Goal: Task Accomplishment & Management: Manage account settings

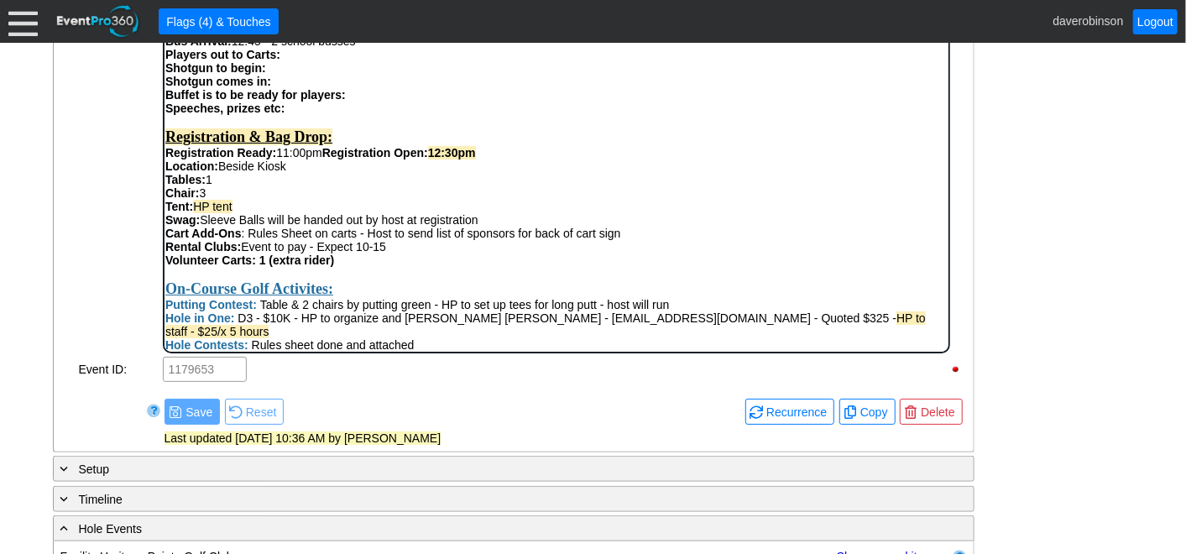
scroll to position [505, 0]
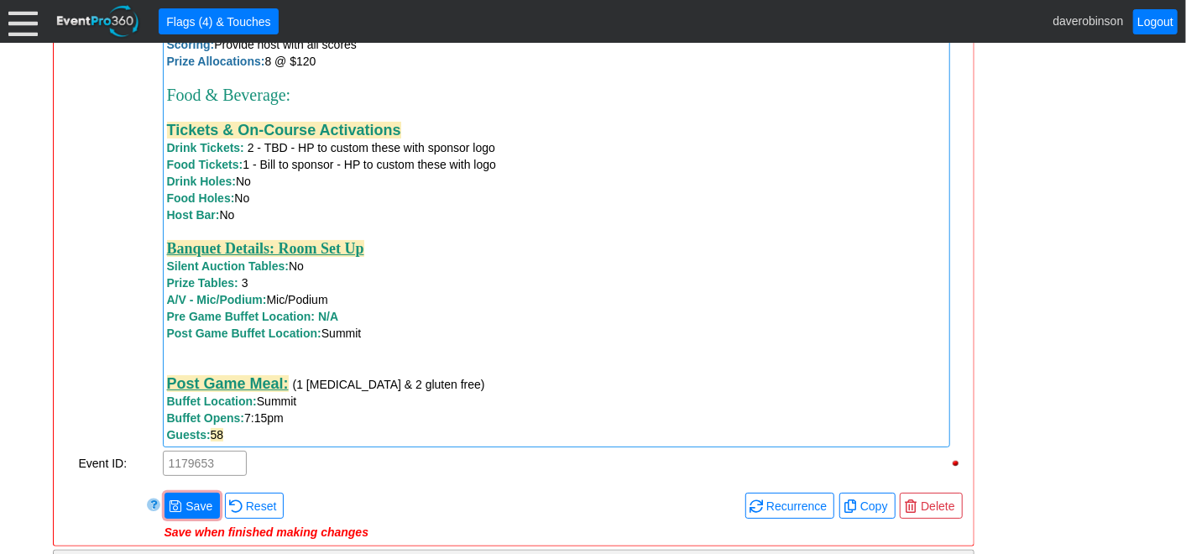
scroll to position [1532, 0]
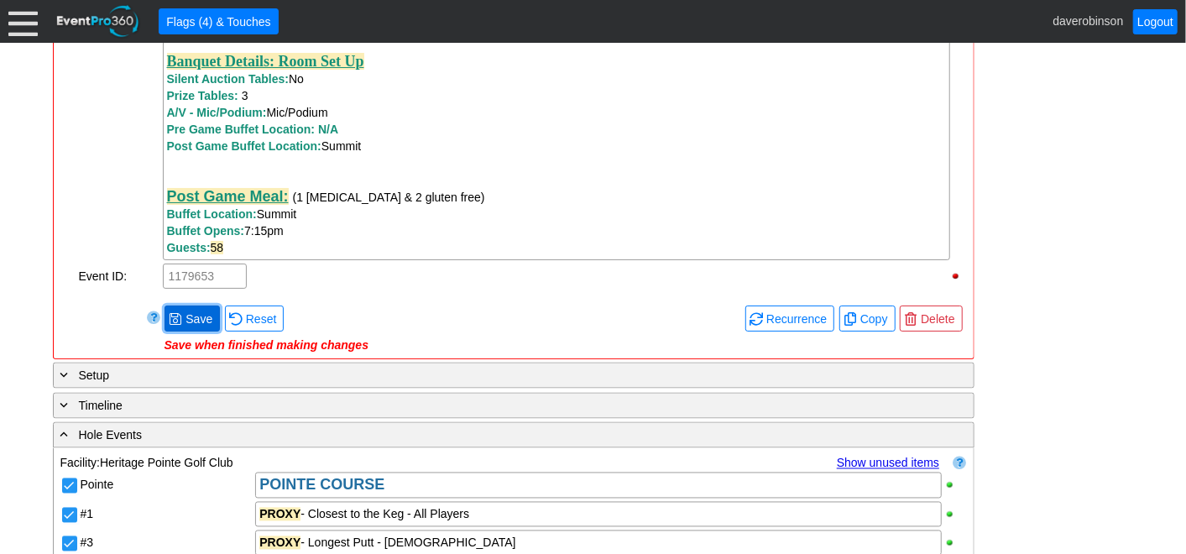
click at [194, 311] on span "Save" at bounding box center [199, 319] width 34 height 17
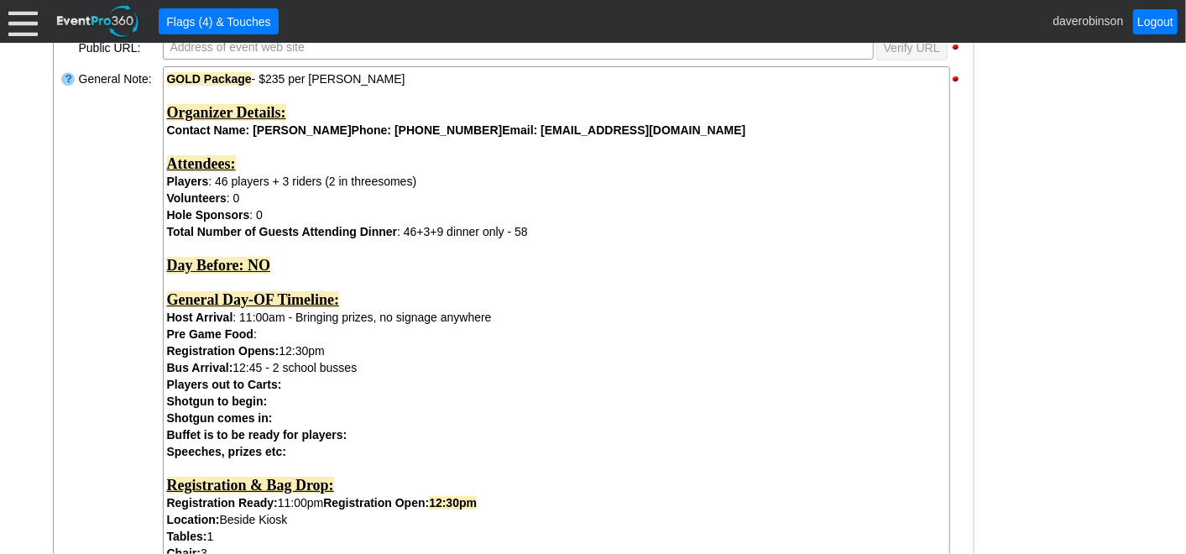
scroll to position [1300, 0]
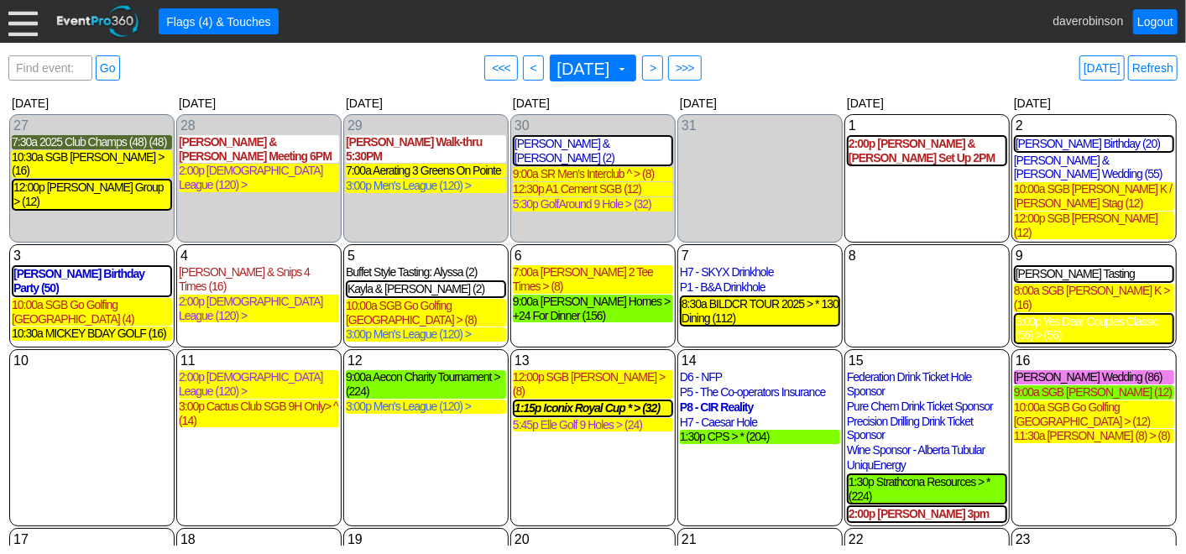
scroll to position [273, 0]
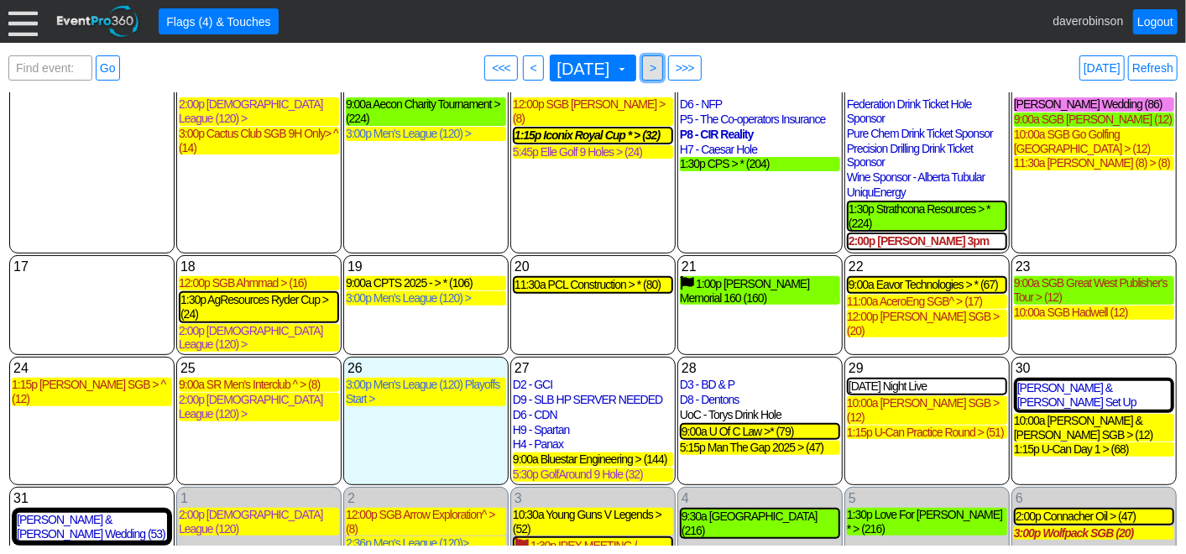
click at [659, 67] on span ">" at bounding box center [652, 68] width 13 height 17
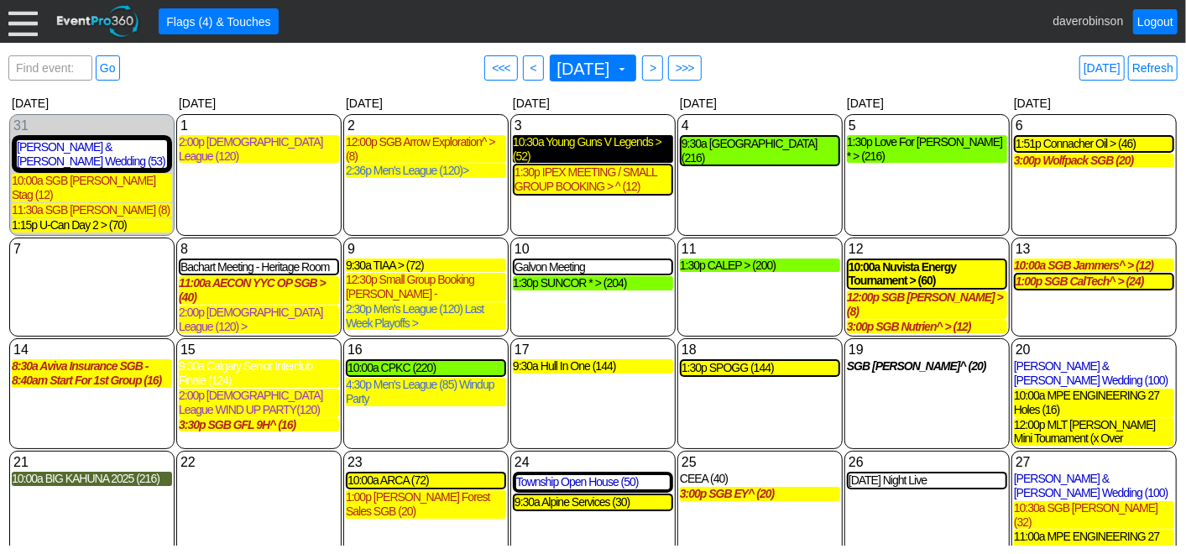
click at [592, 141] on div "10:30a Young Guns V Legends > (52)" at bounding box center [593, 149] width 160 height 29
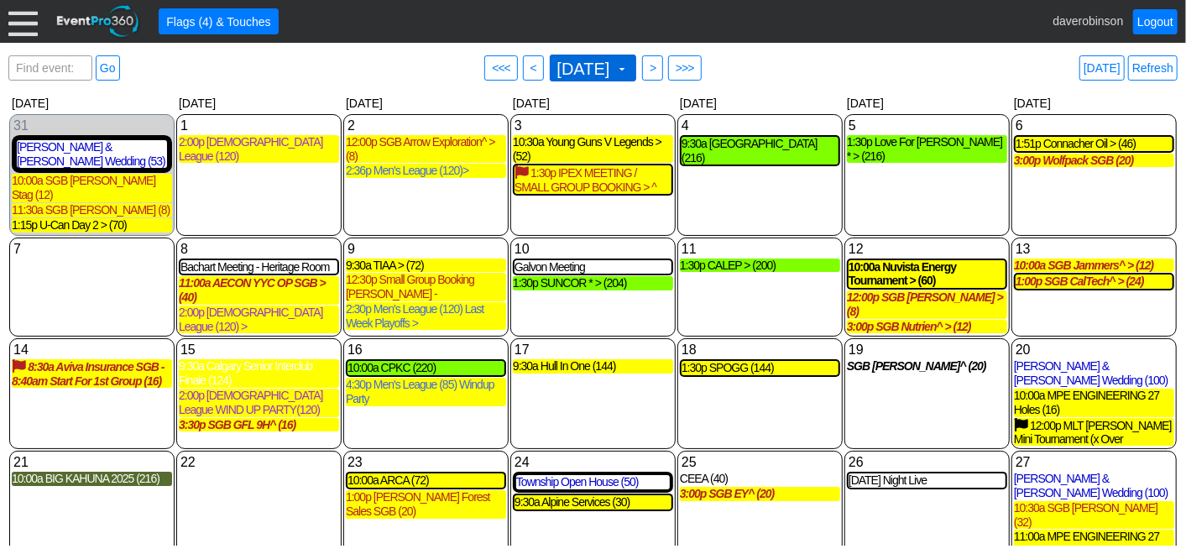
click at [629, 63] on span at bounding box center [621, 68] width 13 height 13
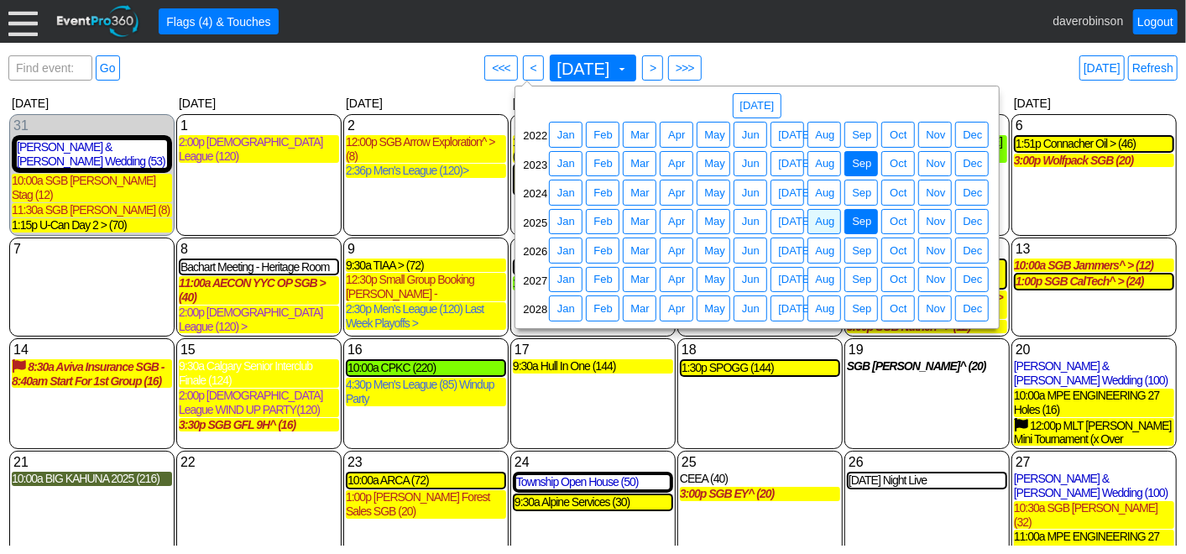
click at [854, 159] on span "Sep" at bounding box center [862, 163] width 26 height 17
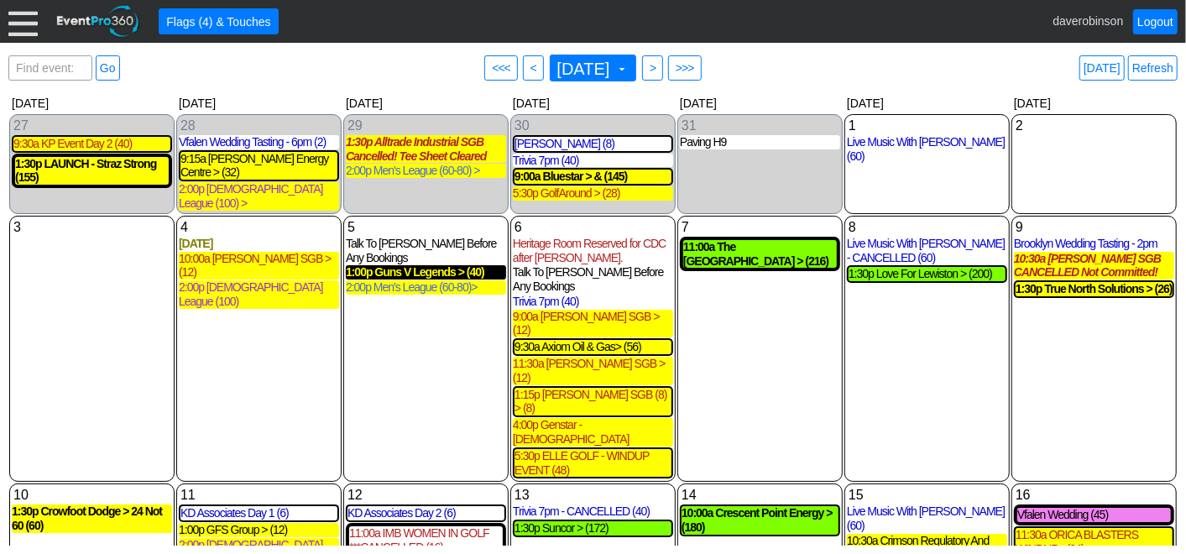
click at [453, 265] on div "1:00p Guns V Legends > (40)" at bounding box center [426, 272] width 160 height 14
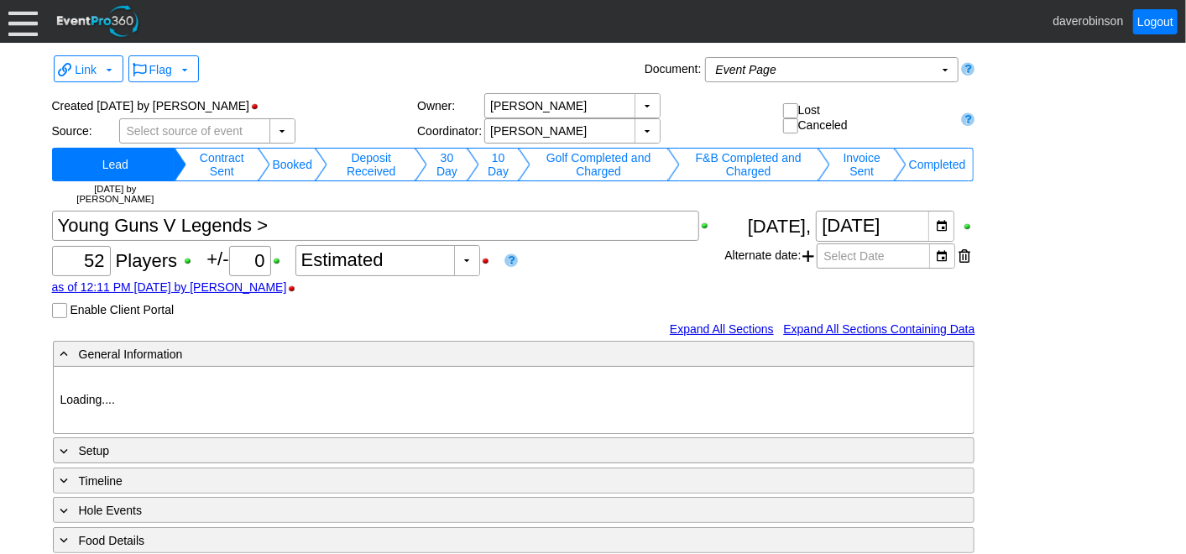
type input "Heritage Pointe Golf Club"
type input "Corporate Tournament"
type input "1188786"
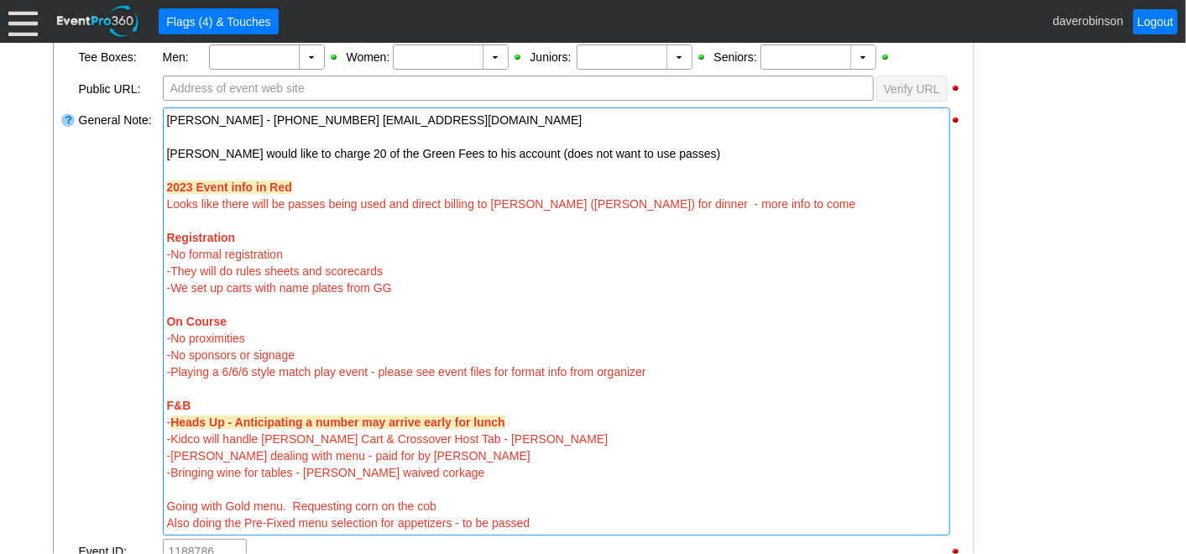
scroll to position [599, 0]
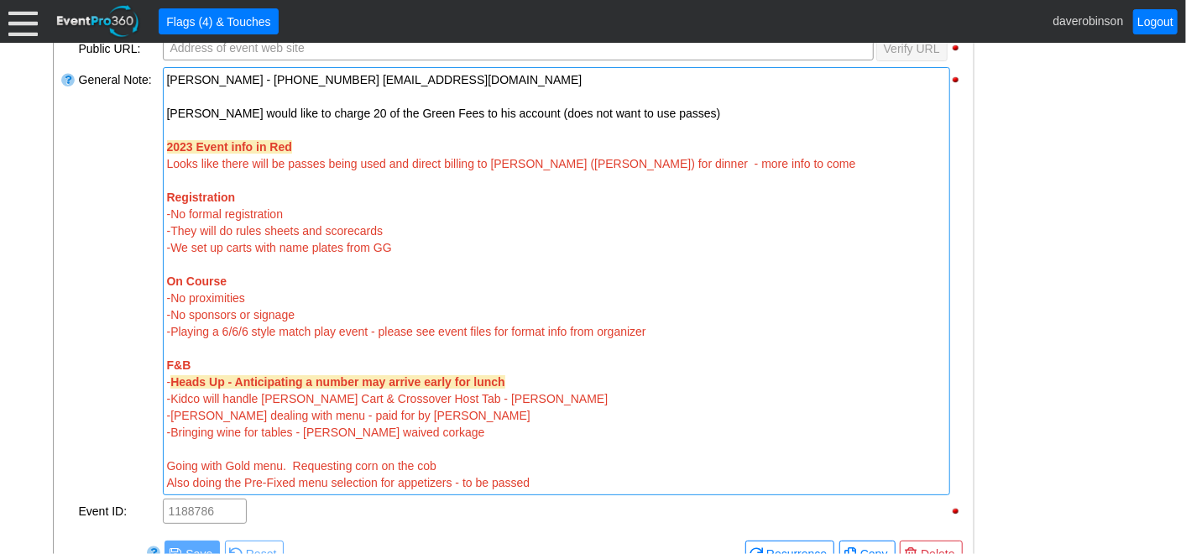
click at [427, 256] on div at bounding box center [556, 264] width 779 height 17
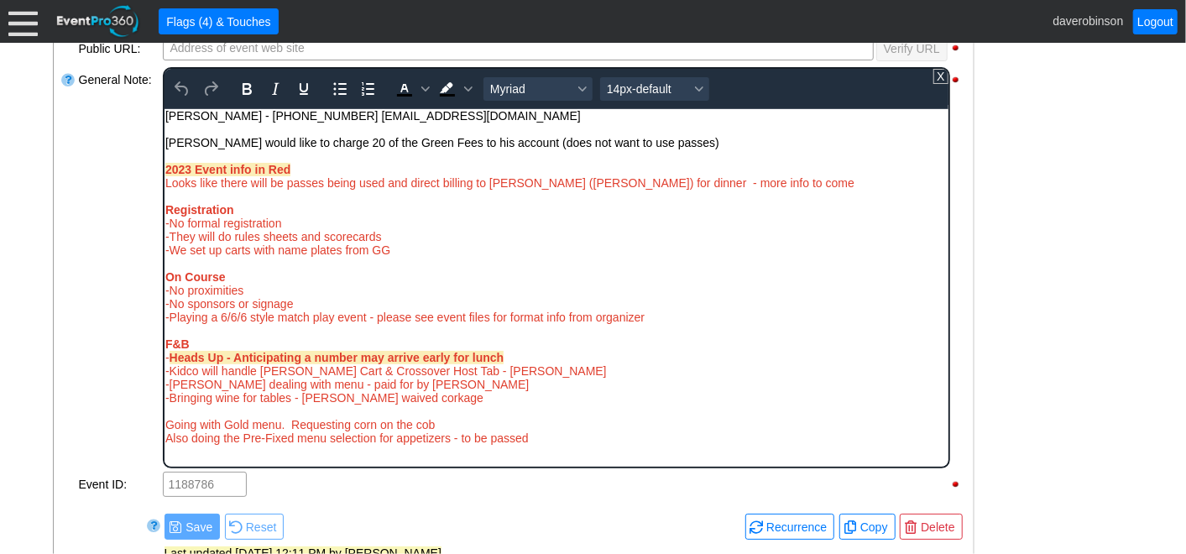
scroll to position [0, 0]
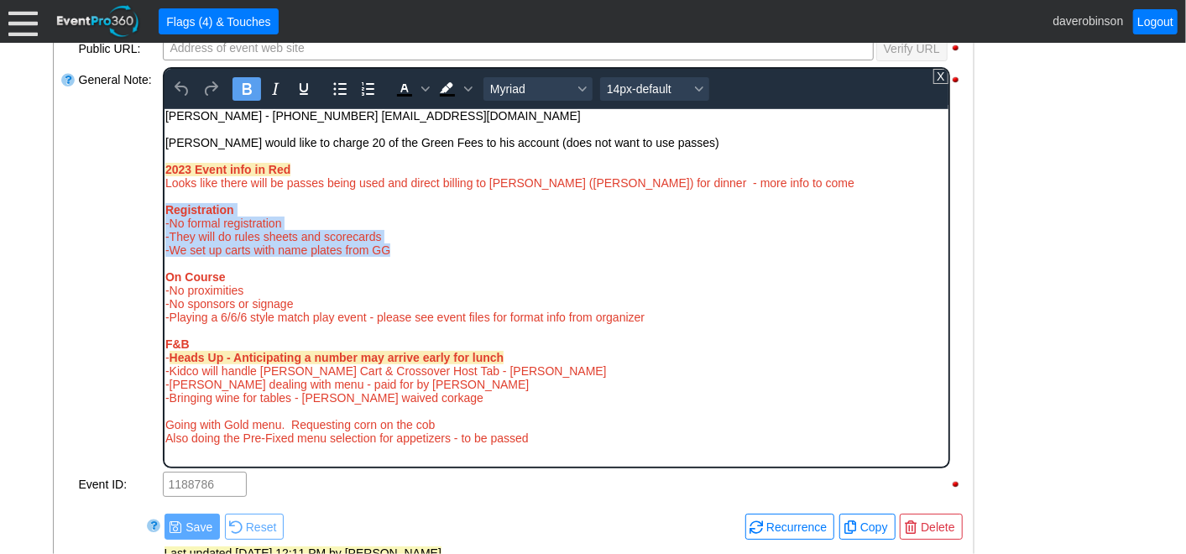
drag, startPoint x: 167, startPoint y: 211, endPoint x: 411, endPoint y: 254, distance: 247.4
click at [411, 254] on div "2023 Event info in Red Looks like there will be passes being used and direct bi…" at bounding box center [556, 303] width 782 height 282
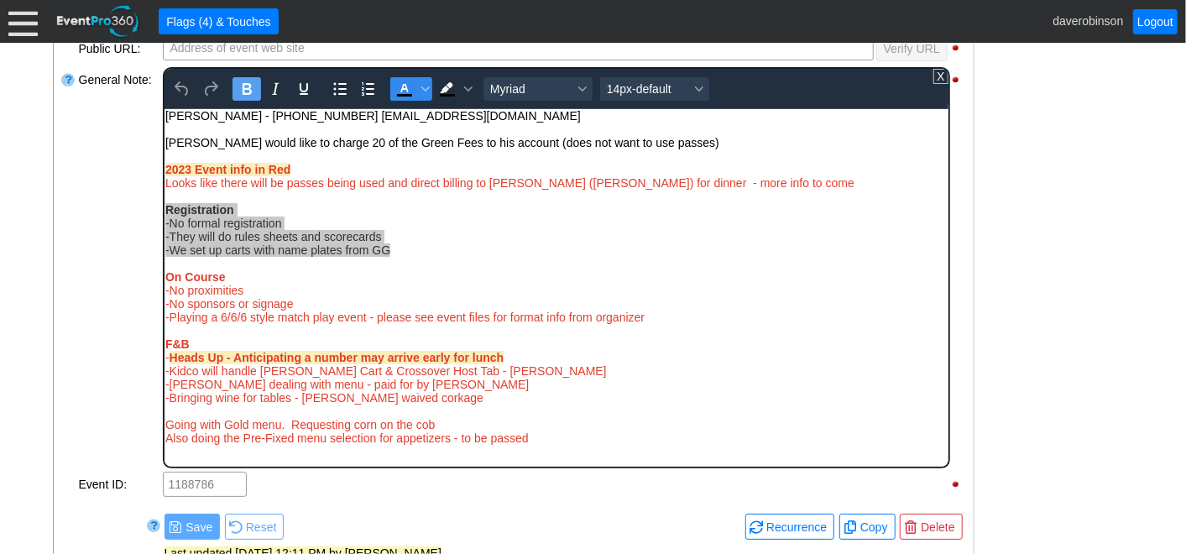
click at [408, 91] on icon "Text color Black" at bounding box center [404, 89] width 20 height 20
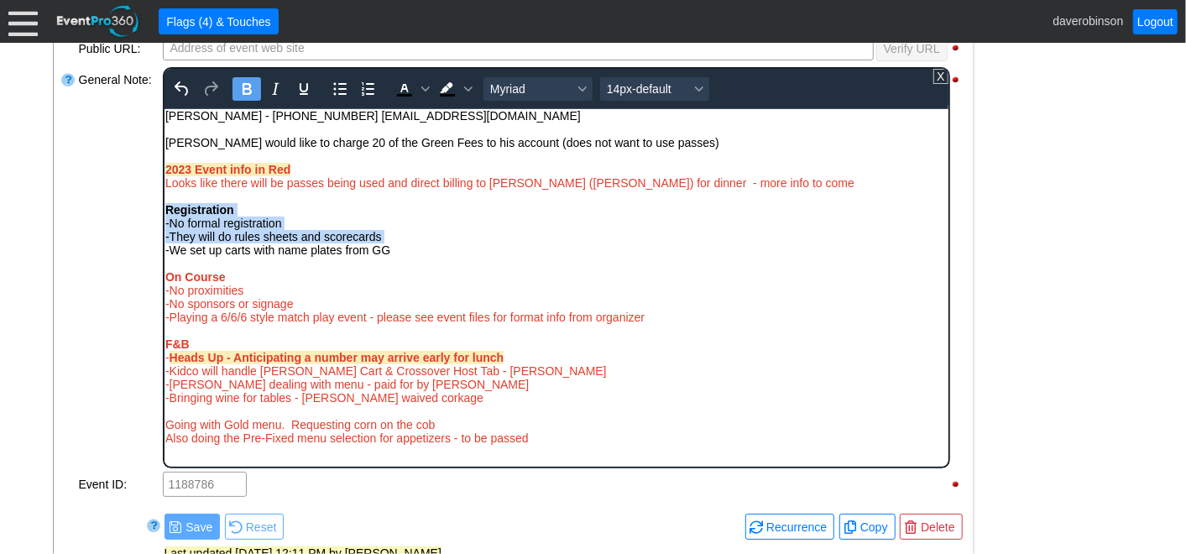
click at [436, 210] on div "Registration" at bounding box center [556, 208] width 782 height 13
drag, startPoint x: 244, startPoint y: 212, endPoint x: 167, endPoint y: 209, distance: 77.3
click at [167, 209] on div "Registration" at bounding box center [556, 208] width 782 height 13
click at [297, 87] on icon "Underline" at bounding box center [303, 89] width 20 height 20
click at [406, 217] on div "-No formal registration" at bounding box center [556, 222] width 782 height 13
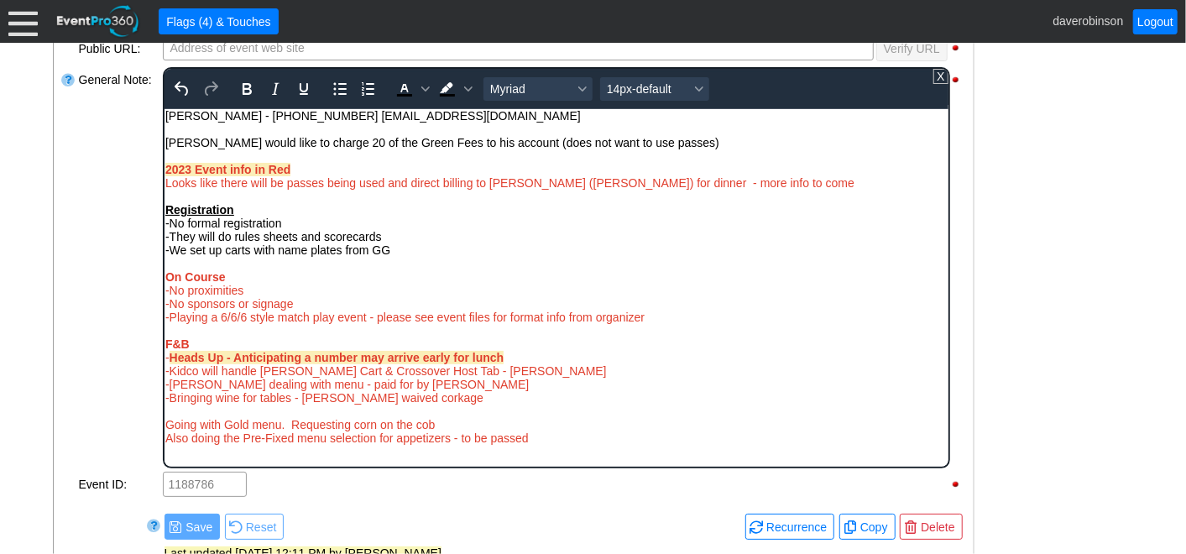
click at [412, 254] on div "-We set up carts with name plates from GG" at bounding box center [556, 249] width 782 height 13
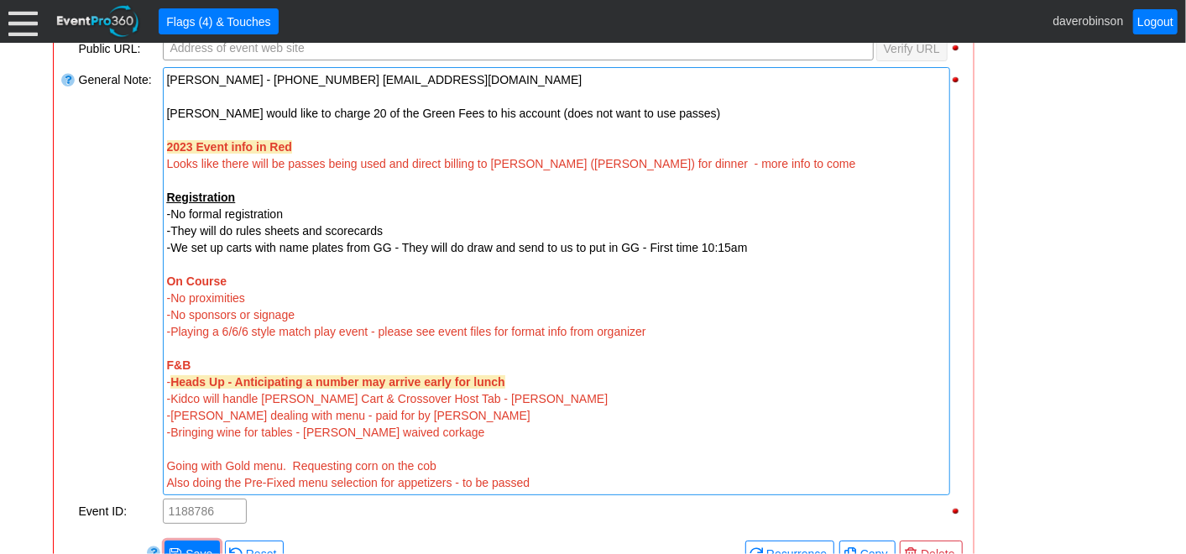
click at [84, 239] on div "General Note:" at bounding box center [119, 281] width 84 height 432
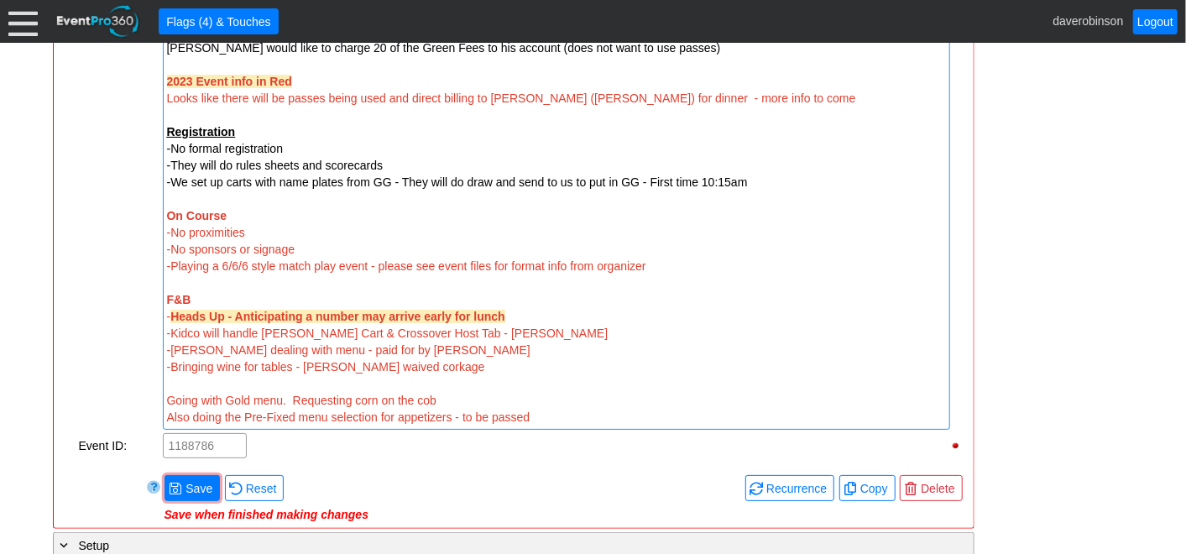
scroll to position [785, 0]
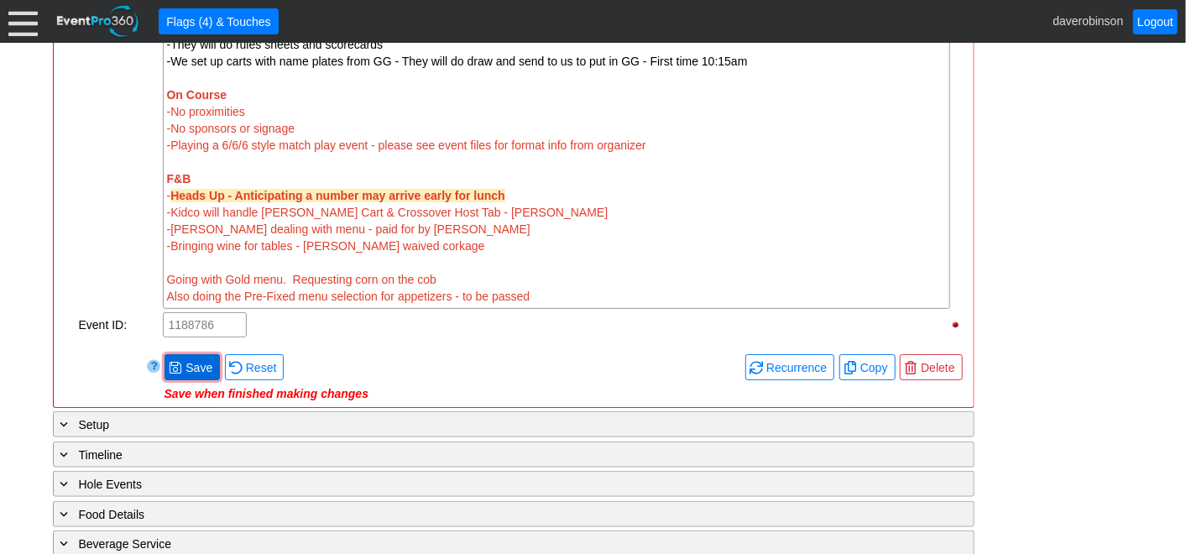
click at [202, 359] on span "Save" at bounding box center [199, 367] width 34 height 17
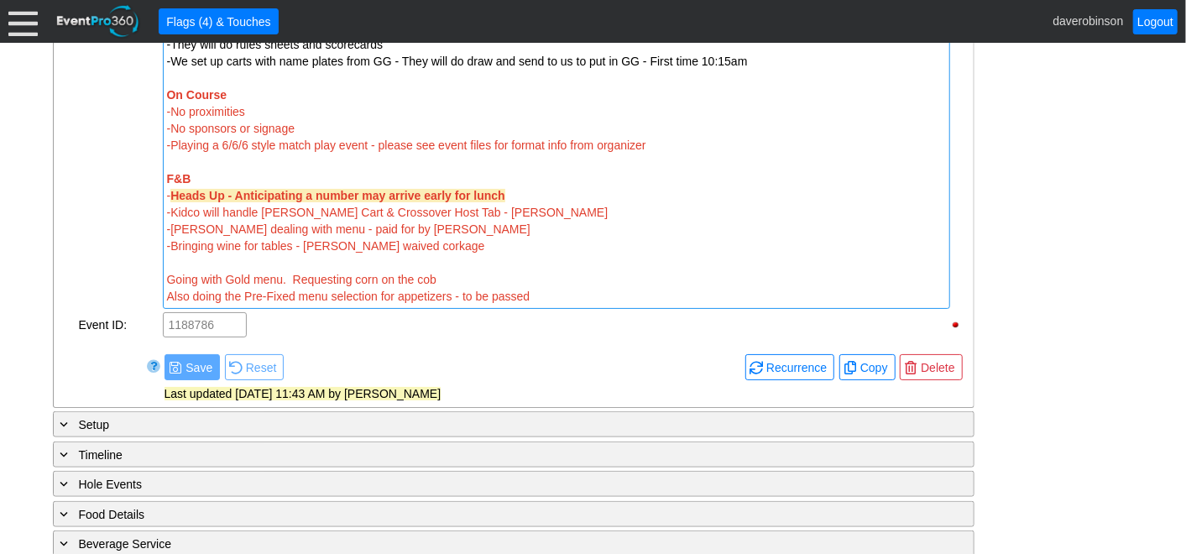
scroll to position [692, 0]
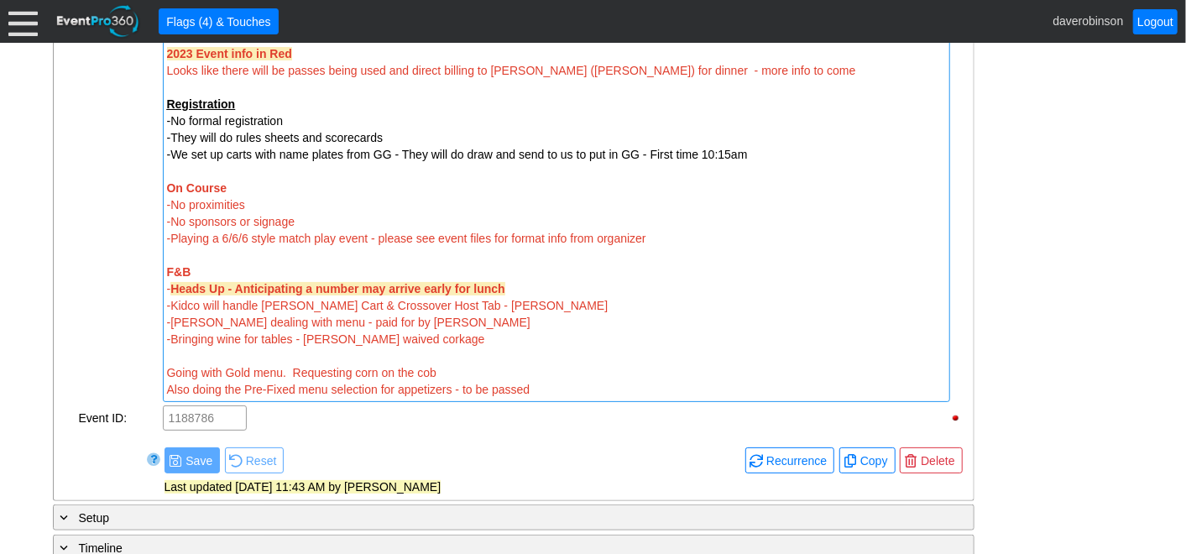
click at [167, 186] on strong "On Course" at bounding box center [197, 187] width 60 height 13
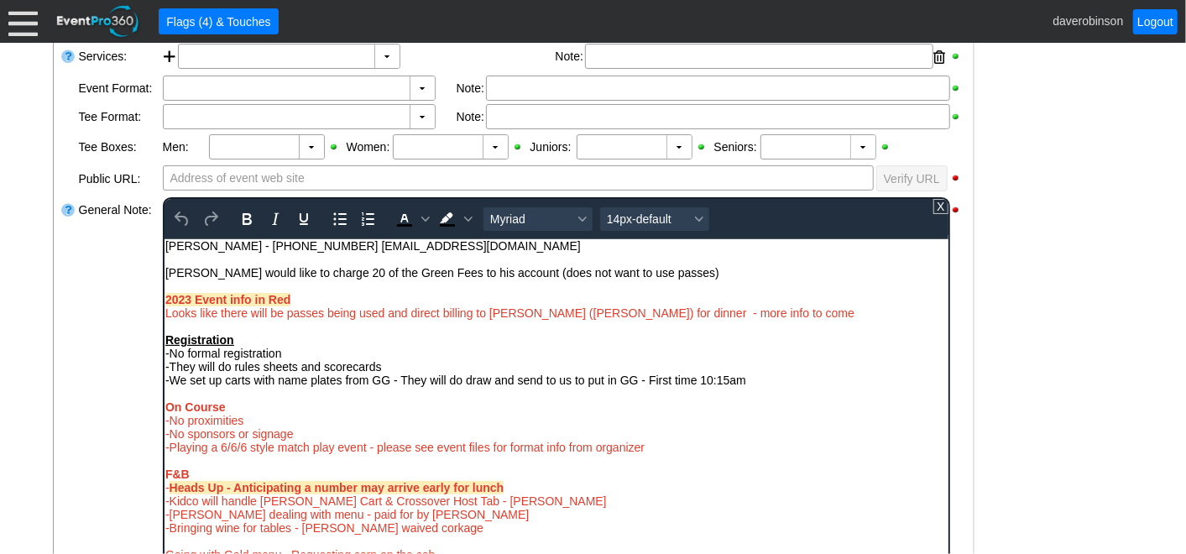
scroll to position [505, 0]
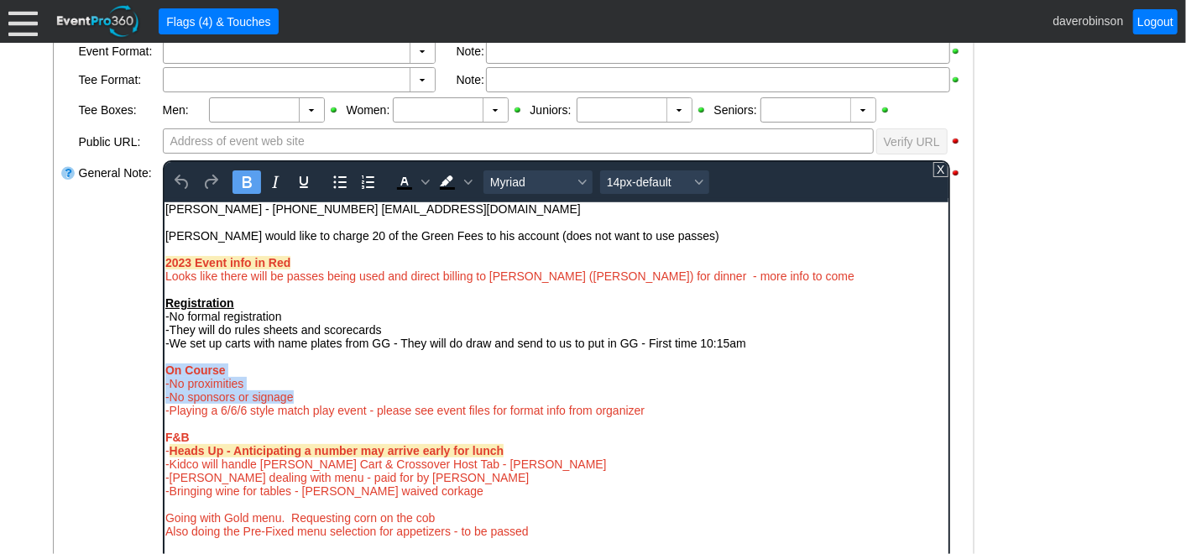
drag, startPoint x: 326, startPoint y: 571, endPoint x: 297, endPoint y: 396, distance: 177.0
click at [297, 396] on div "2023 Event info in Red Looks like there will be passes being used and direct bi…" at bounding box center [556, 396] width 782 height 282
click at [405, 175] on icon "Text color Black" at bounding box center [404, 182] width 20 height 20
click at [503, 386] on div "-No proximities" at bounding box center [556, 382] width 782 height 13
click at [662, 416] on div "-Playing a 6/6/6 style match play event - please see event files for format inf…" at bounding box center [556, 409] width 782 height 13
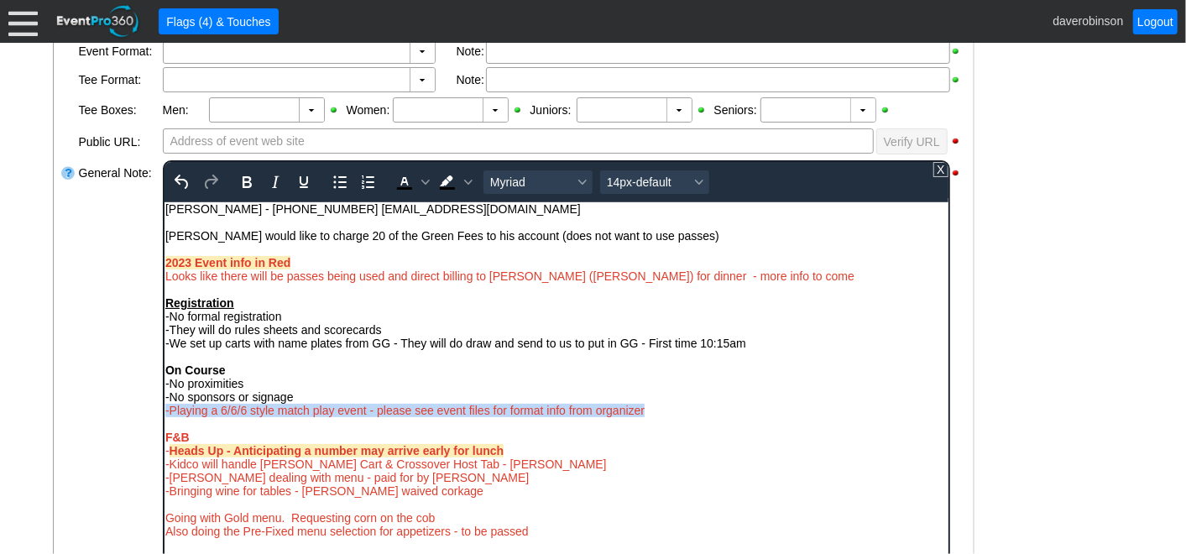
drag, startPoint x: 662, startPoint y: 417, endPoint x: 159, endPoint y: 409, distance: 503.8
click at [164, 409] on html "Jordan Philips - 403-477-2012 JPhillips@marmotconstruction.com Chris Plosz woul…" at bounding box center [556, 374] width 784 height 344
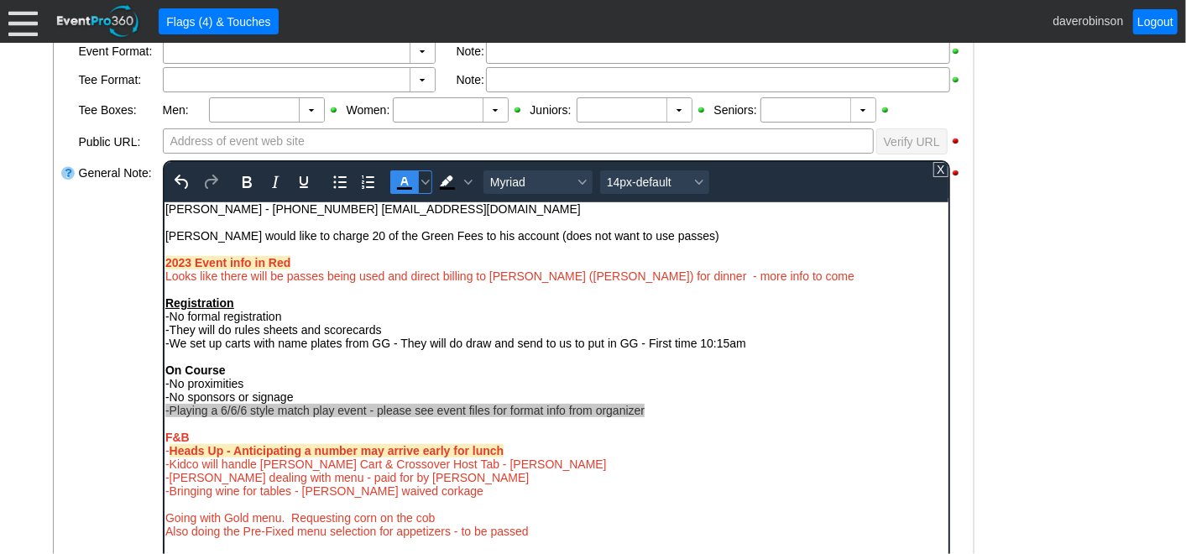
click at [401, 182] on icon "Text color Black" at bounding box center [404, 182] width 20 height 20
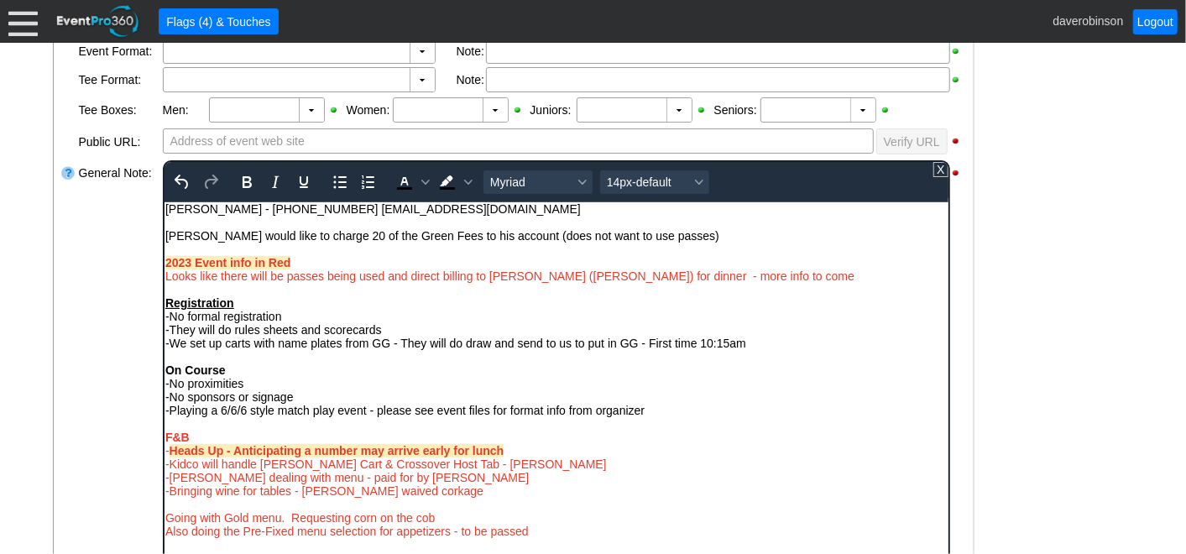
click at [673, 411] on div "-Playing a 6/6/6 style match play event - please see event files for format inf…" at bounding box center [556, 409] width 782 height 13
click at [79, 340] on div "General Note:" at bounding box center [119, 361] width 84 height 405
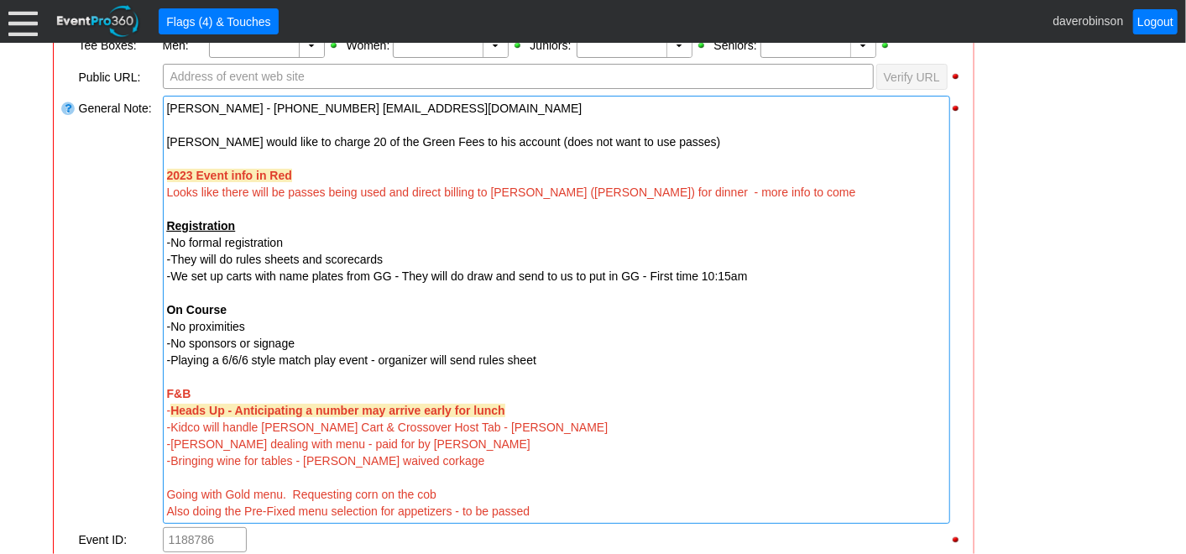
scroll to position [599, 0]
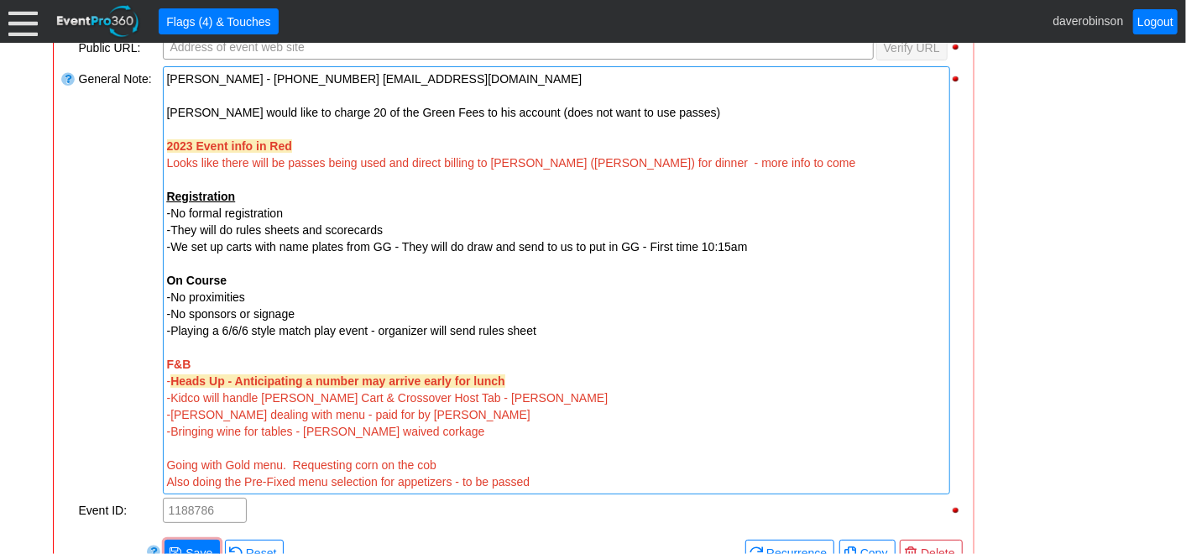
click at [522, 379] on div "- Heads Up - Anticipating a number may arrive early for lunch" at bounding box center [556, 381] width 779 height 17
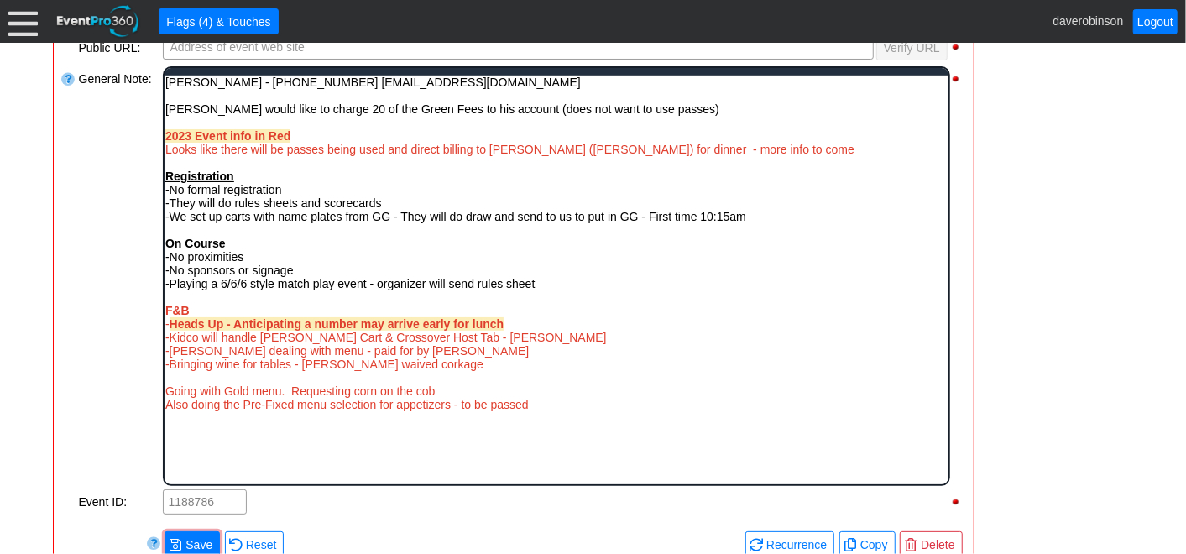
scroll to position [0, 0]
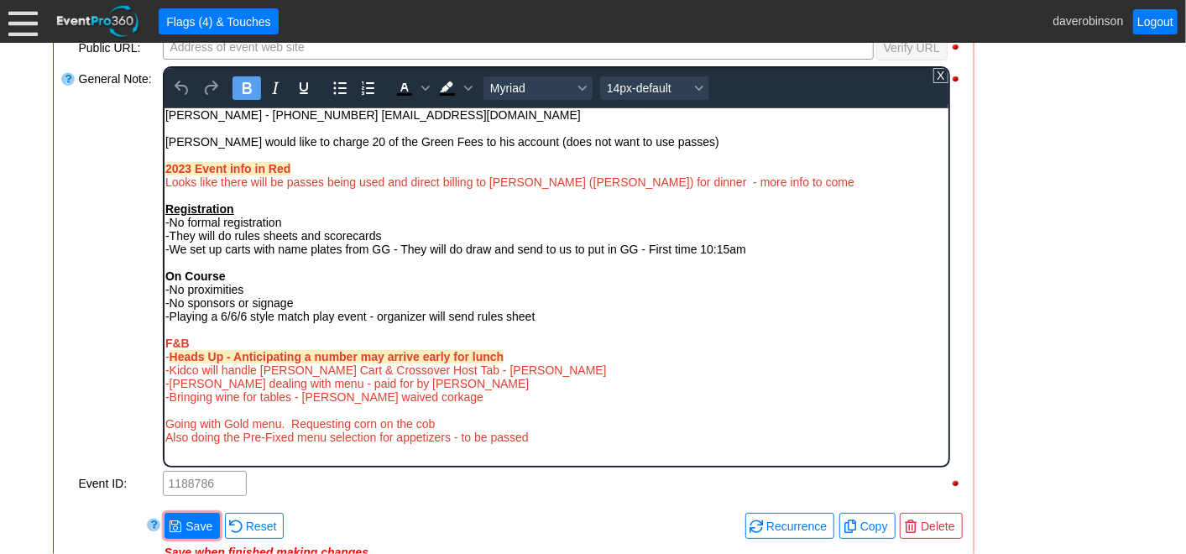
click at [529, 363] on div "- Heads Up - Anticipating a number may arrive early for lunch" at bounding box center [556, 355] width 782 height 13
drag, startPoint x: 529, startPoint y: 364, endPoint x: 447, endPoint y: 370, distance: 82.5
click at [447, 370] on div "2023 Event info in Red Looks like there will be passes being used and direct bi…" at bounding box center [556, 302] width 782 height 282
click at [516, 356] on div "- Heads Up - Anticipating a number may arrive early for lunch" at bounding box center [556, 355] width 782 height 13
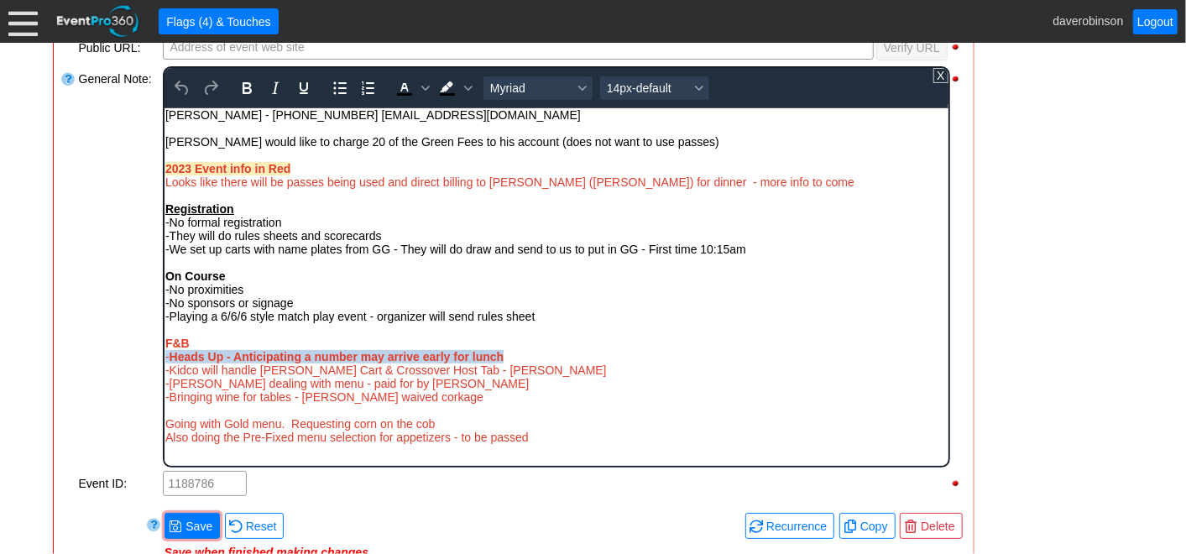
drag, startPoint x: 516, startPoint y: 357, endPoint x: 162, endPoint y: 362, distance: 354.3
click at [164, 362] on html "Jordan Philips - 403-477-2012 JPhillips@marmotconstruction.com Chris Plosz woul…" at bounding box center [556, 279] width 784 height 344
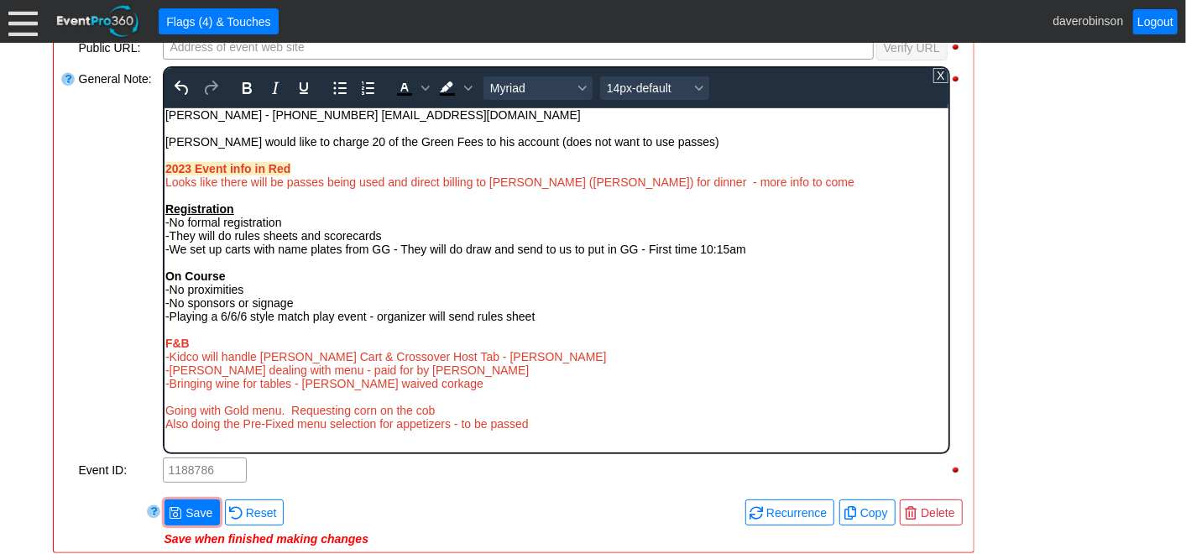
click at [511, 361] on div "-Kidco will handle [PERSON_NAME] Cart & Crossover Host Tab - [PERSON_NAME]" at bounding box center [556, 355] width 782 height 13
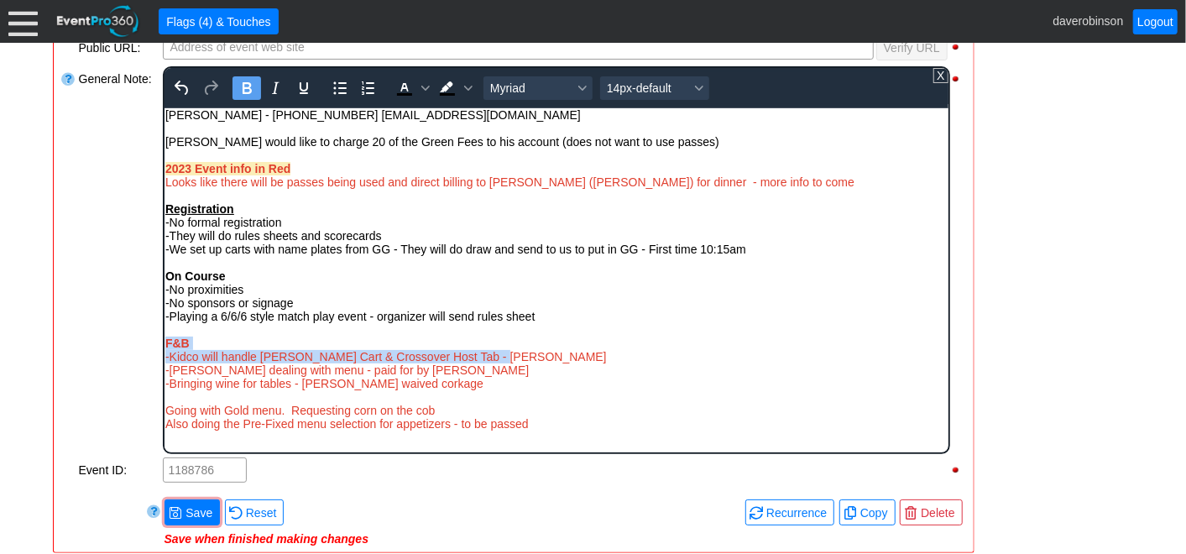
drag, startPoint x: 511, startPoint y: 361, endPoint x: 321, endPoint y: 450, distance: 210.3
click at [164, 344] on html "Jordan Philips - 403-477-2012 JPhillips@marmotconstruction.com Chris Plosz woul…" at bounding box center [556, 272] width 784 height 331
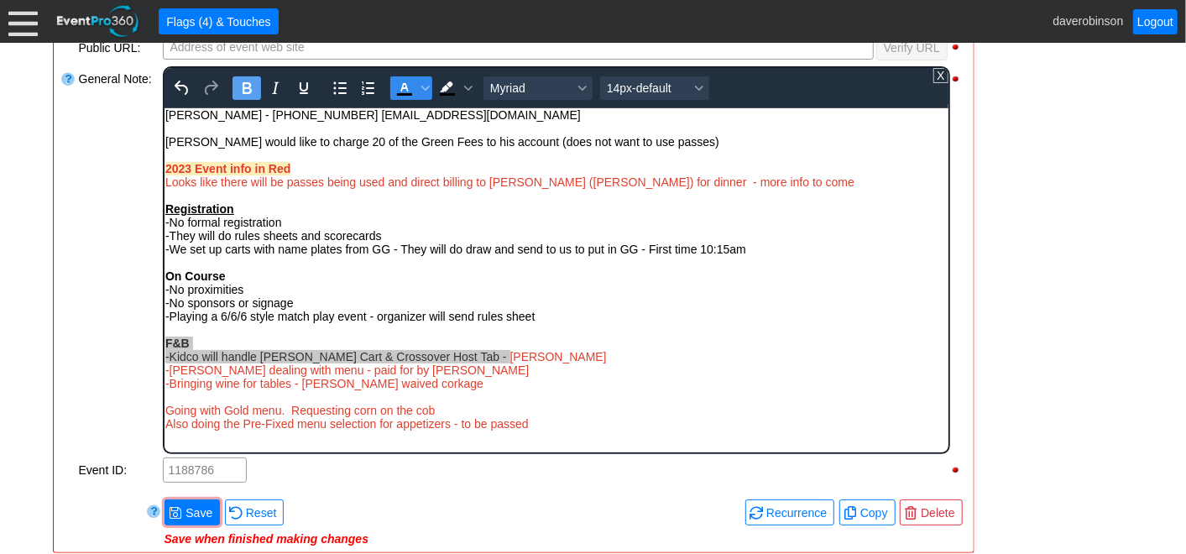
click at [396, 85] on icon "Text color Black" at bounding box center [404, 88] width 20 height 20
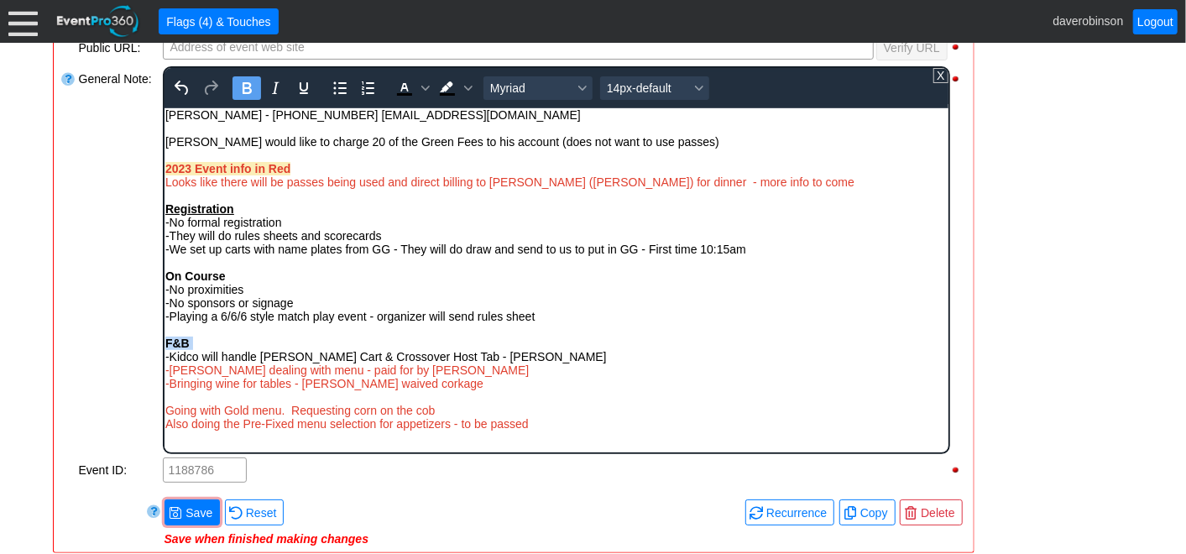
click at [555, 349] on div "F&B" at bounding box center [556, 342] width 782 height 13
click at [305, 374] on span "-[PERSON_NAME] dealing with menu - paid for by [PERSON_NAME]" at bounding box center [347, 369] width 364 height 13
click at [397, 371] on div "-Gold Package - paid for by Volker Stevin" at bounding box center [556, 369] width 782 height 13
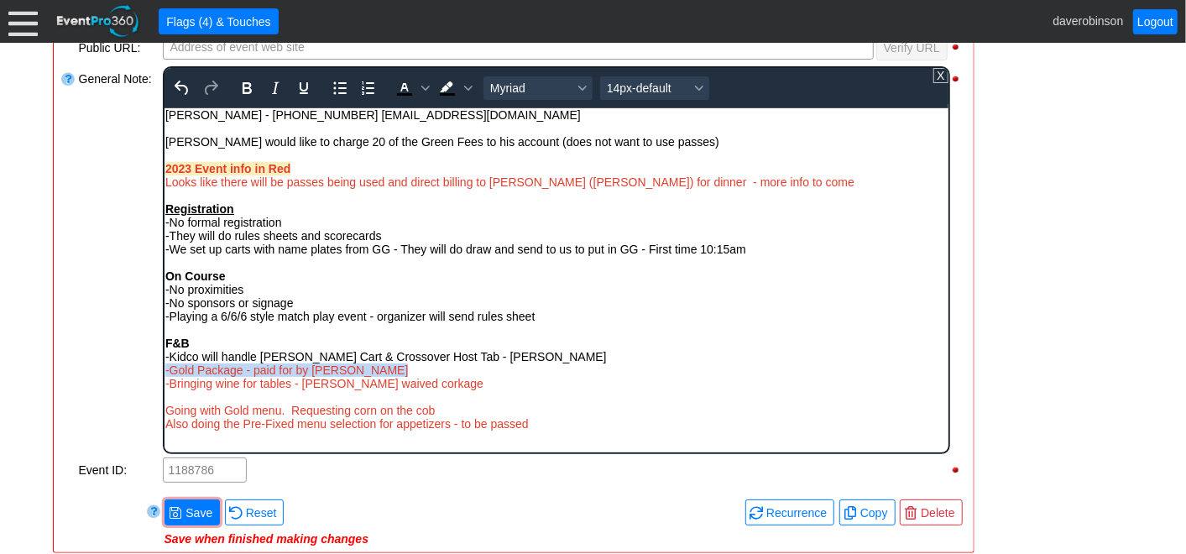
drag, startPoint x: 394, startPoint y: 378, endPoint x: 162, endPoint y: 370, distance: 231.8
click at [164, 370] on html "Jordan Philips - 403-477-2012 JPhillips@marmotconstruction.com Chris Plosz woul…" at bounding box center [556, 272] width 784 height 331
click at [400, 87] on icon "Text color Black" at bounding box center [404, 88] width 20 height 20
click at [565, 385] on div "-Bringing wine for tables - [PERSON_NAME] waived corkage" at bounding box center [556, 382] width 782 height 13
click at [378, 374] on span "-Gold Package - paid for by Volker Stevin" at bounding box center [286, 369] width 243 height 13
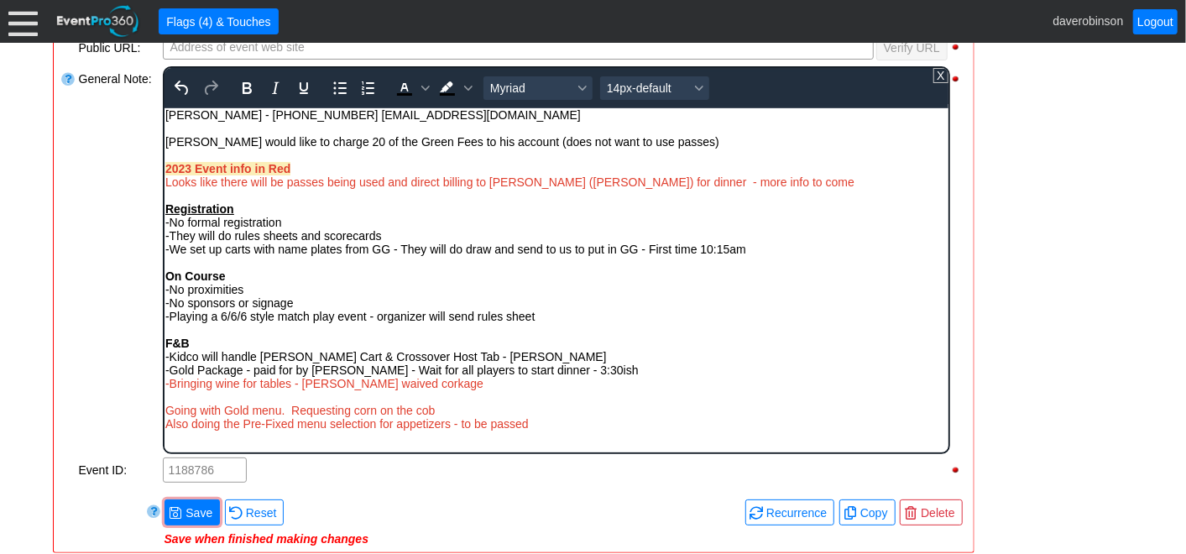
scroll to position [505, 0]
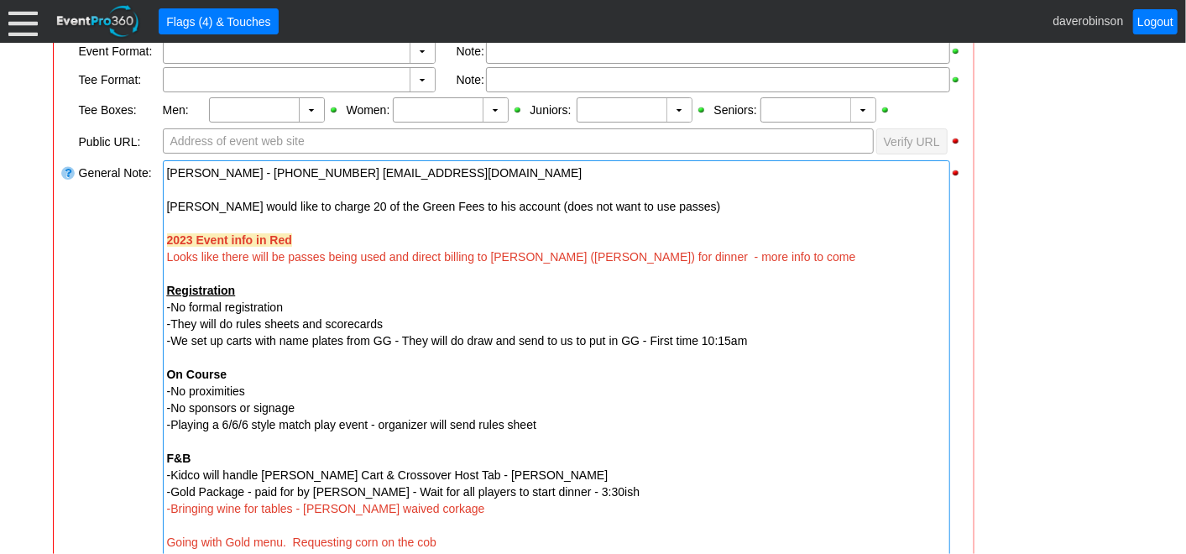
click at [55, 362] on div "Loading.... Remove all highlights Facility: ▼ Χ Heritage Pointe Golf Club Event…" at bounding box center [514, 265] width 920 height 809
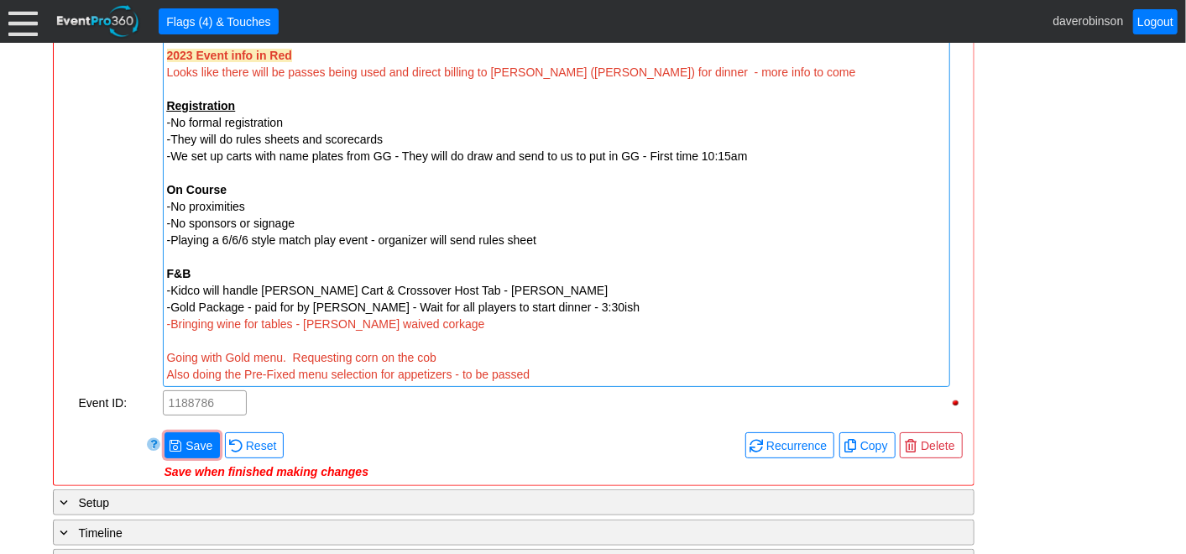
scroll to position [693, 0]
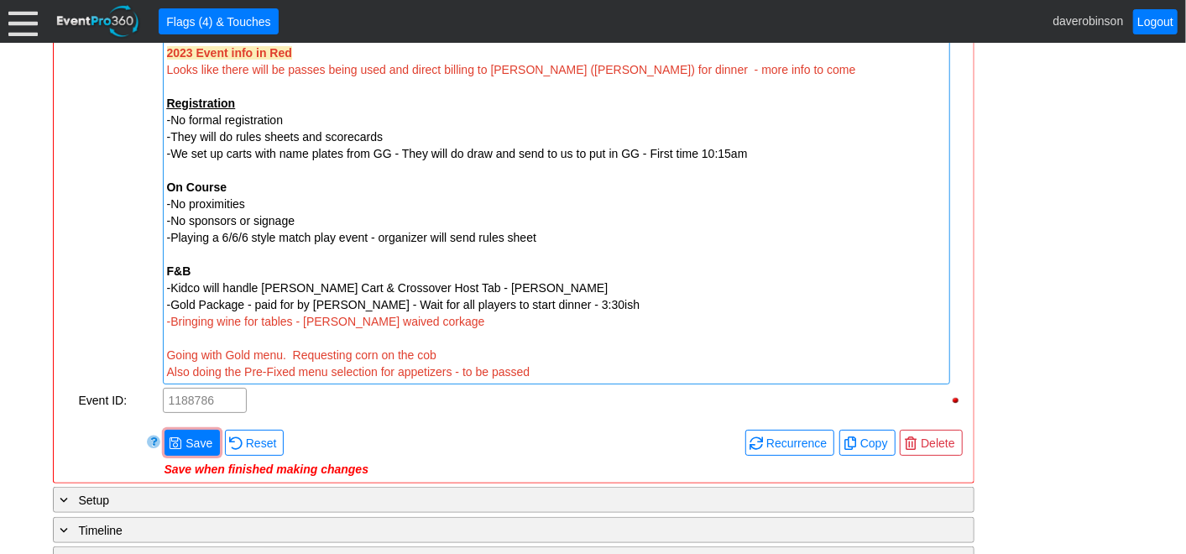
click at [437, 319] on div "-Bringing wine for tables - [PERSON_NAME] waived corkage" at bounding box center [556, 321] width 779 height 17
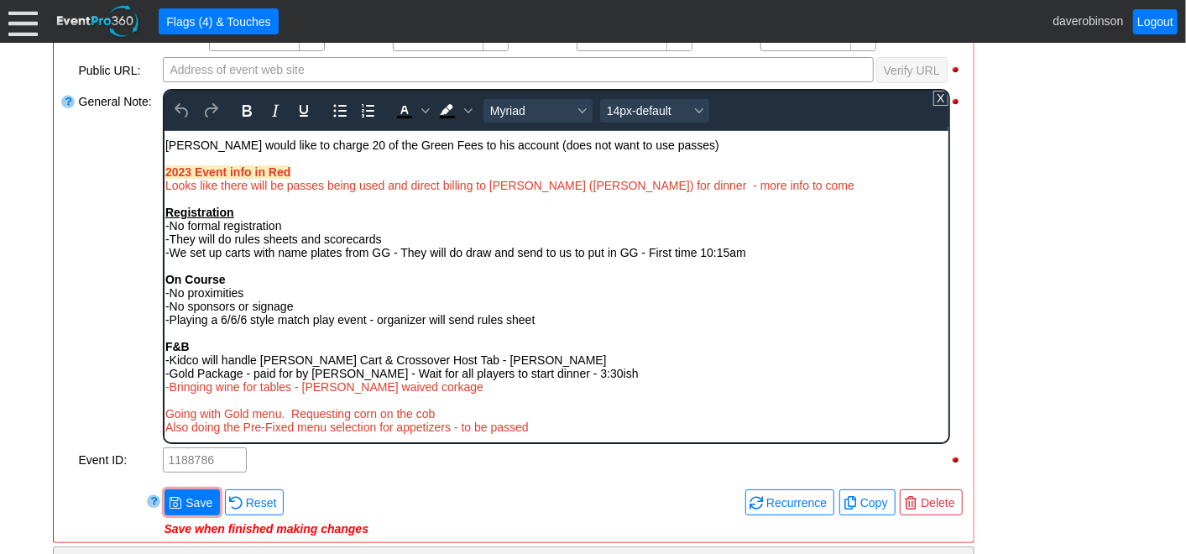
scroll to position [599, 0]
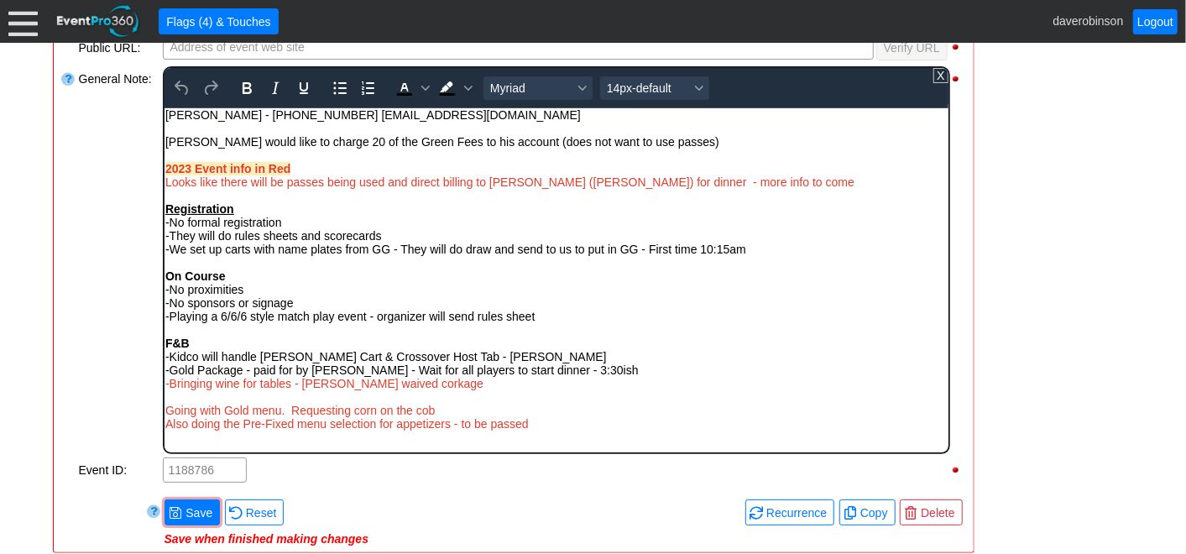
click at [419, 368] on div "2023 Event info in Red Looks like there will be passes being used and direct bi…" at bounding box center [556, 295] width 782 height 269
drag, startPoint x: 512, startPoint y: 389, endPoint x: 165, endPoint y: 391, distance: 347.6
click at [165, 390] on div "-Bringing wine for tables - Host to pay corkage fee - $15/bottle ++" at bounding box center [556, 382] width 782 height 13
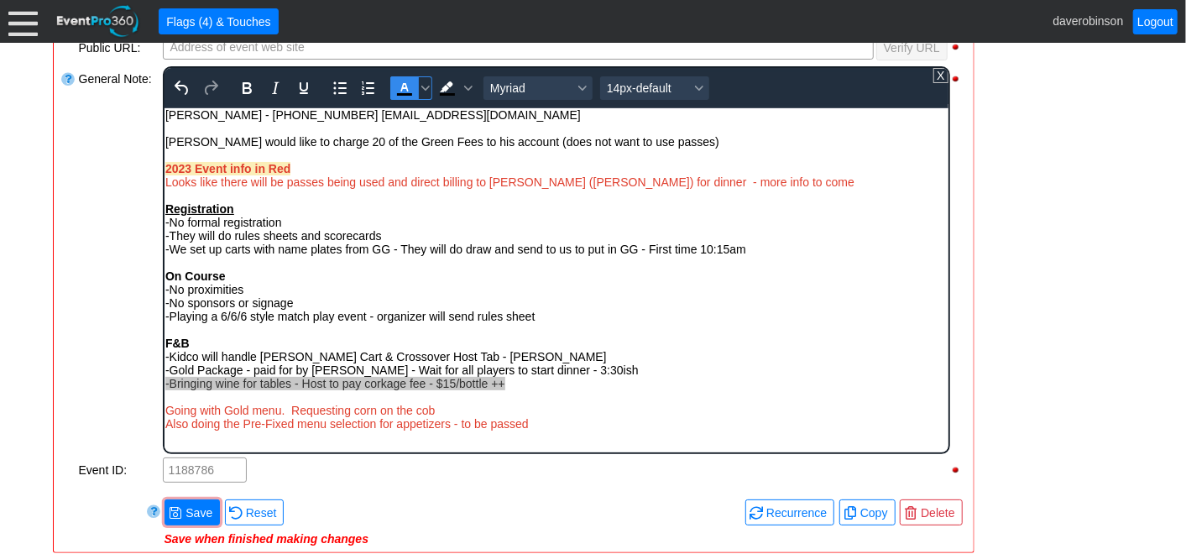
click at [400, 86] on icon "Text color Black" at bounding box center [404, 87] width 8 height 8
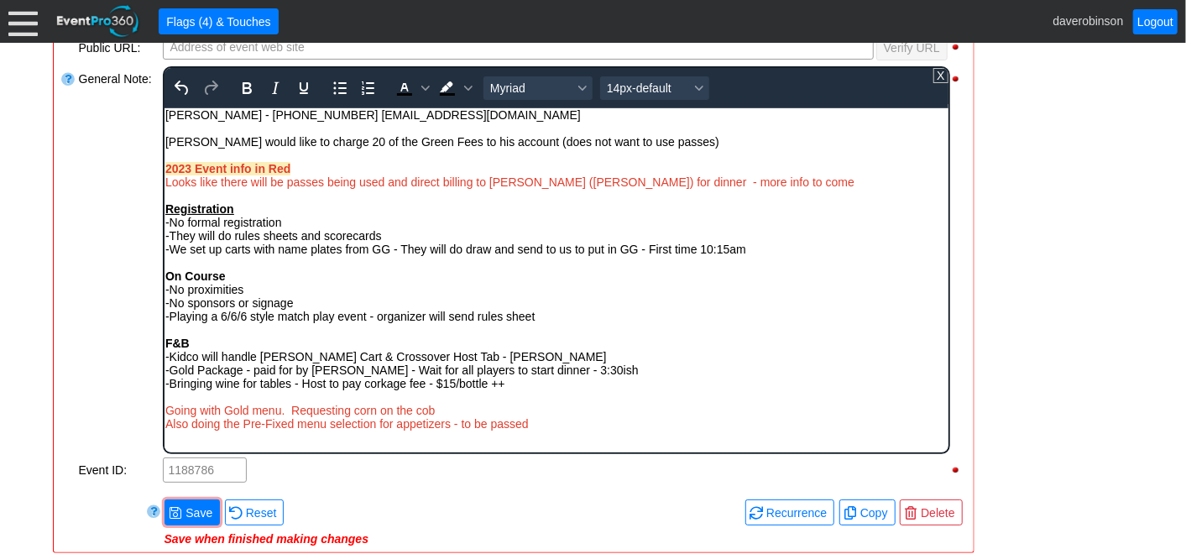
click at [524, 390] on div "-Bringing wine for tables - Host to pay corkage fee - $15/bottle ++" at bounding box center [556, 382] width 782 height 13
click at [101, 345] on div "General Note:" at bounding box center [119, 260] width 84 height 391
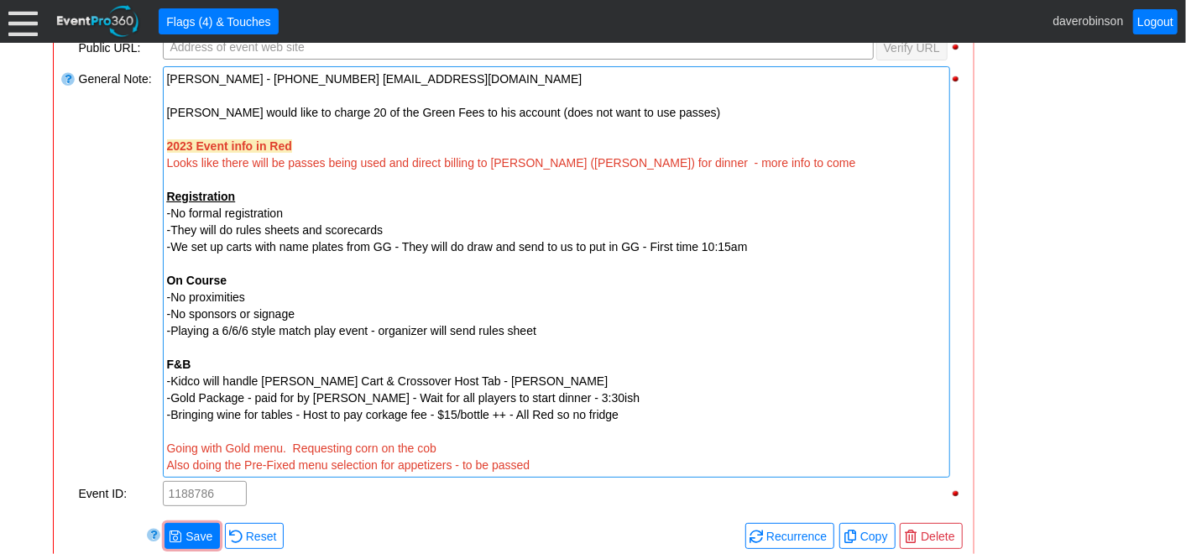
drag, startPoint x: 170, startPoint y: 399, endPoint x: 215, endPoint y: 395, distance: 45.5
click at [215, 395] on span "-Gold Package - paid for by Volker Stevin - Wait for all players to start dinne…" at bounding box center [404, 397] width 474 height 13
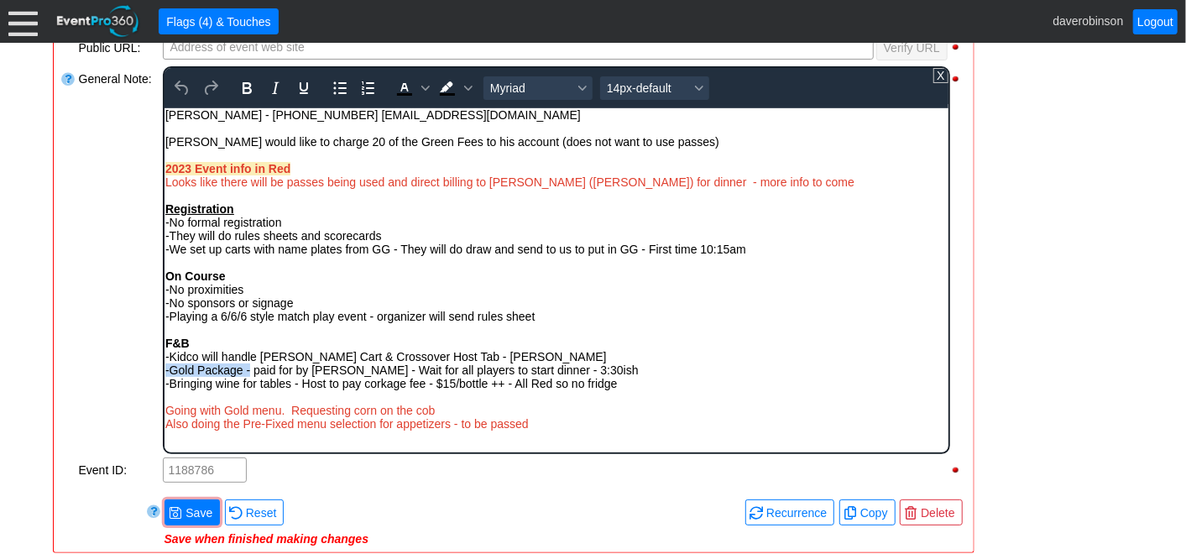
drag, startPoint x: 248, startPoint y: 372, endPoint x: 324, endPoint y: 474, distance: 127.8
click at [164, 369] on html "Jordan Philips - 403-477-2012 JPhillips@marmotconstruction.com Chris Plosz woul…" at bounding box center [556, 272] width 784 height 331
click at [246, 90] on icon "Bold" at bounding box center [246, 88] width 9 height 12
click at [468, 84] on icon "Background color Black" at bounding box center [467, 88] width 8 height 8
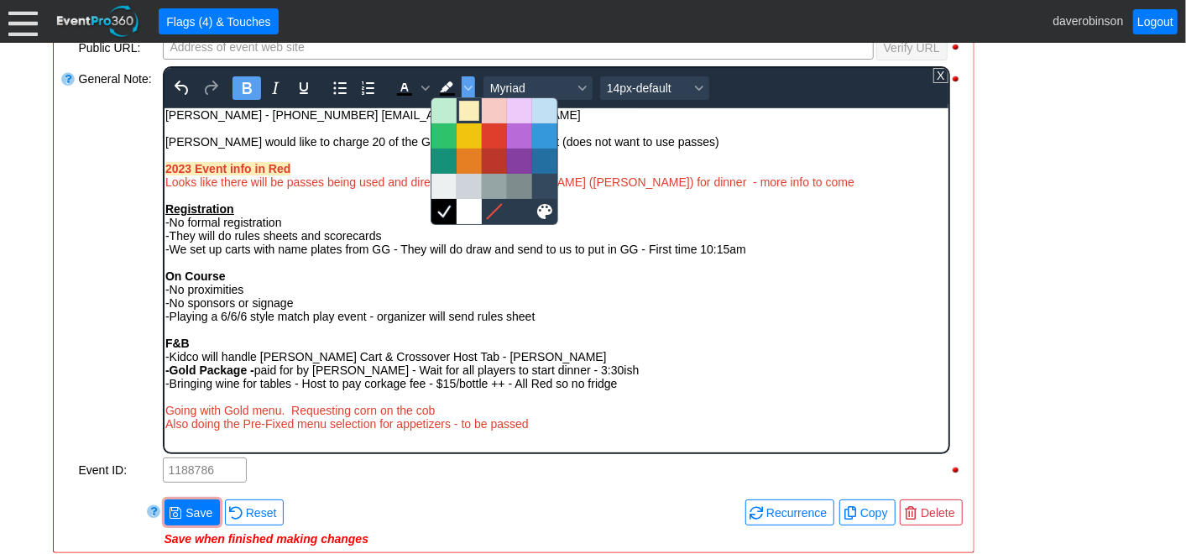
click at [472, 101] on div at bounding box center [469, 111] width 20 height 20
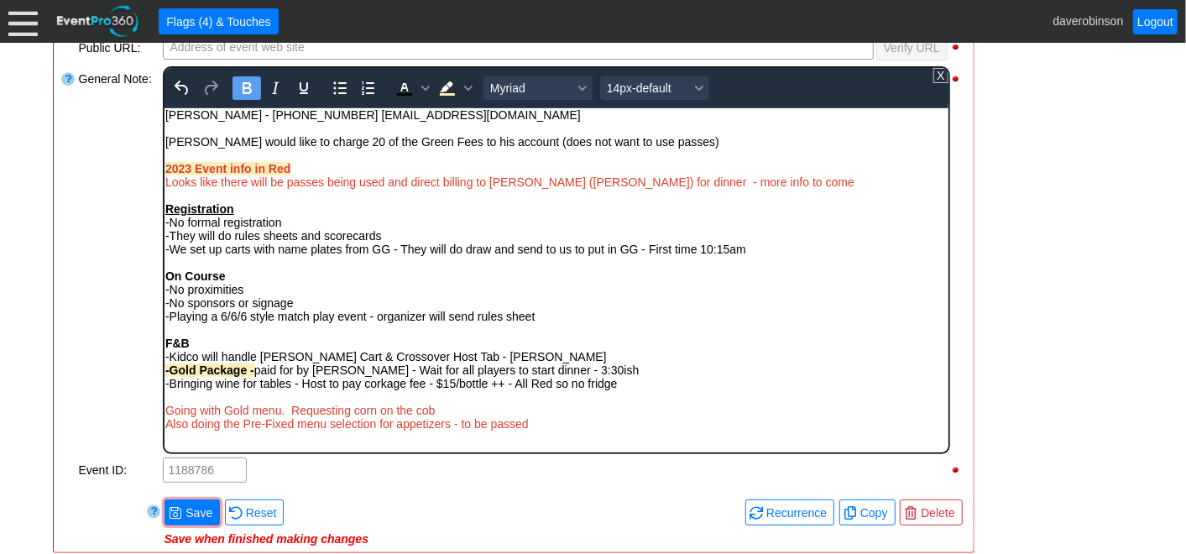
click at [654, 349] on div "F&B" at bounding box center [556, 342] width 782 height 13
click at [165, 398] on div "Rich Text Area. Press ALT-0 for help." at bounding box center [556, 396] width 782 height 13
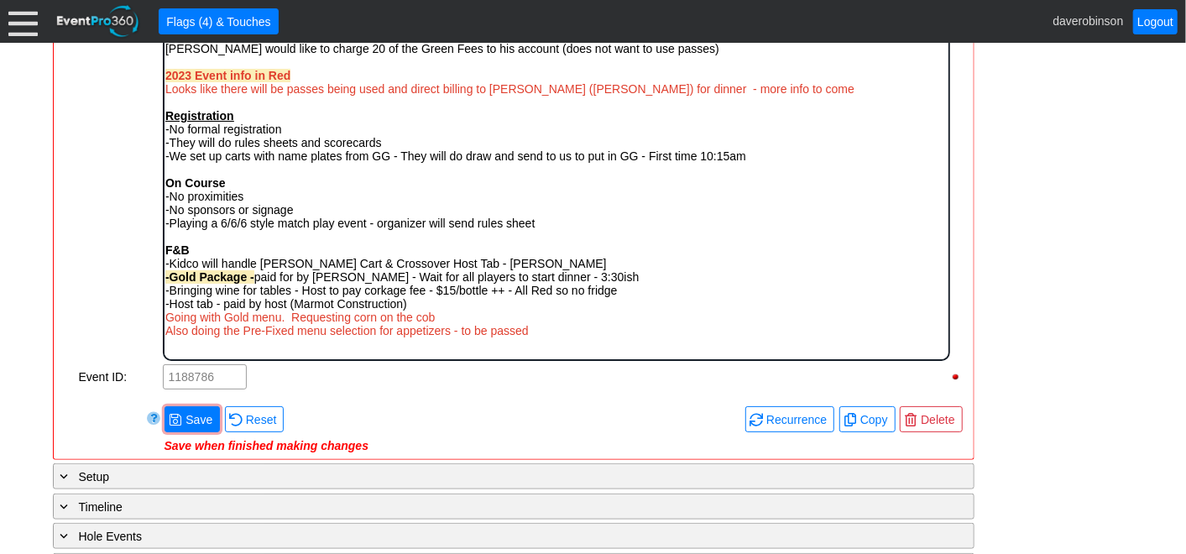
click at [588, 335] on div "Also doing the Pre-Fixed menu selection for appetizers - to be passed" at bounding box center [556, 329] width 782 height 13
click at [439, 318] on div "Going with Gold menu. Requesting corn on the cob" at bounding box center [556, 316] width 782 height 13
drag, startPoint x: 289, startPoint y: 320, endPoint x: 410, endPoint y: 325, distance: 121.0
click at [410, 323] on span "Going with Gold menu. Requesting corn on the cob" at bounding box center [300, 316] width 270 height 13
click at [445, 323] on div "Going with Gold menu. Requesting corn on the cob" at bounding box center [556, 316] width 782 height 13
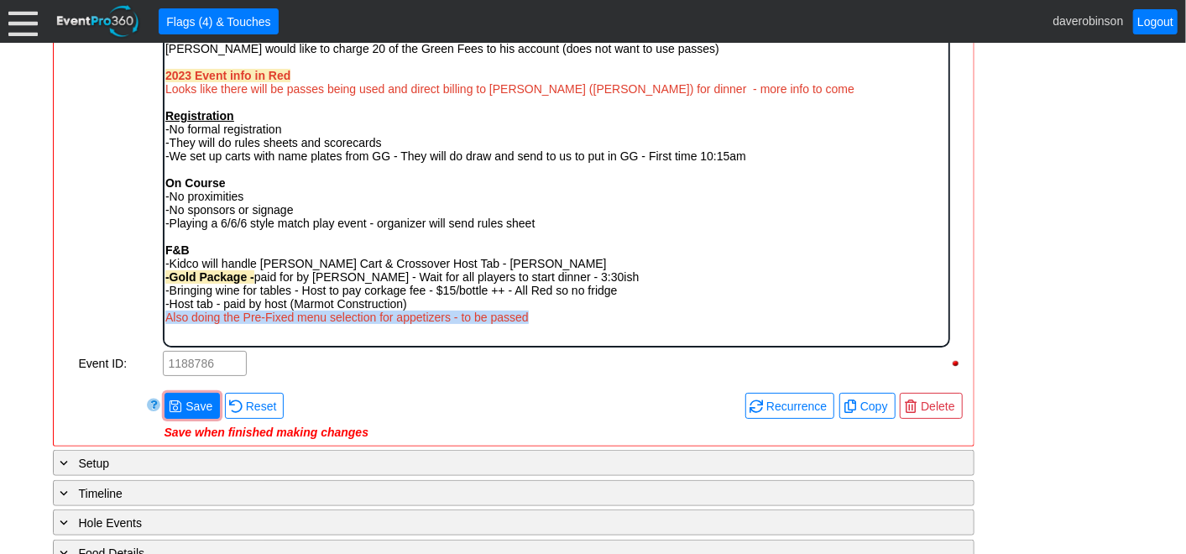
drag, startPoint x: 541, startPoint y: 325, endPoint x: 165, endPoint y: 324, distance: 376.1
click at [165, 323] on div "Also doing the Pre-Fixed menu selection for appetizers - to be passed" at bounding box center [556, 316] width 782 height 13
click at [98, 221] on div "General Note:" at bounding box center [119, 160] width 84 height 378
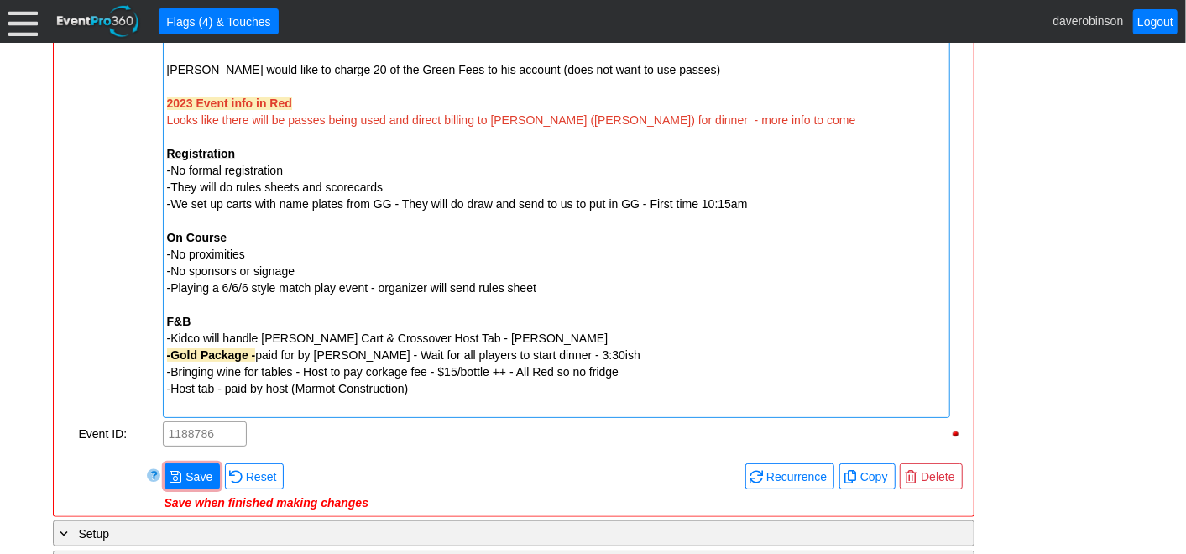
scroll to position [599, 0]
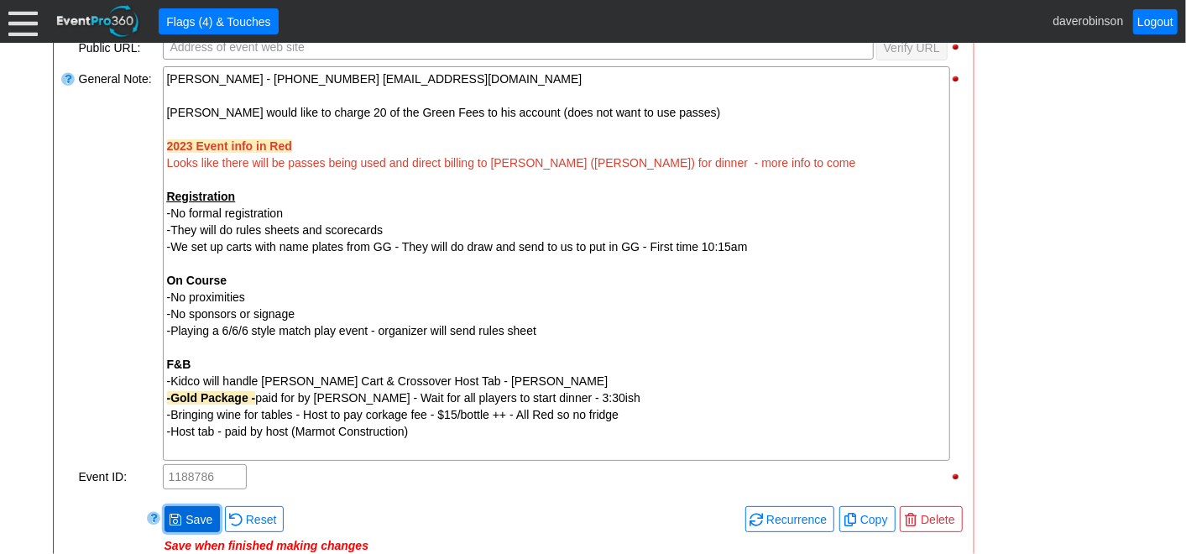
click at [193, 511] on span "Save" at bounding box center [199, 519] width 34 height 17
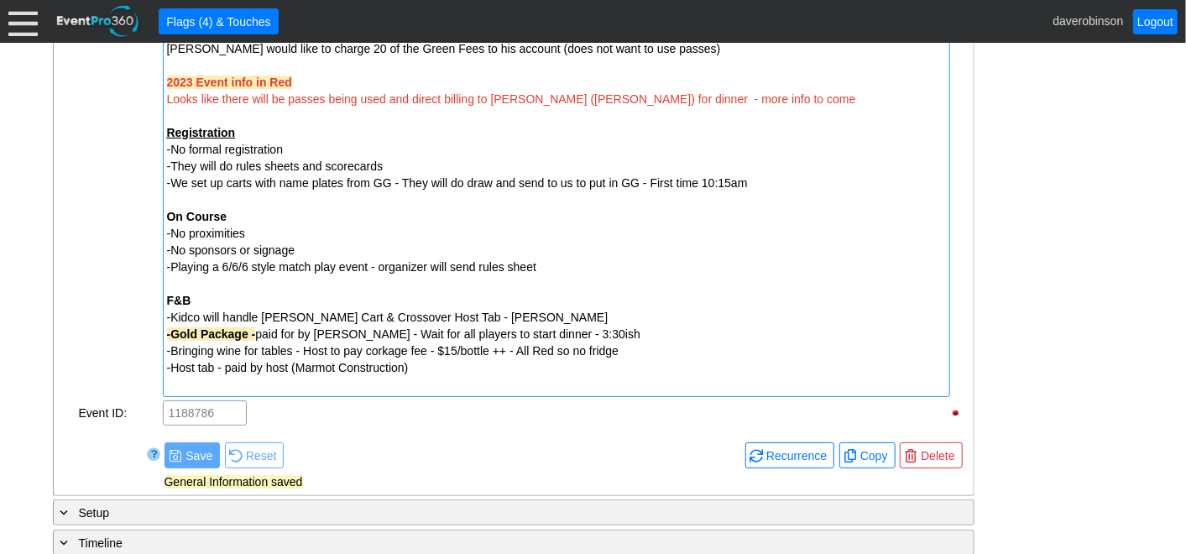
scroll to position [693, 0]
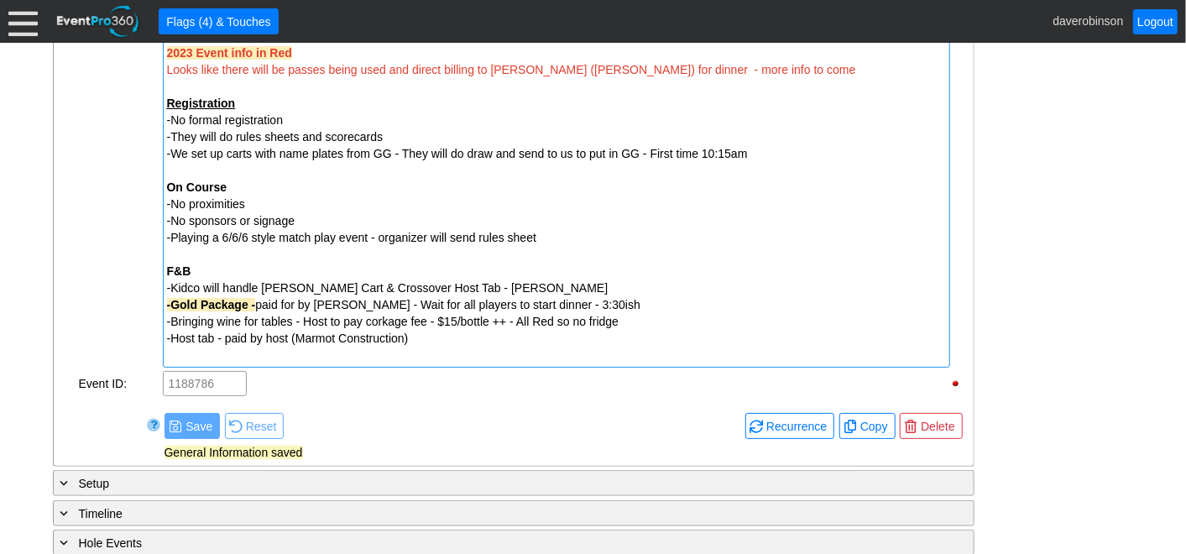
click at [425, 339] on div "-Host tab - paid by host (Marmot Construction)" at bounding box center [556, 338] width 779 height 17
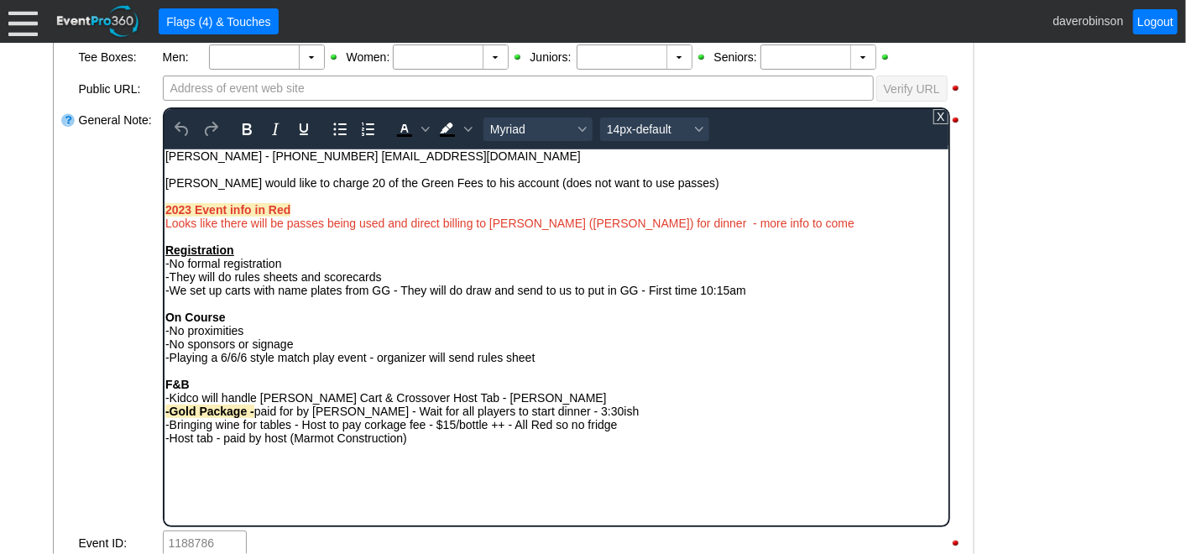
scroll to position [599, 0]
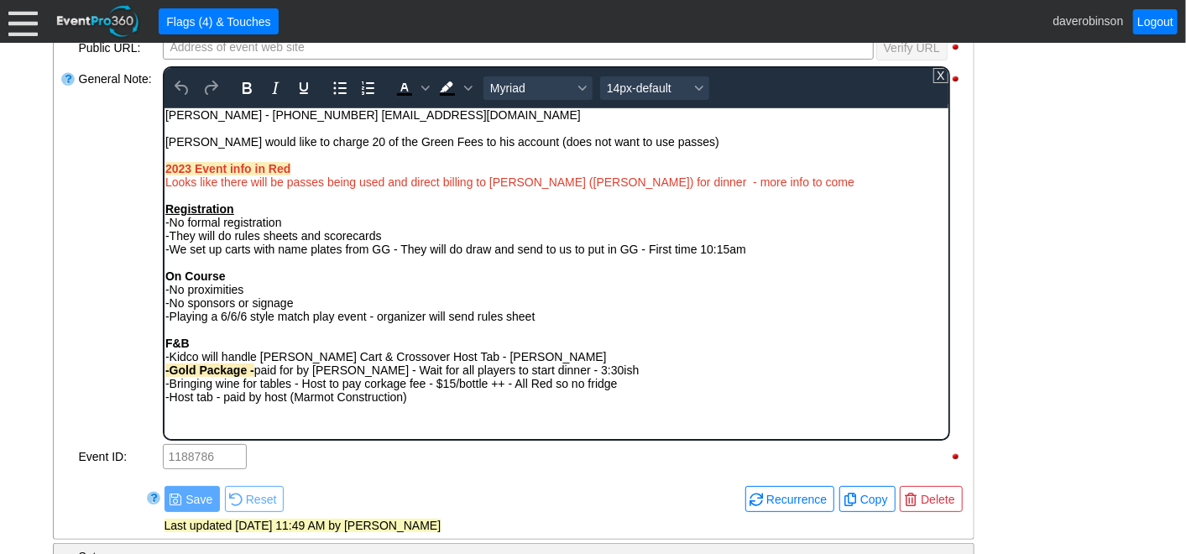
click at [437, 403] on div "-Host tab - paid by host (Marmot Construction)" at bounding box center [556, 396] width 782 height 13
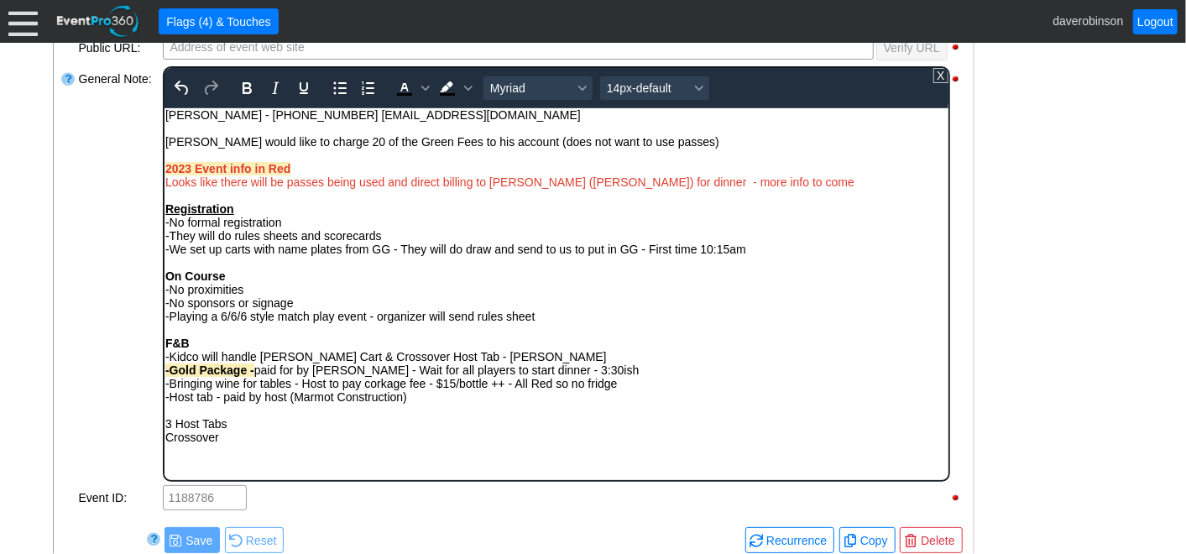
click at [169, 429] on div "3 Host Tabs" at bounding box center [556, 422] width 782 height 13
click at [249, 442] on div "Crossover" at bounding box center [556, 436] width 782 height 13
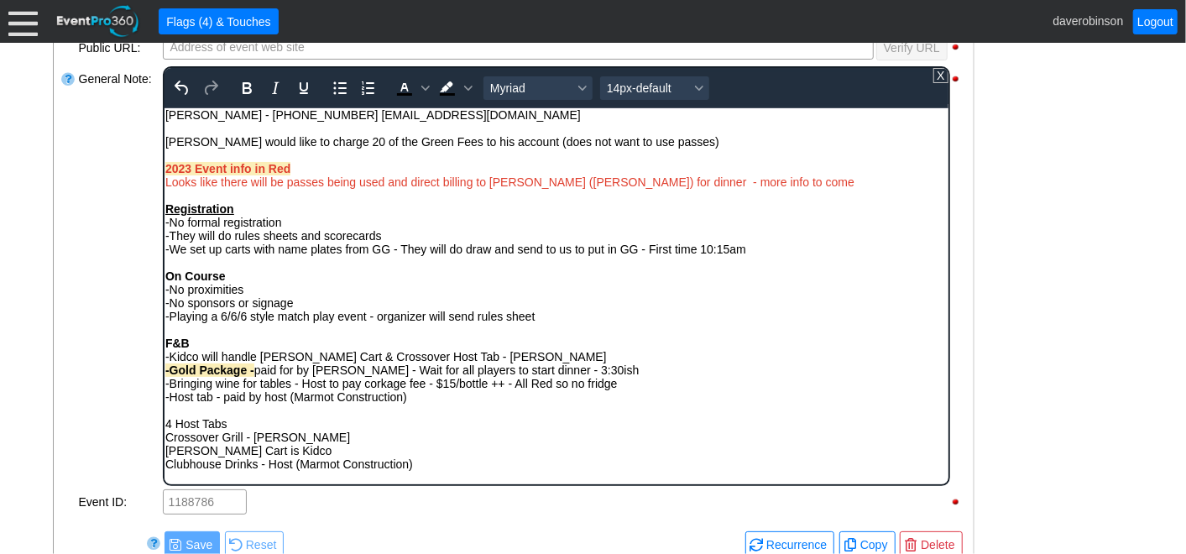
scroll to position [5, 0]
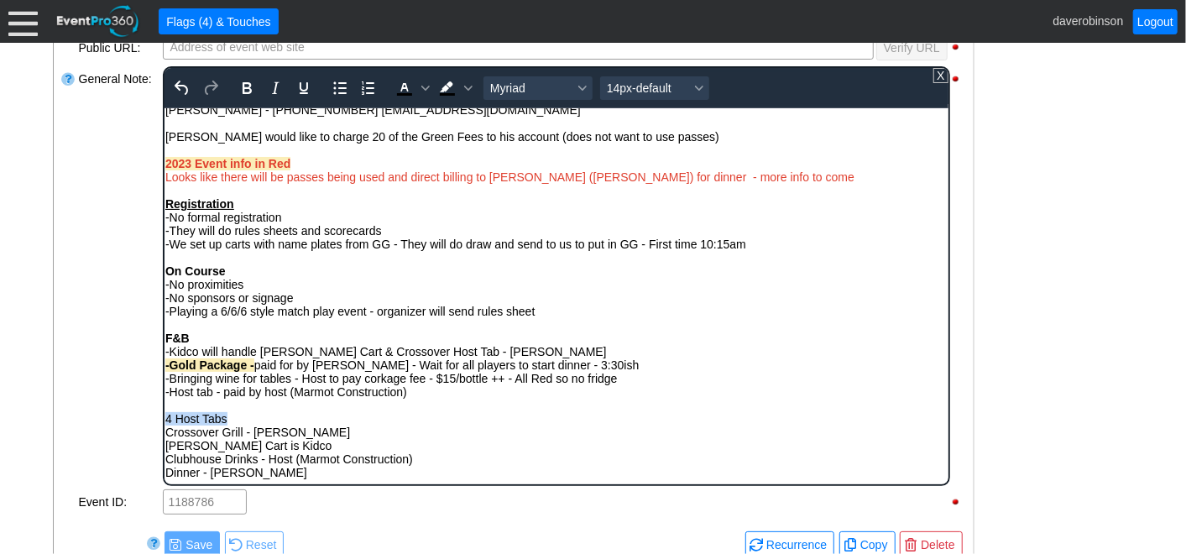
drag, startPoint x: 238, startPoint y: 421, endPoint x: 167, endPoint y: 423, distance: 71.4
click at [167, 423] on div "4 Host Tabs" at bounding box center [556, 417] width 782 height 13
click at [241, 92] on icon "Bold" at bounding box center [246, 88] width 20 height 20
click at [461, 79] on span "Background color Black" at bounding box center [467, 88] width 13 height 24
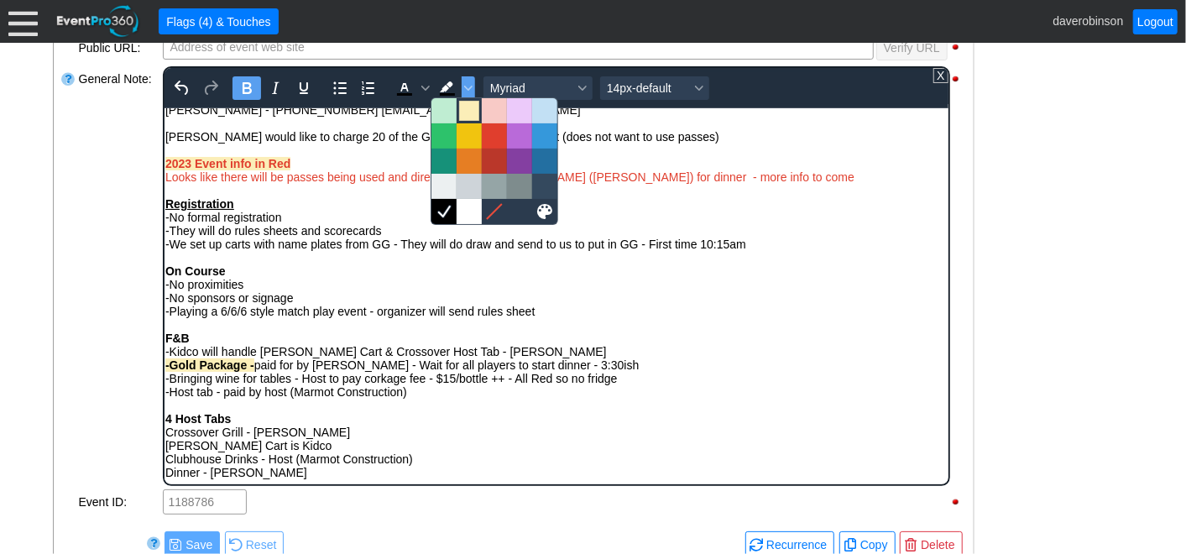
click at [473, 107] on div at bounding box center [469, 111] width 20 height 20
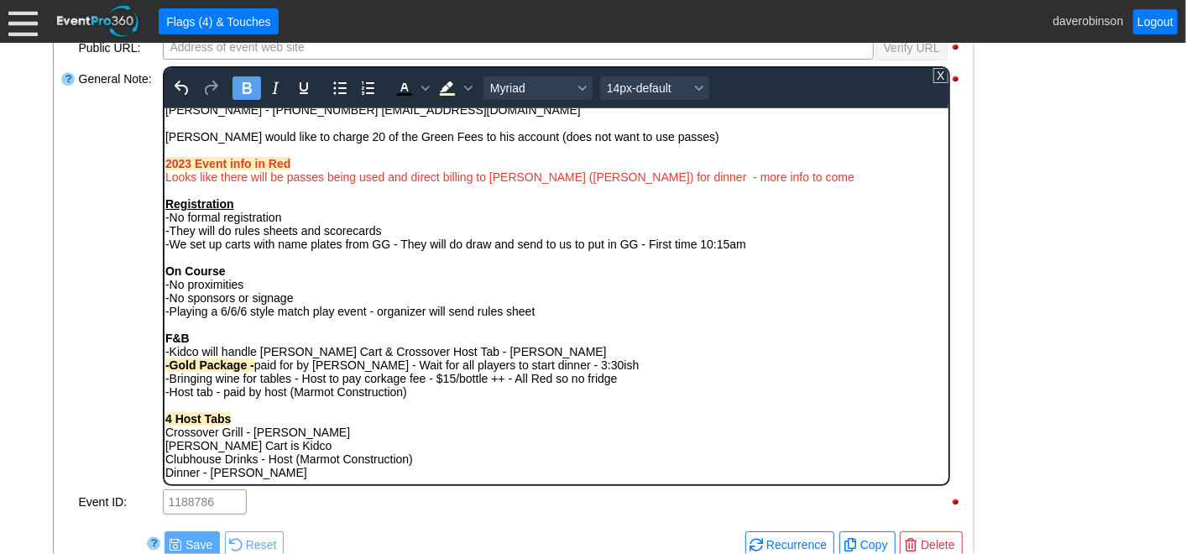
click at [590, 438] on div "Crossover Grill - Kent Raing" at bounding box center [556, 431] width 782 height 13
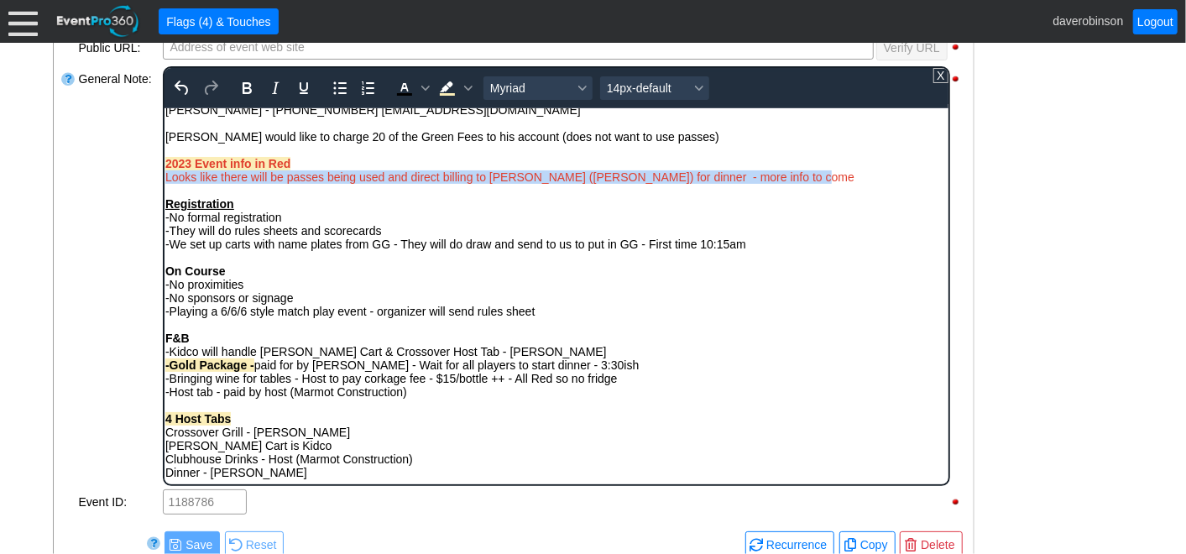
drag, startPoint x: 814, startPoint y: 176, endPoint x: 167, endPoint y: 170, distance: 647.4
click at [167, 170] on div "Looks like there will be passes being used and direct billing to [PERSON_NAME] …" at bounding box center [556, 176] width 782 height 13
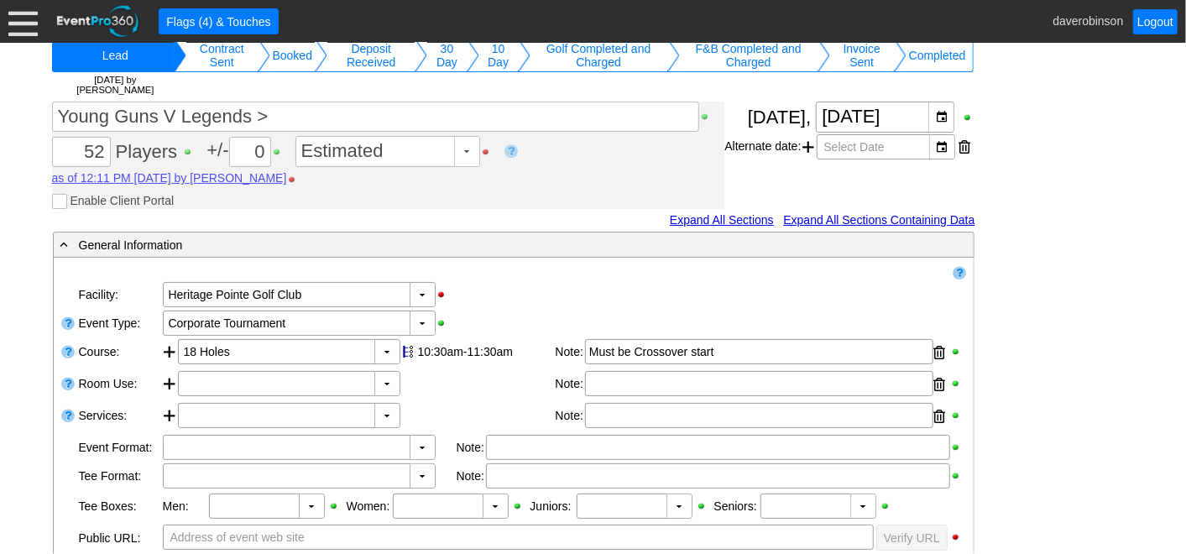
scroll to position [39, 0]
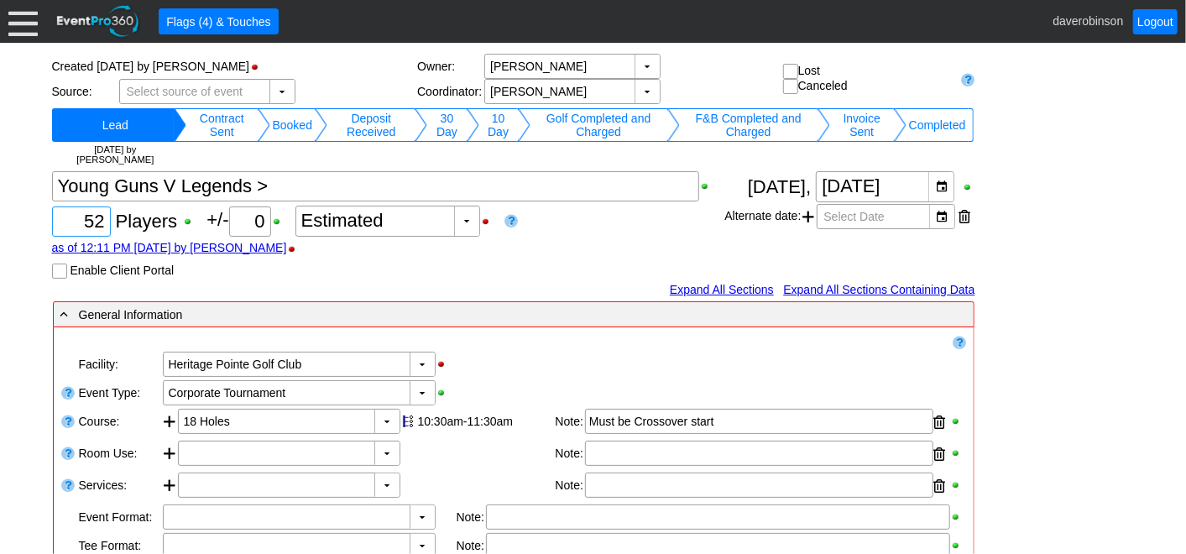
drag, startPoint x: 86, startPoint y: 219, endPoint x: 106, endPoint y: 222, distance: 19.6
click at [106, 222] on div "52" at bounding box center [82, 221] width 54 height 29
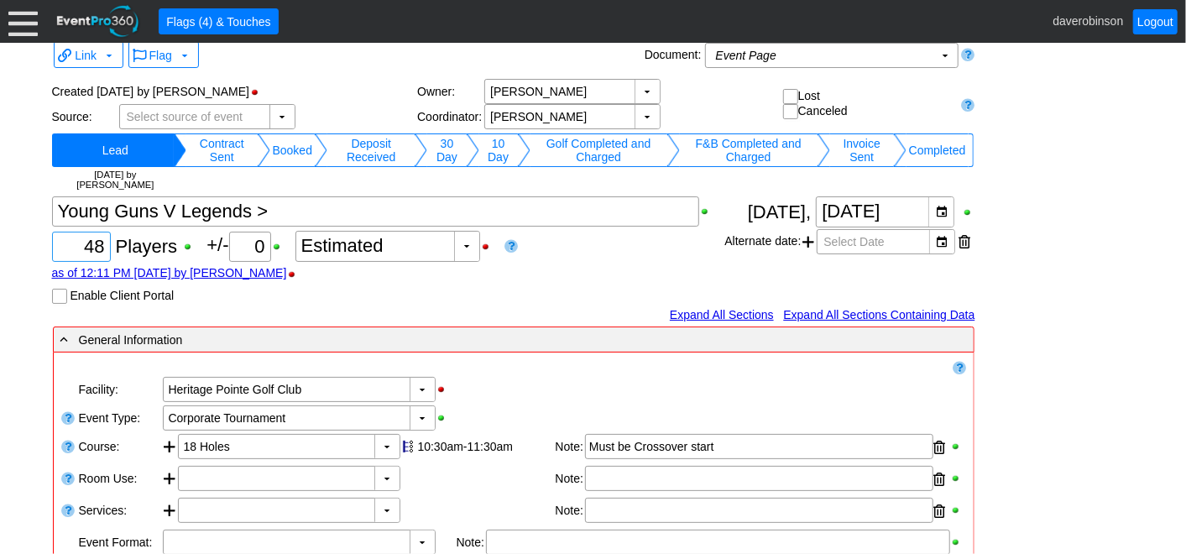
scroll to position [0, 0]
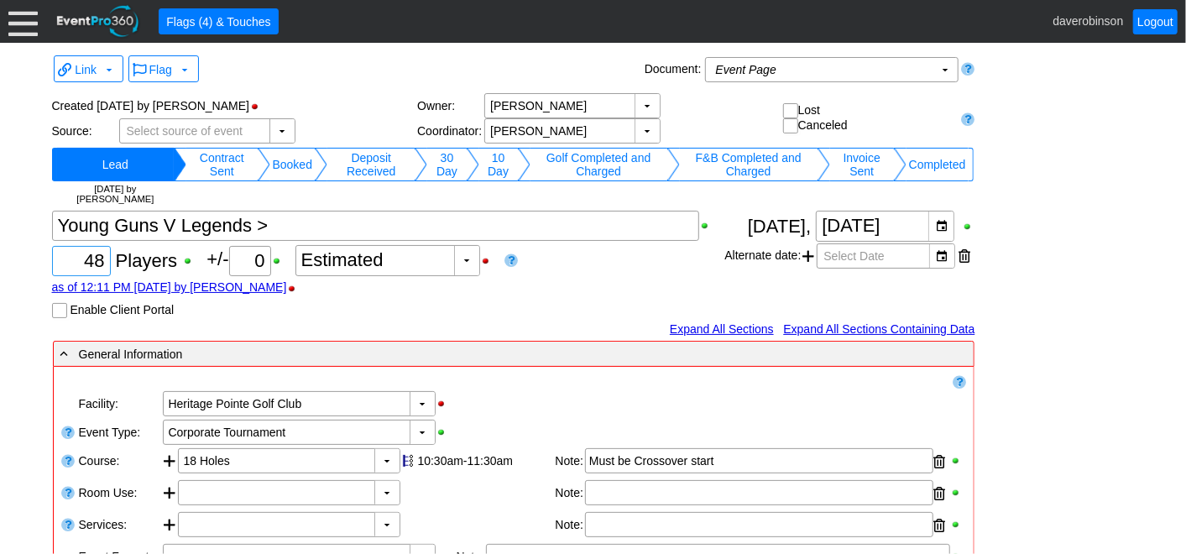
type input "48"
click at [545, 290] on div "as of 12:11 PM on Wednesday, 8/20/2025 by daverobinson" at bounding box center [388, 286] width 673 height 13
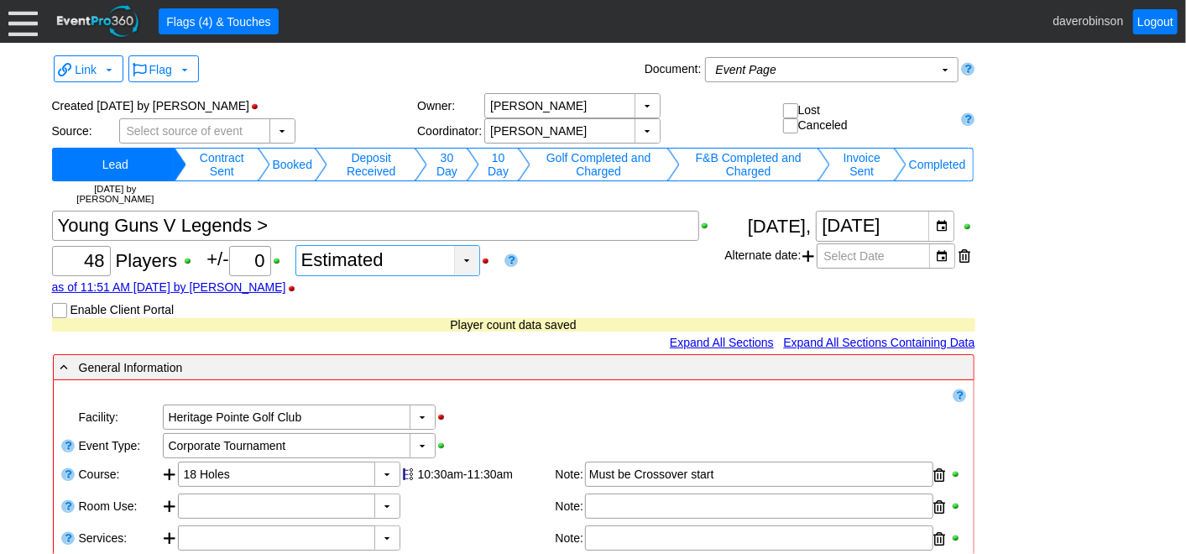
click at [479, 264] on div "▼" at bounding box center [466, 260] width 25 height 29
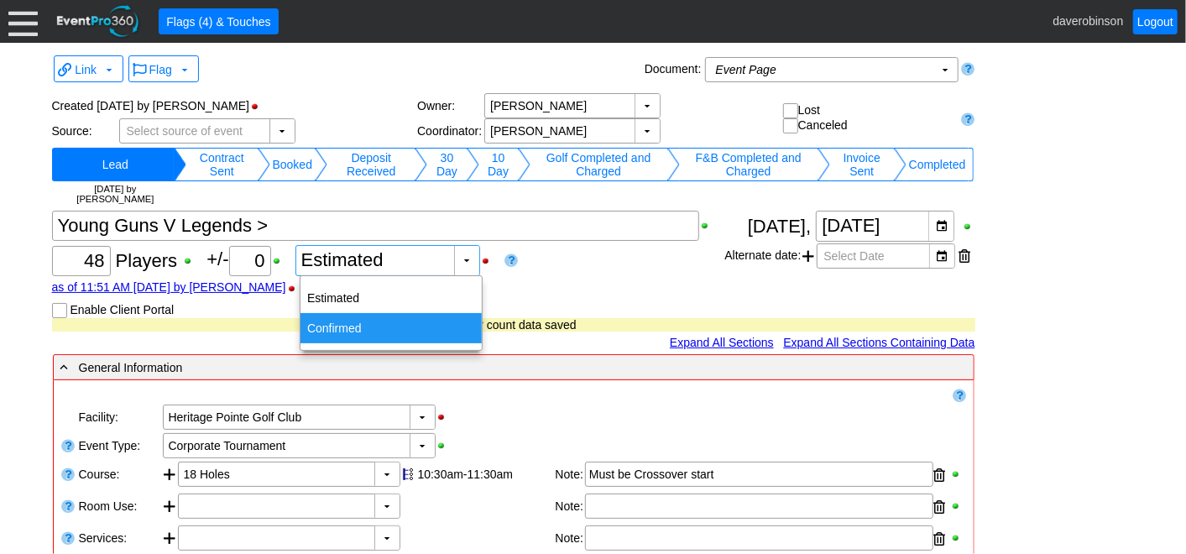
drag, startPoint x: 405, startPoint y: 322, endPoint x: 418, endPoint y: 314, distance: 15.4
click at [405, 322] on div "Confirmed" at bounding box center [392, 328] width 182 height 30
type input "Confirmed"
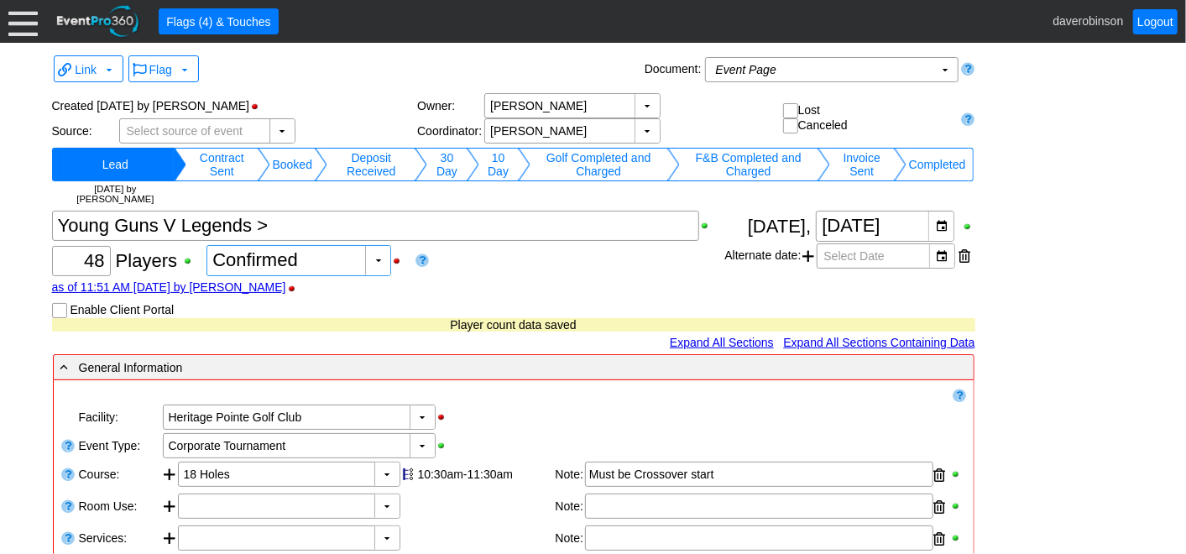
click at [568, 272] on div "Χ 48 Players +/- Χ 0 ▼ Χ Confirmed as of 11:51 AM on Thursday, 8/28/2025 by dav…" at bounding box center [388, 264] width 673 height 107
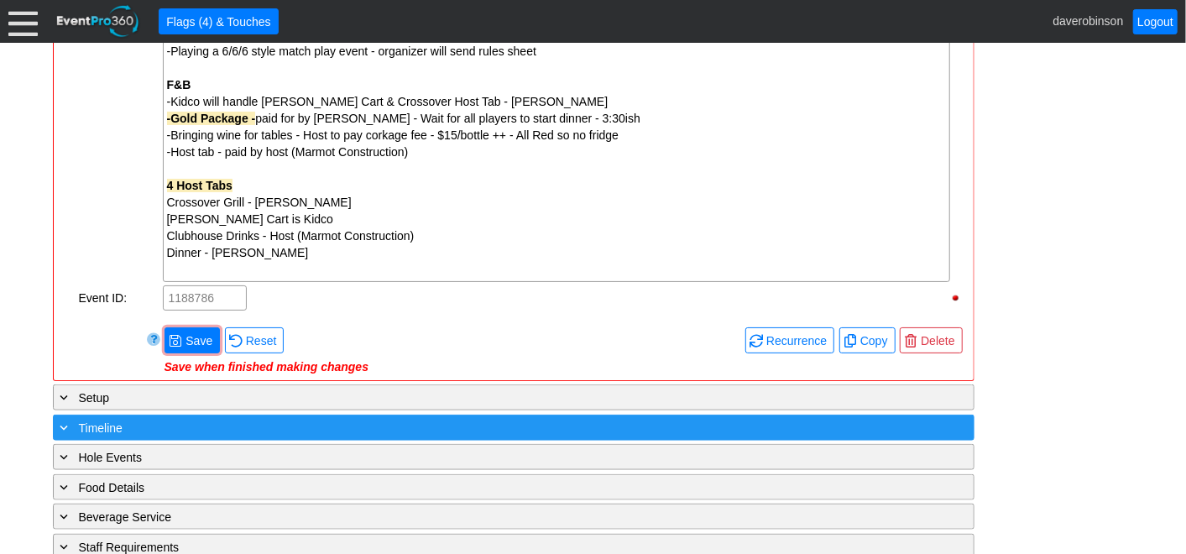
scroll to position [1012, 0]
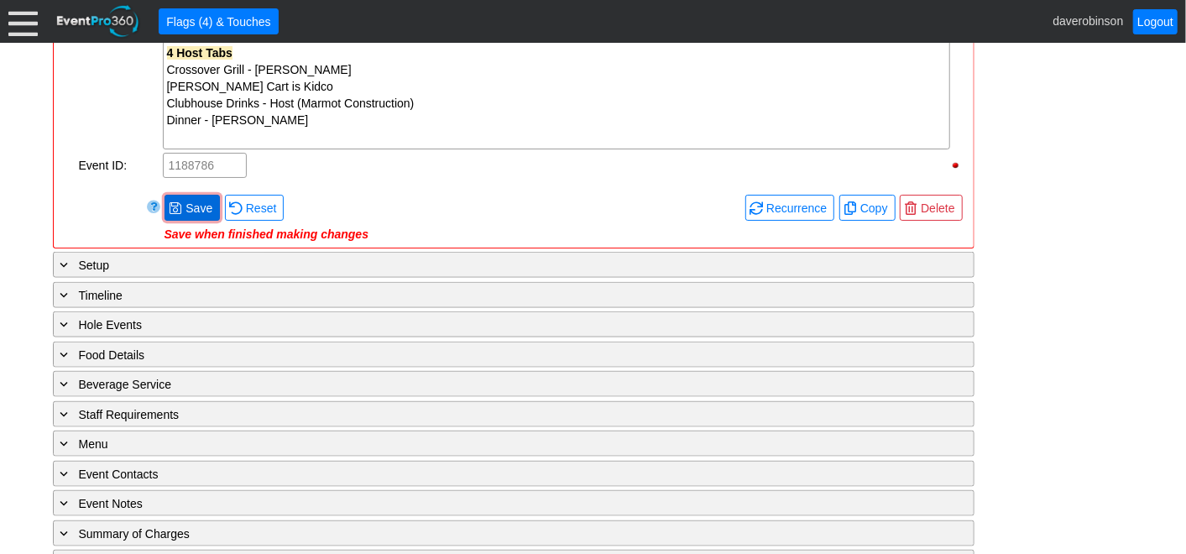
click at [179, 202] on span at bounding box center [175, 208] width 13 height 13
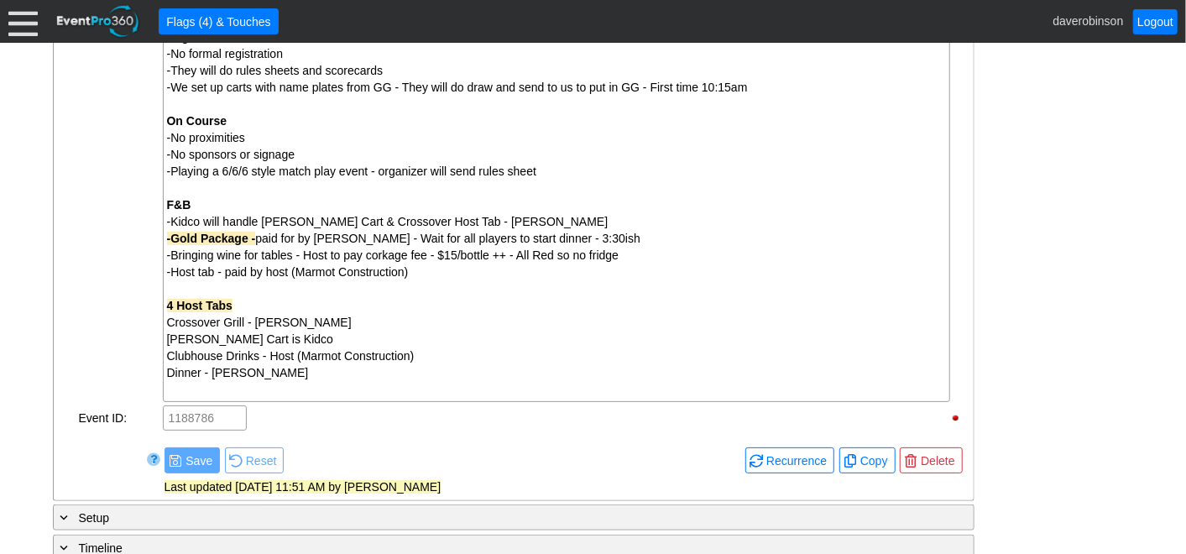
scroll to position [666, 0]
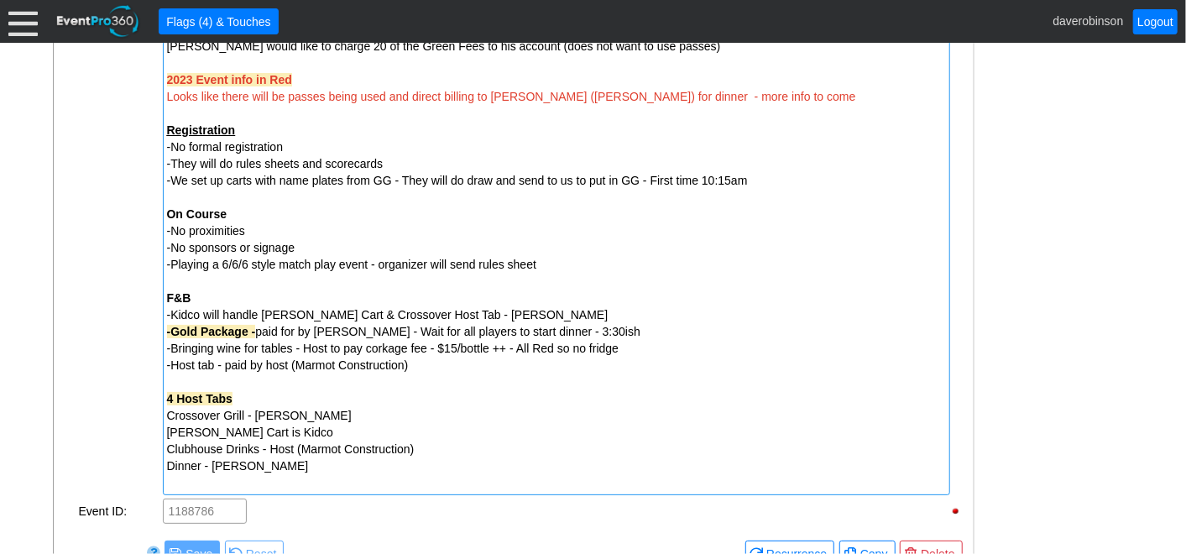
drag, startPoint x: 249, startPoint y: 213, endPoint x: 236, endPoint y: 214, distance: 12.6
click at [236, 214] on div "On Course" at bounding box center [556, 214] width 779 height 17
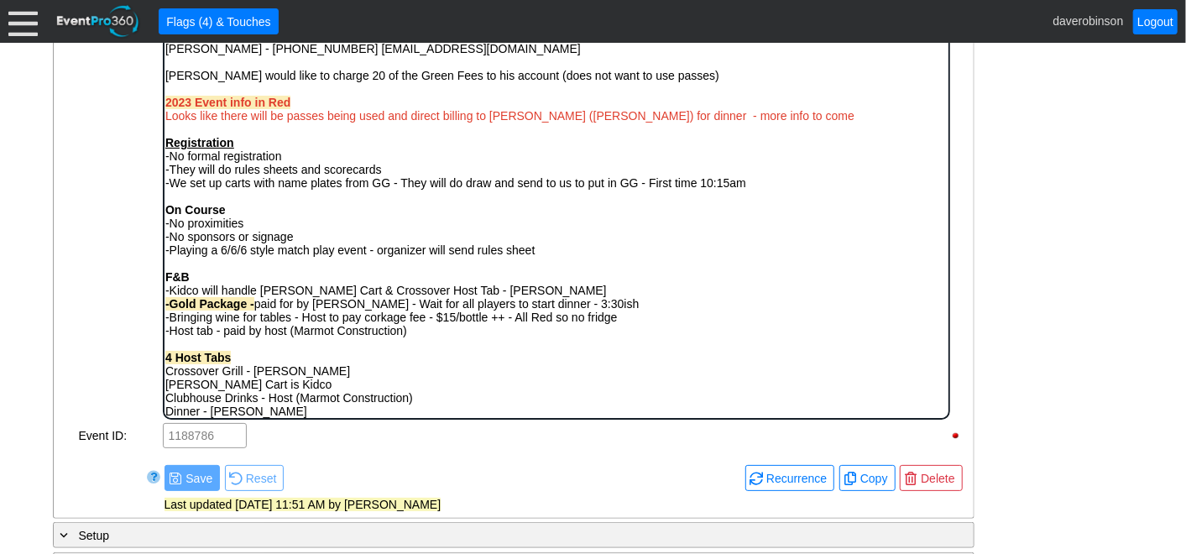
scroll to position [662, 0]
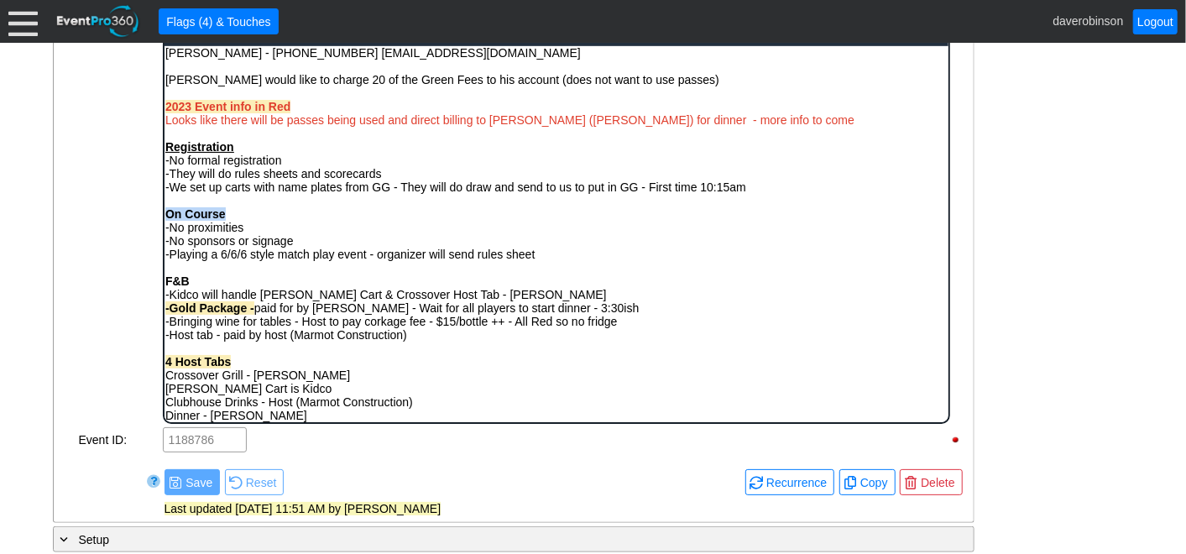
drag, startPoint x: 229, startPoint y: 216, endPoint x: 165, endPoint y: 211, distance: 64.8
click at [165, 211] on div "On Course" at bounding box center [556, 213] width 782 height 13
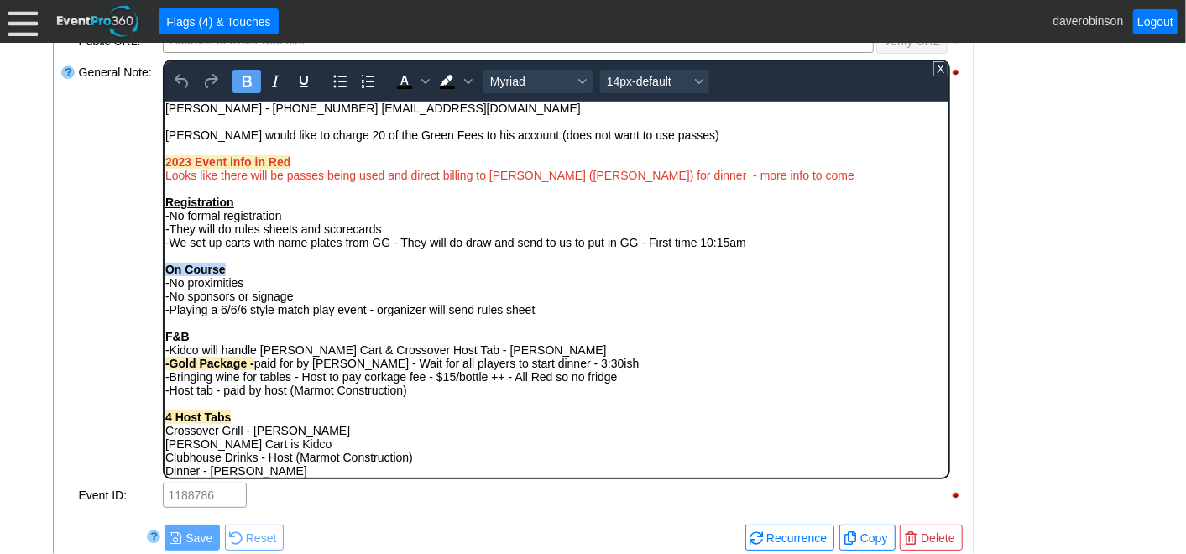
scroll to position [568, 0]
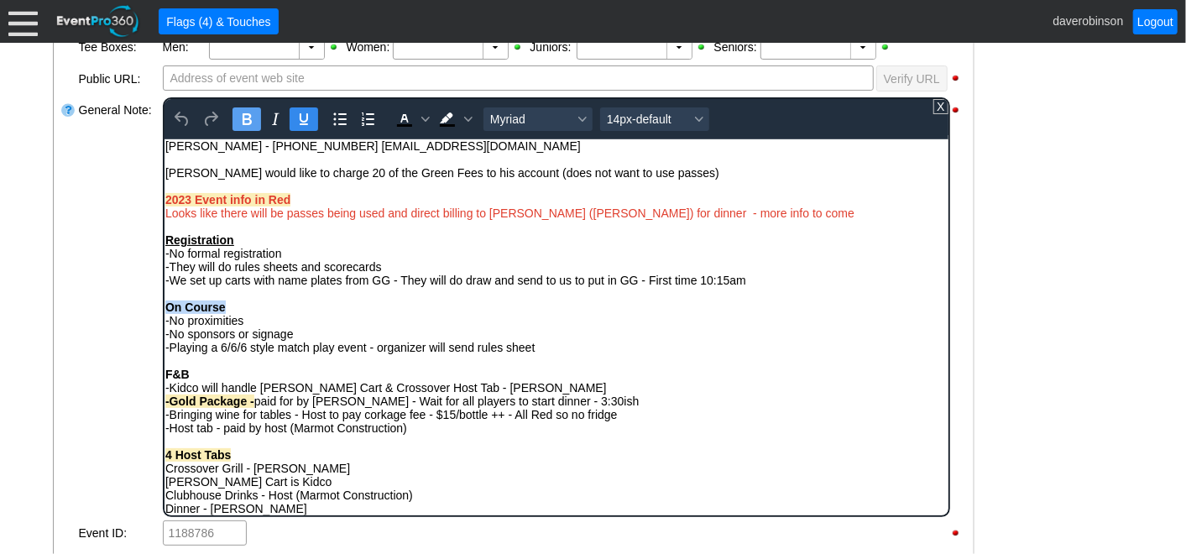
click at [306, 113] on icon "Underline" at bounding box center [303, 119] width 8 height 12
click at [351, 307] on div "On Course" at bounding box center [556, 306] width 782 height 13
drag, startPoint x: 209, startPoint y: 377, endPoint x: 165, endPoint y: 378, distance: 43.7
click at [165, 378] on div "F&B" at bounding box center [556, 373] width 782 height 13
click at [301, 114] on icon "Underline" at bounding box center [303, 119] width 20 height 20
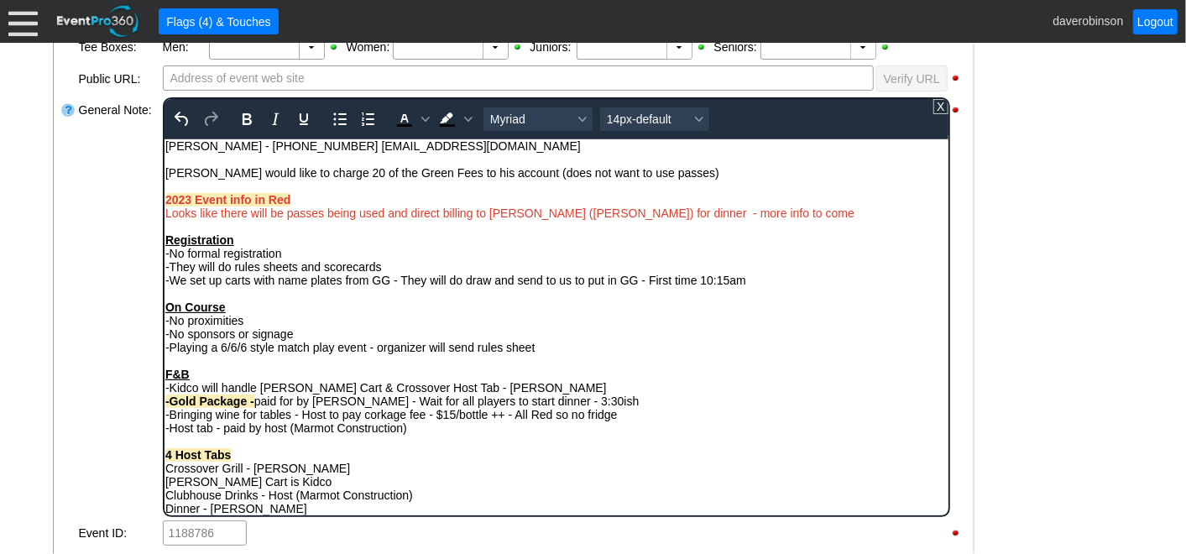
click at [359, 340] on div "-No sponsors or signage" at bounding box center [556, 333] width 782 height 13
click at [788, 214] on div "Looks like there will be passes being used and direct billing to [PERSON_NAME] …" at bounding box center [556, 212] width 782 height 13
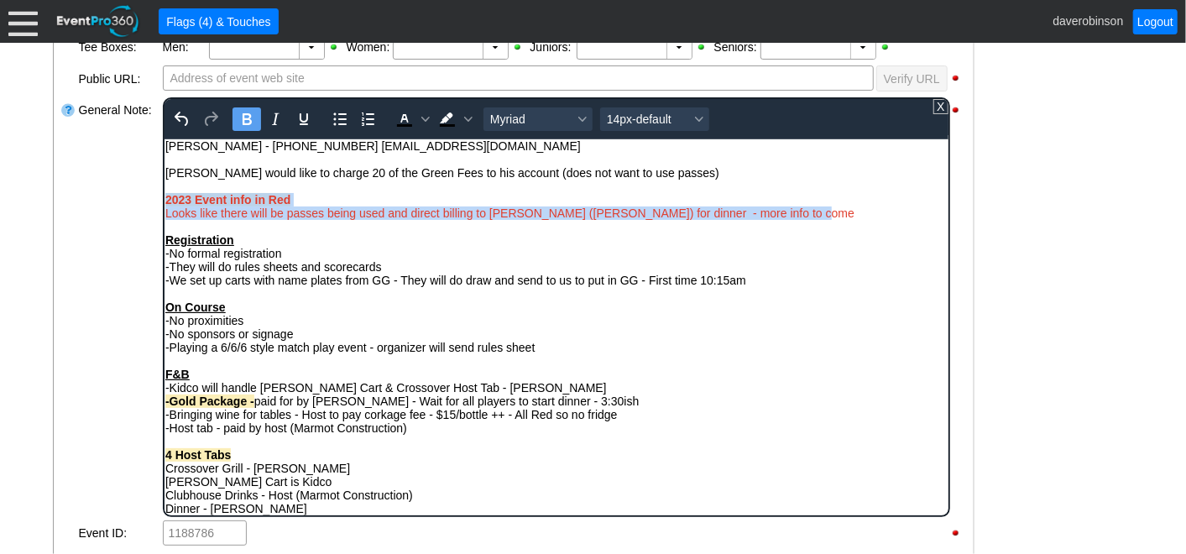
drag, startPoint x: 788, startPoint y: 214, endPoint x: 161, endPoint y: 203, distance: 627.3
click at [164, 203] on html "Jordan Philips - 403-477-2012 JPhillips@marmotconstruction.com Chris Plosz woul…" at bounding box center [556, 338] width 784 height 398
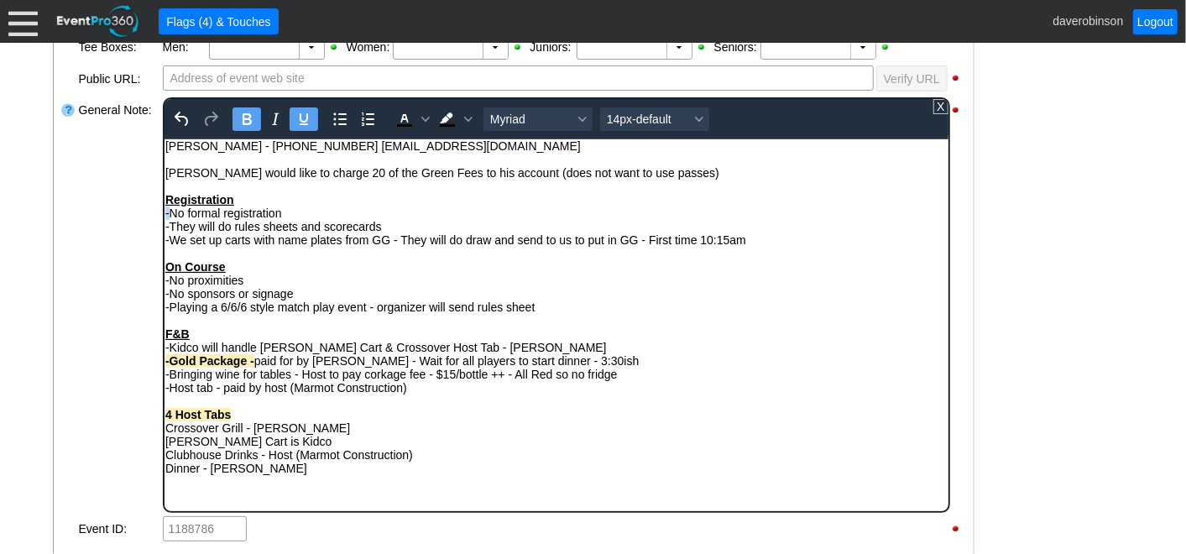
drag, startPoint x: 241, startPoint y: 201, endPoint x: 174, endPoint y: 203, distance: 67.2
click at [171, 206] on div "Registration -No formal registration -They will do rules sheets and scorecards …" at bounding box center [556, 340] width 782 height 296
click at [240, 196] on div "Registration" at bounding box center [556, 198] width 782 height 13
drag, startPoint x: 250, startPoint y: 199, endPoint x: 166, endPoint y: 198, distance: 84.0
click at [166, 198] on div "Registration" at bounding box center [556, 198] width 782 height 13
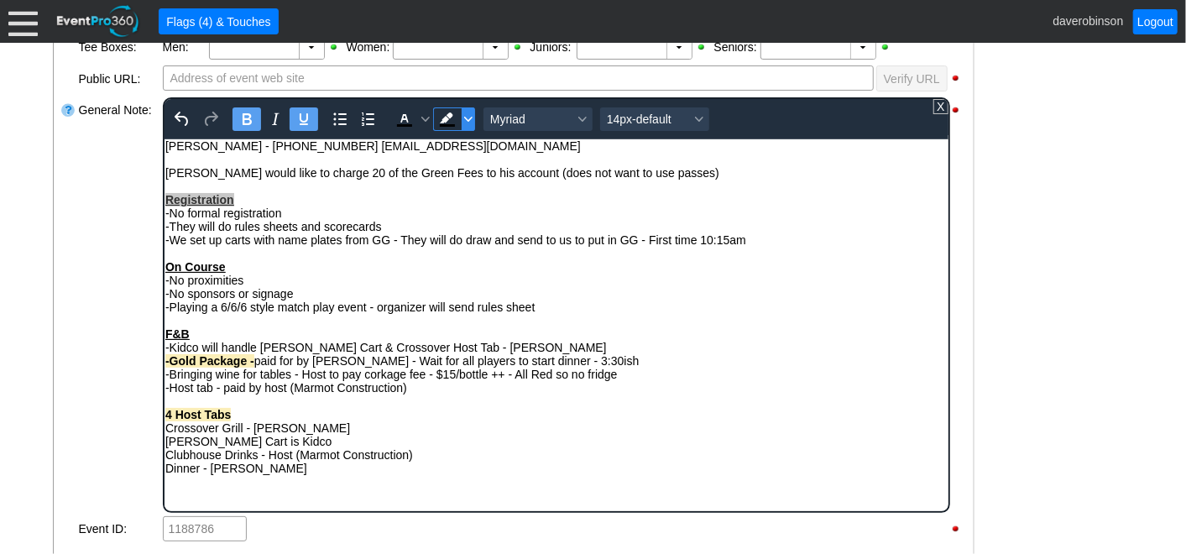
drag, startPoint x: 460, startPoint y: 113, endPoint x: 466, endPoint y: 126, distance: 14.7
click at [463, 115] on icon "Background color Black" at bounding box center [467, 119] width 8 height 8
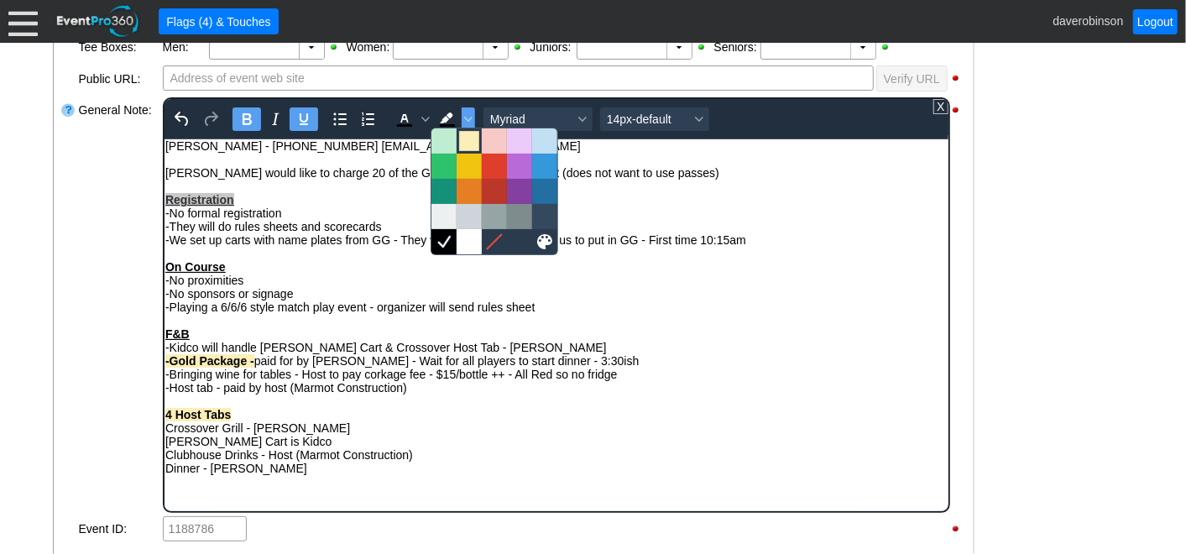
click at [472, 139] on div at bounding box center [469, 141] width 20 height 20
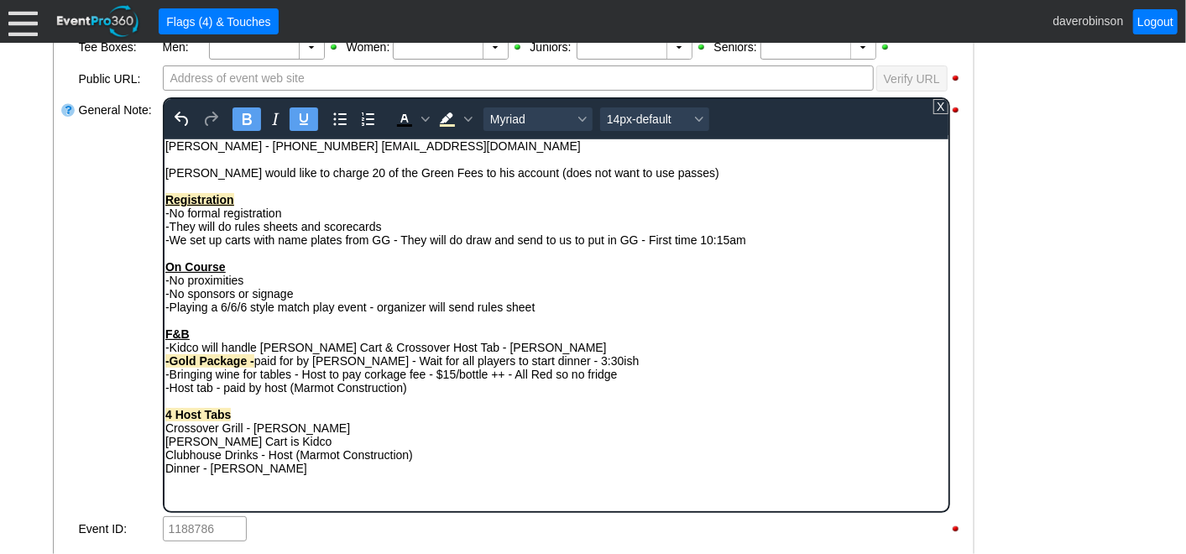
click at [234, 264] on div "On Course" at bounding box center [556, 265] width 782 height 13
drag, startPoint x: 231, startPoint y: 268, endPoint x: 169, endPoint y: 264, distance: 62.2
click at [168, 265] on div "On Course" at bounding box center [556, 265] width 782 height 13
click at [439, 119] on icon "Background color Light Yellow" at bounding box center [445, 118] width 13 height 11
drag, startPoint x: 197, startPoint y: 333, endPoint x: 167, endPoint y: 337, distance: 30.4
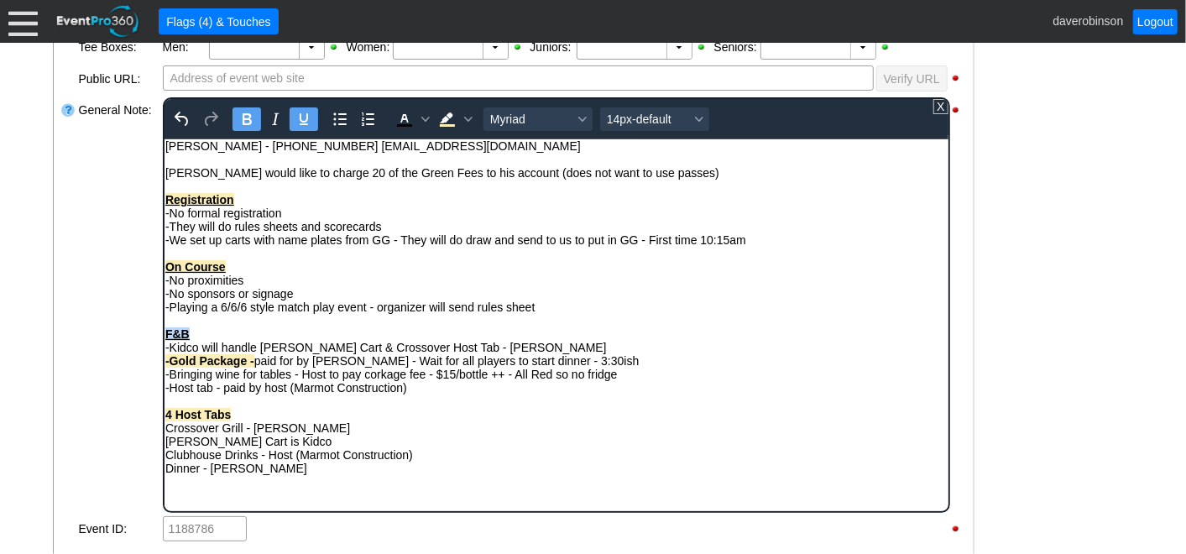
click at [167, 337] on div "F&B" at bounding box center [556, 333] width 782 height 13
click at [445, 118] on icon "Background color Light Yellow" at bounding box center [447, 119] width 20 height 20
click at [594, 308] on div "-Playing a 6/6/6 style match play event - organizer will send rules sheet" at bounding box center [556, 306] width 782 height 13
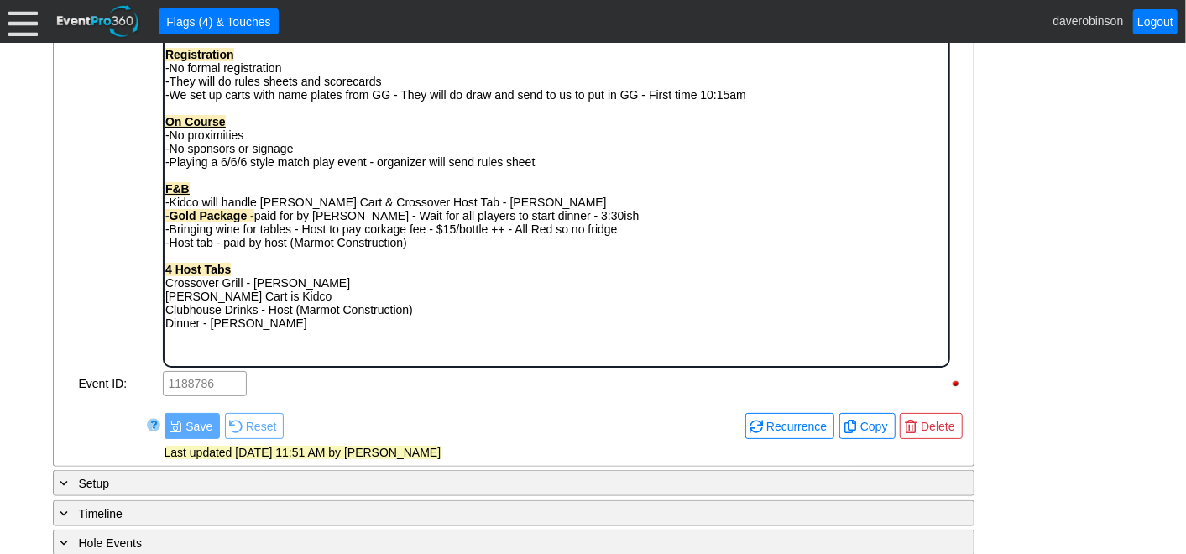
scroll to position [756, 0]
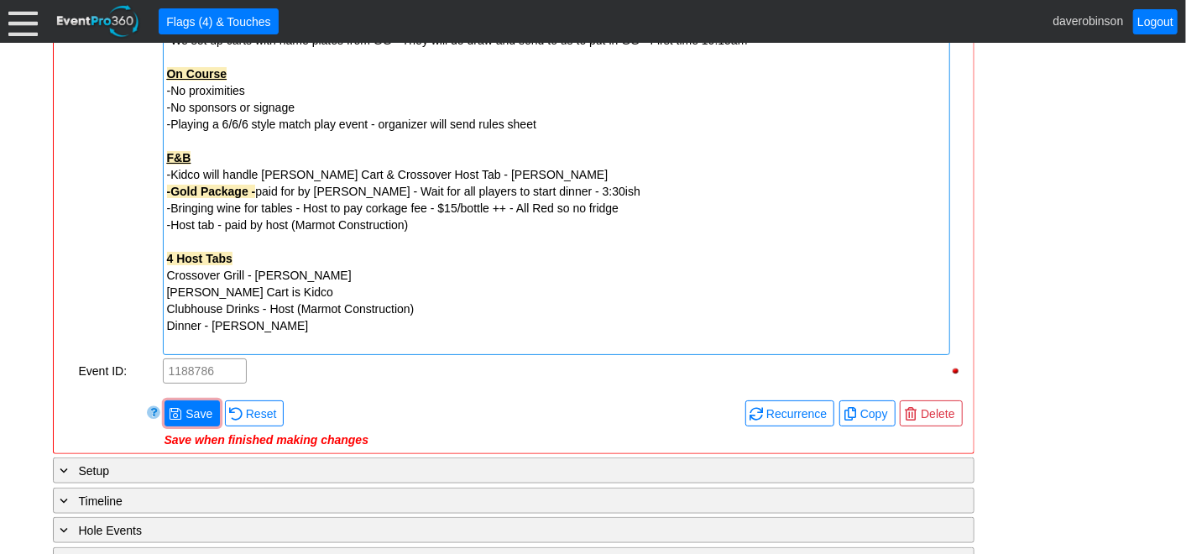
click at [77, 230] on div "General Note:" at bounding box center [119, 132] width 84 height 448
click at [200, 409] on span "Save" at bounding box center [199, 414] width 34 height 17
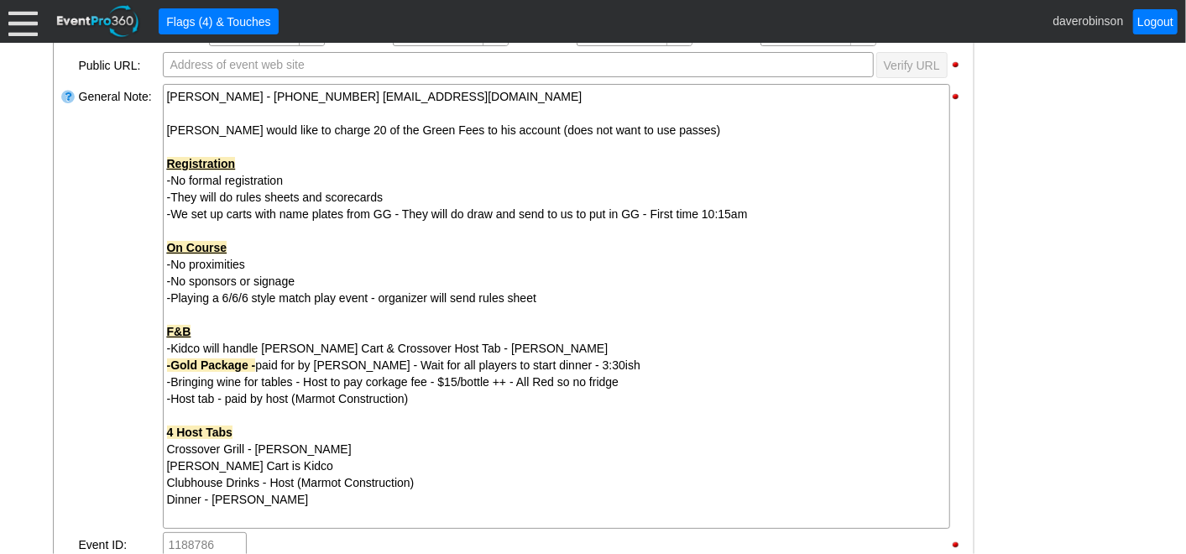
scroll to position [568, 0]
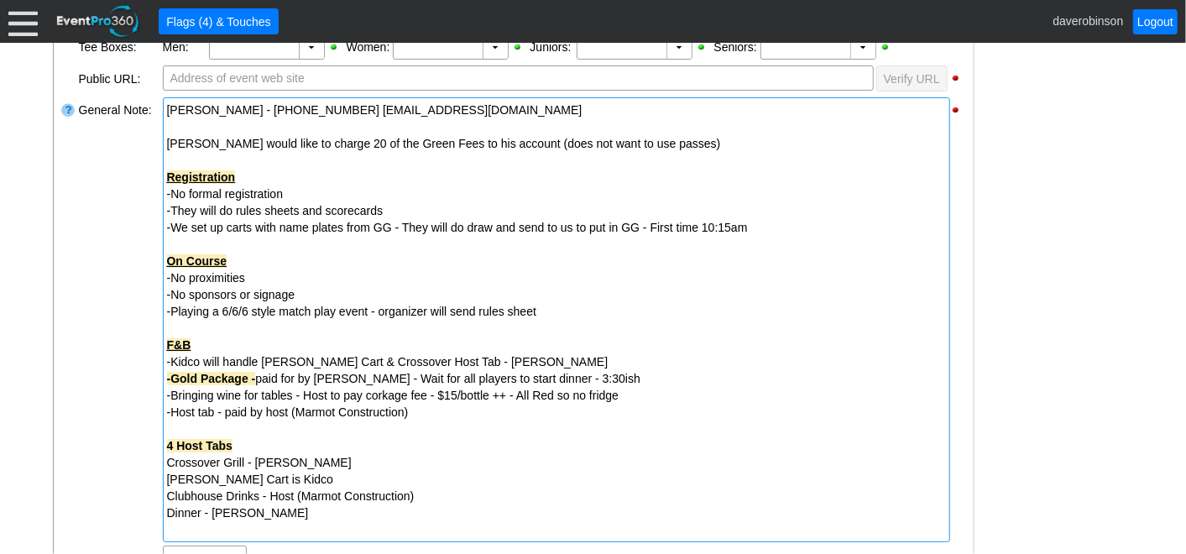
click at [378, 308] on span "-Playing a 6/6/6 style match play event - organizer will send rules sheet" at bounding box center [351, 311] width 369 height 13
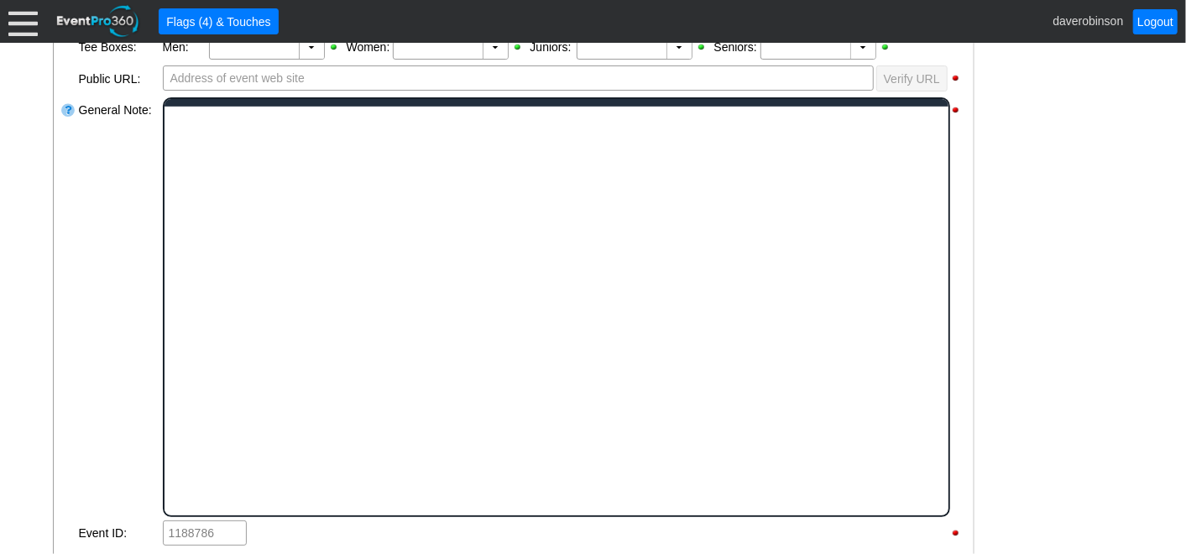
scroll to position [0, 0]
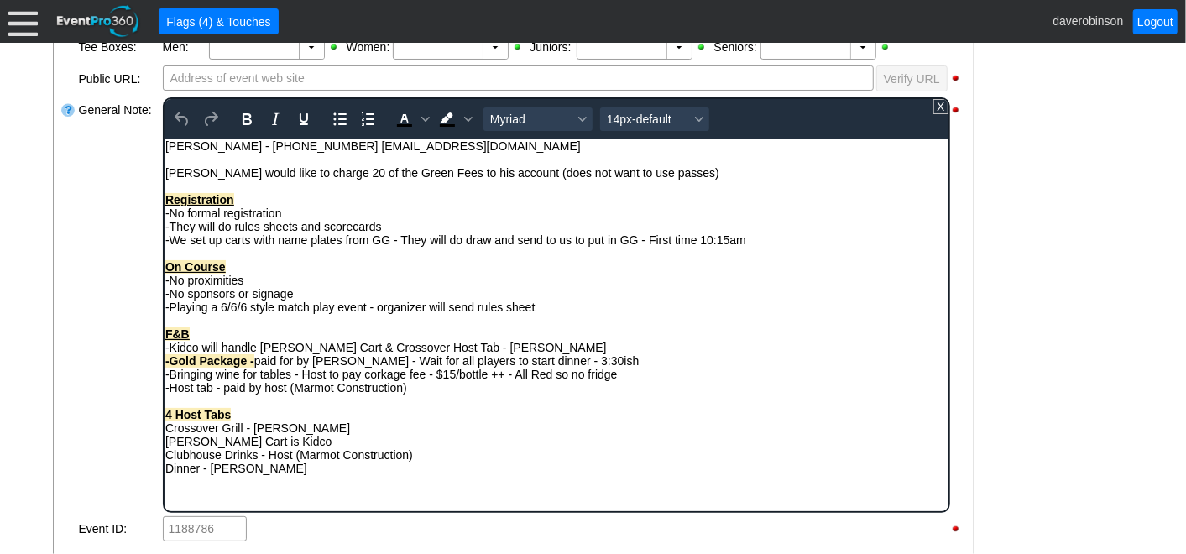
drag, startPoint x: 375, startPoint y: 311, endPoint x: 537, endPoint y: 309, distance: 162.0
click at [537, 309] on div "-Playing a 6/6/6 style match play event - organizer will send rules sheet" at bounding box center [556, 306] width 782 height 13
click at [470, 120] on span "Background color Black" at bounding box center [467, 119] width 13 height 24
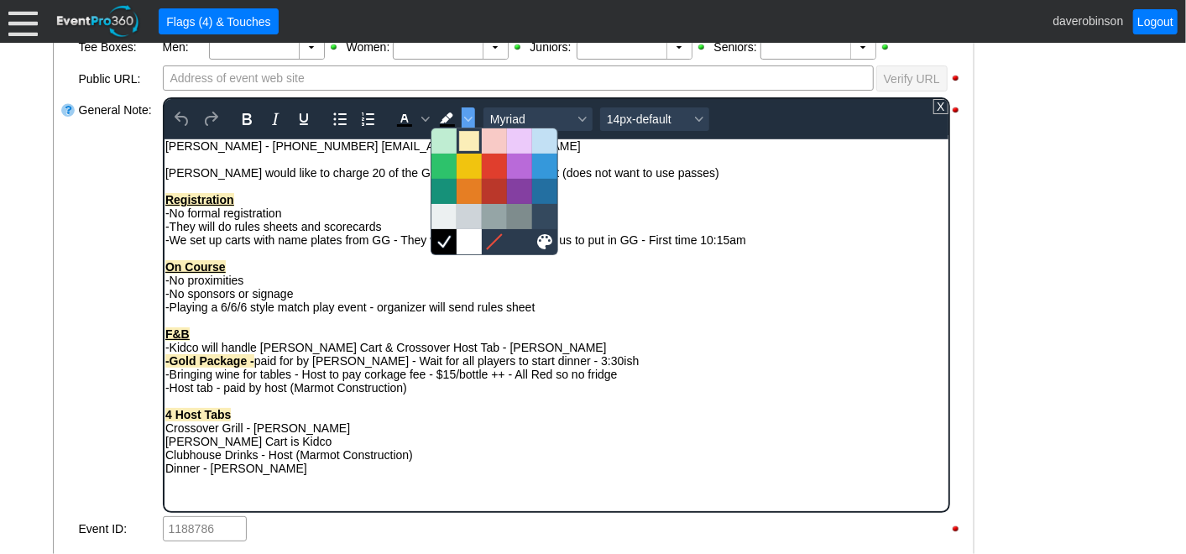
click at [464, 140] on div at bounding box center [469, 141] width 20 height 20
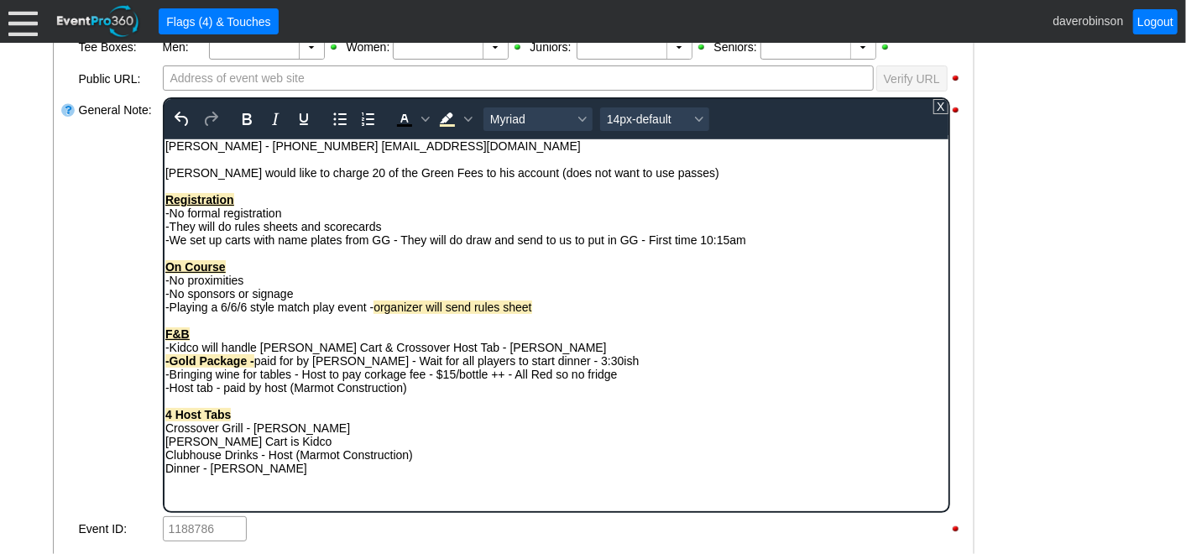
click at [338, 275] on div "-No proximities" at bounding box center [556, 279] width 782 height 13
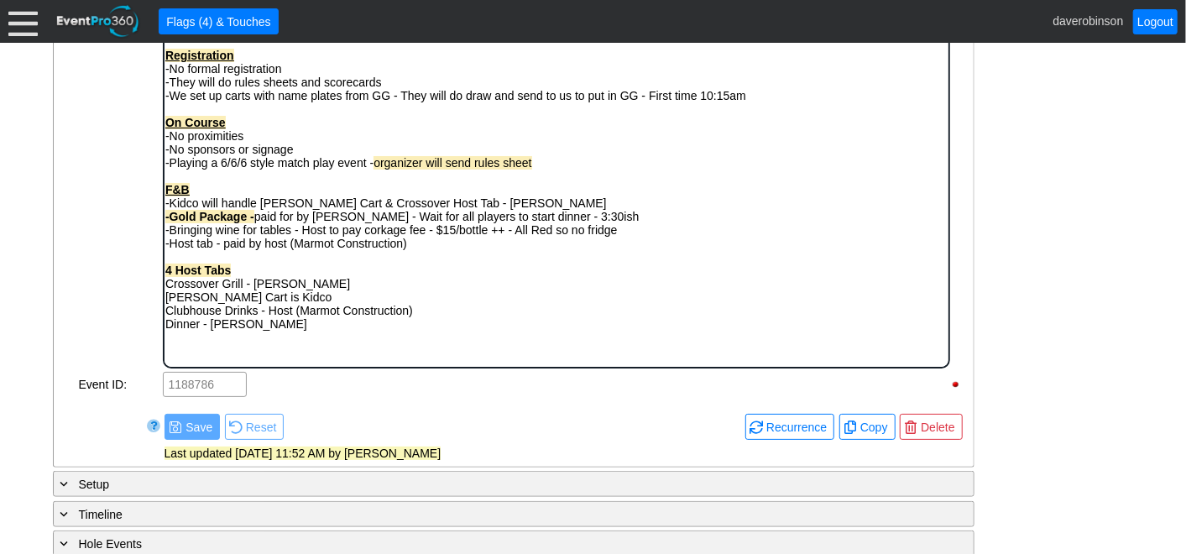
scroll to position [756, 0]
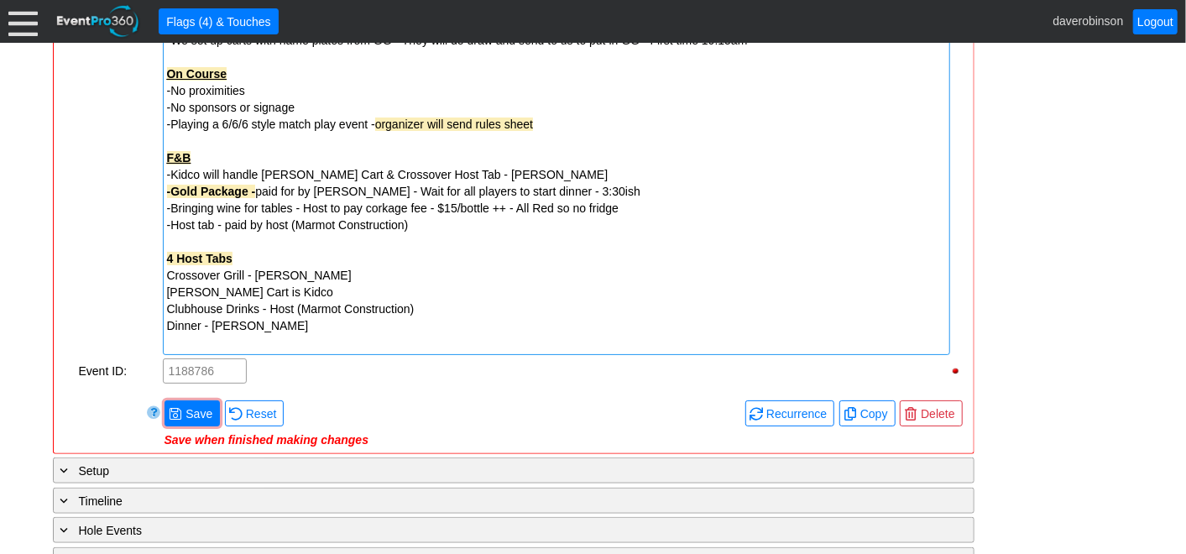
click at [107, 369] on div "Remove all highlights Facility: ▼ Χ Heritage Pointe Golf Club Event Type: ▼ Χ C…" at bounding box center [513, 32] width 907 height 829
click at [194, 406] on span "Save" at bounding box center [199, 414] width 34 height 17
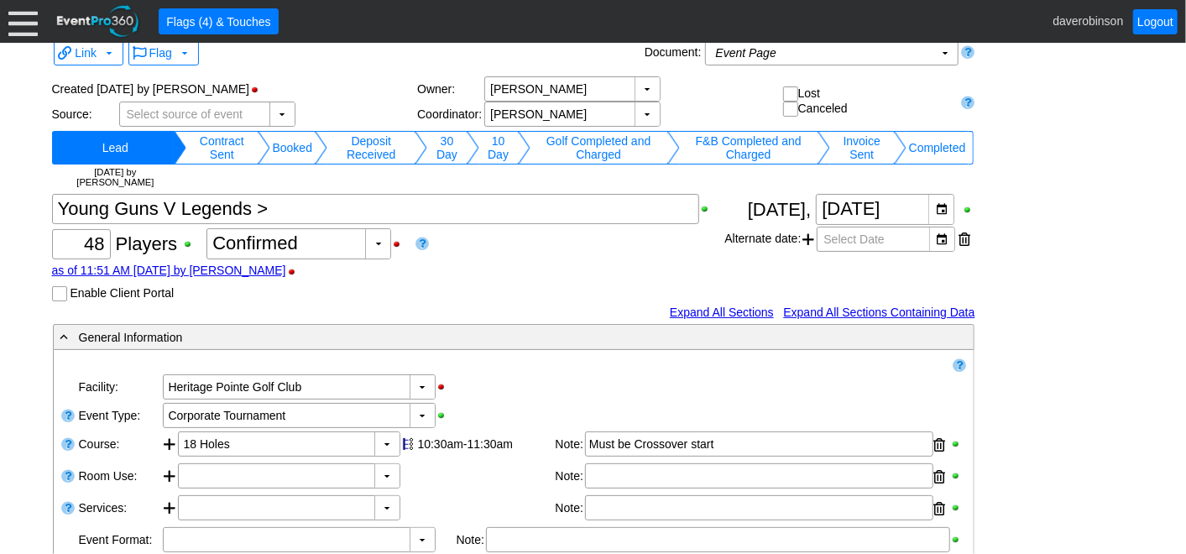
scroll to position [9, 0]
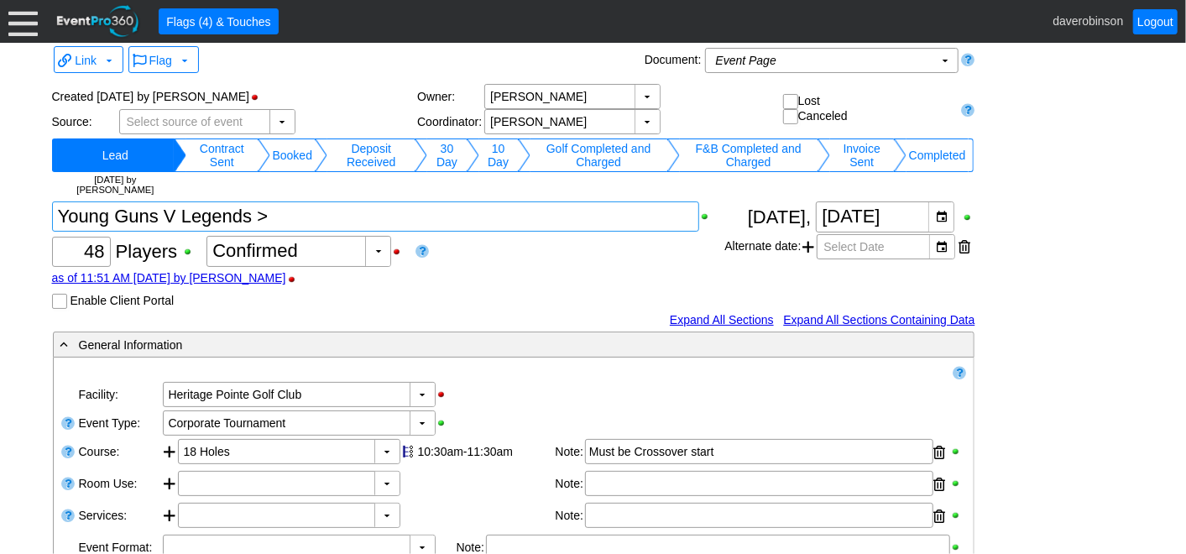
click at [258, 216] on textarea at bounding box center [376, 217] width 648 height 30
type textarea "Young Guns V Legends * >"
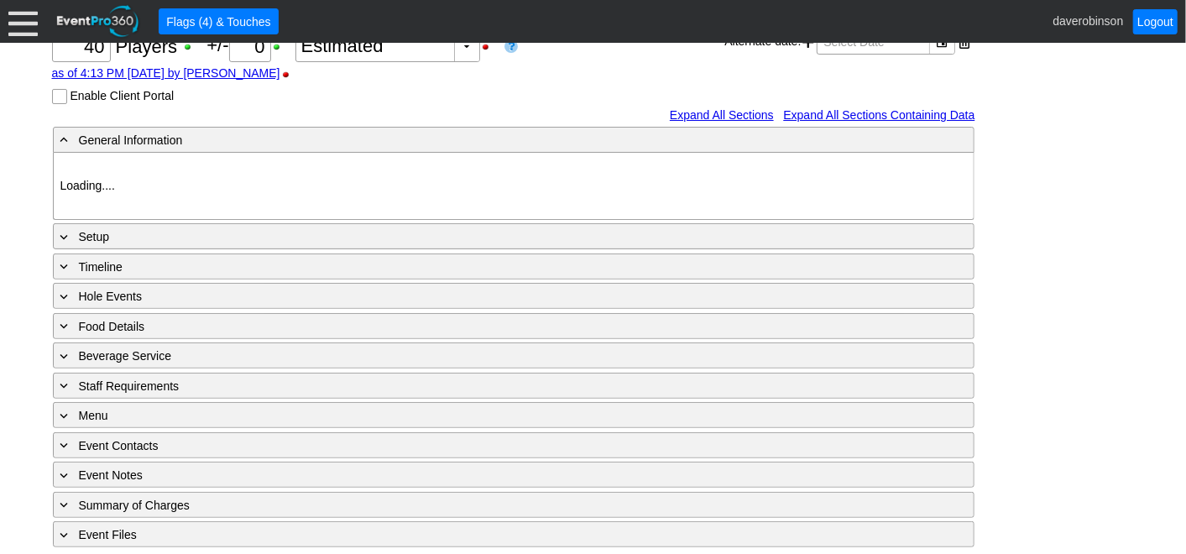
type input "Heritage Pointe Golf Club"
type input "Corporate Tournament"
type input "X Over"
type input "Black"
type input "822525"
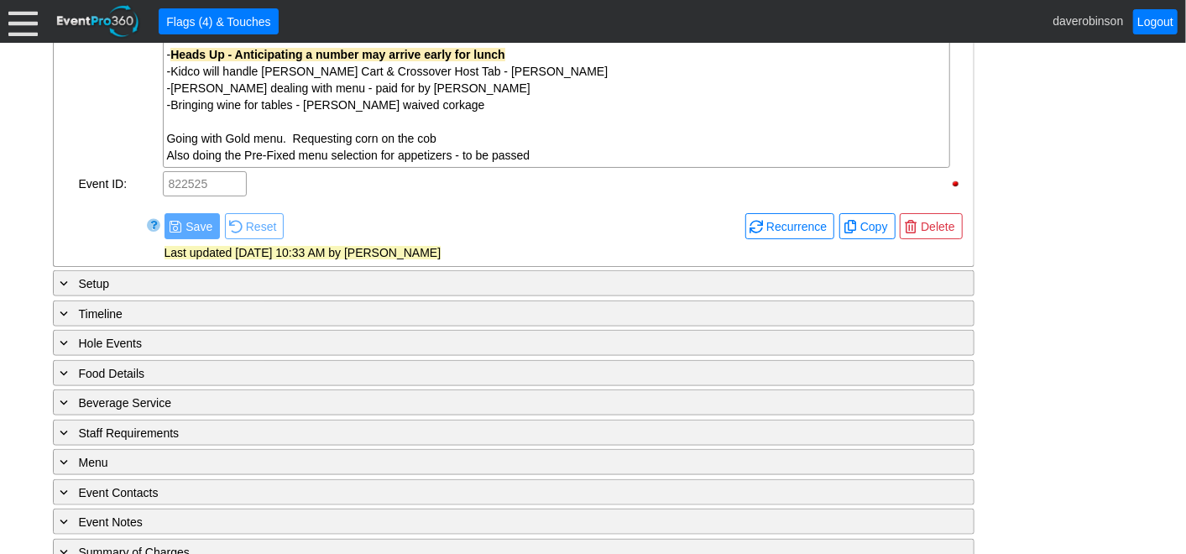
scroll to position [921, 0]
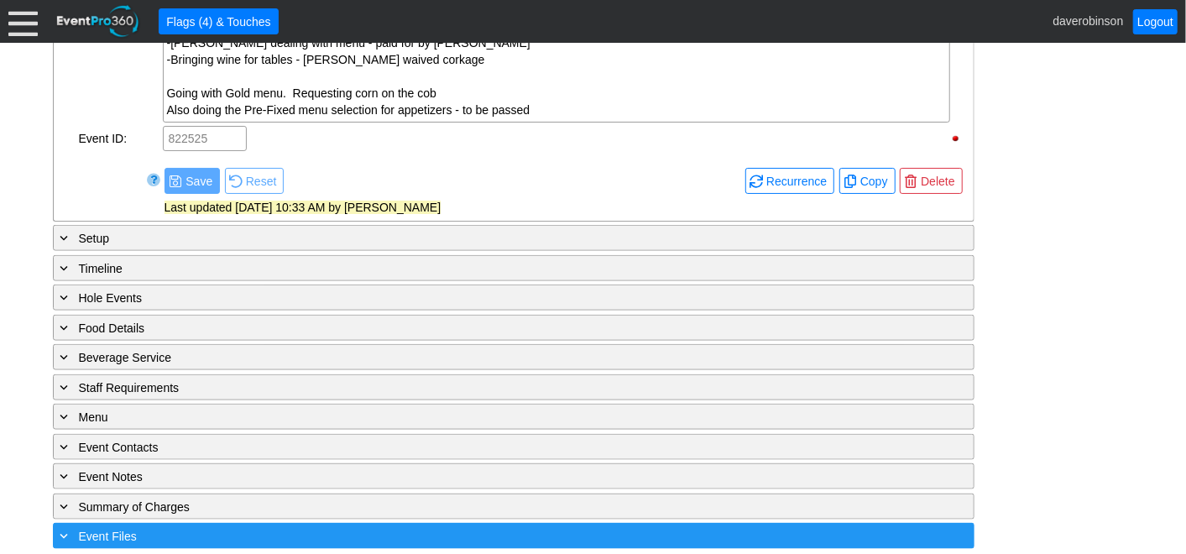
click at [70, 528] on span at bounding box center [64, 535] width 15 height 15
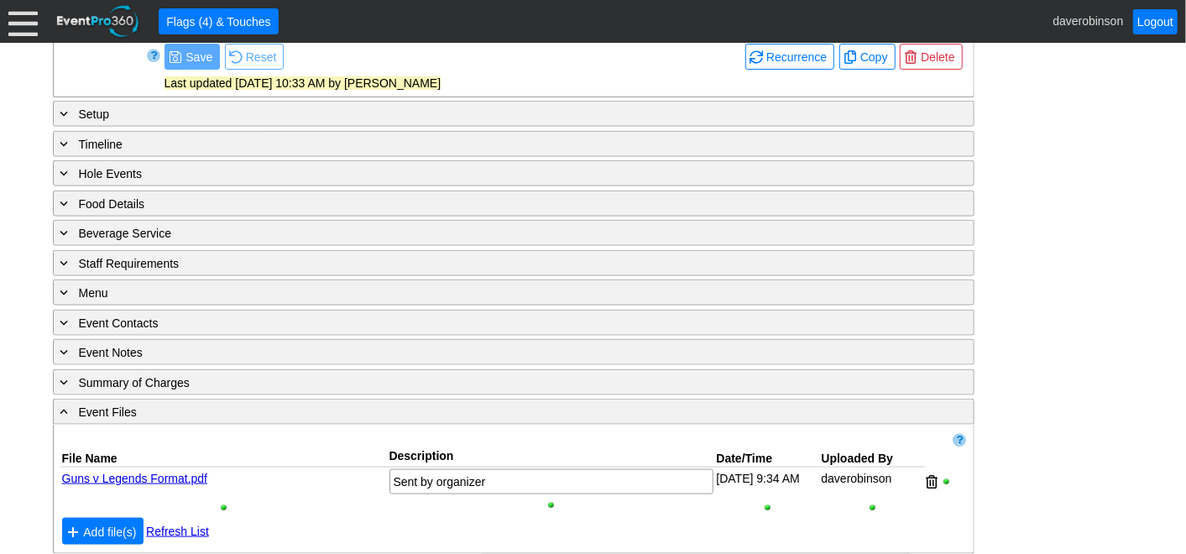
scroll to position [1051, 0]
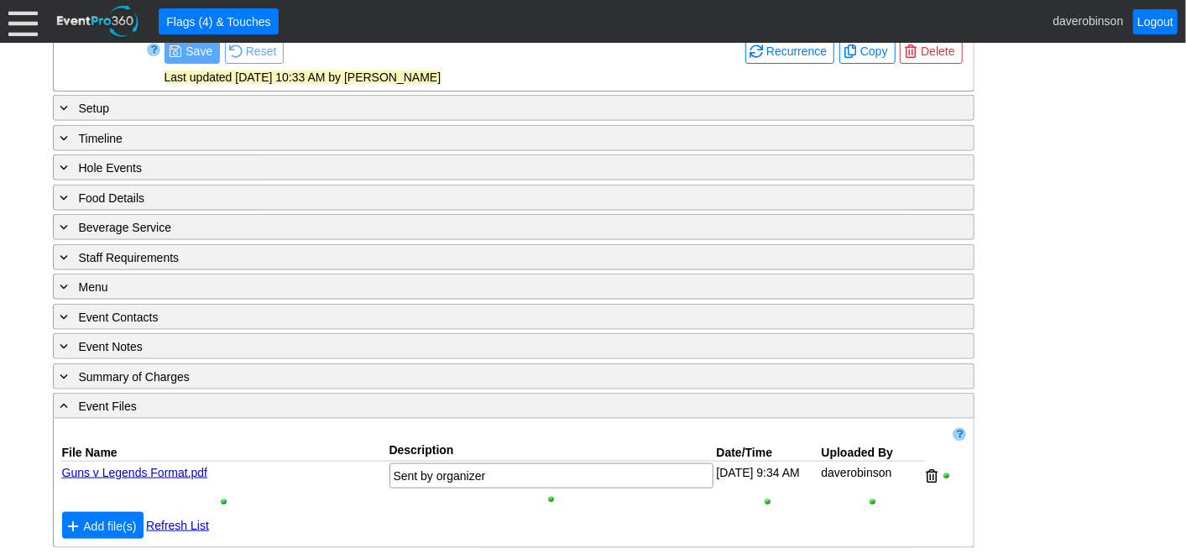
click at [155, 466] on link "Guns v Legends Format.pdf" at bounding box center [135, 472] width 146 height 13
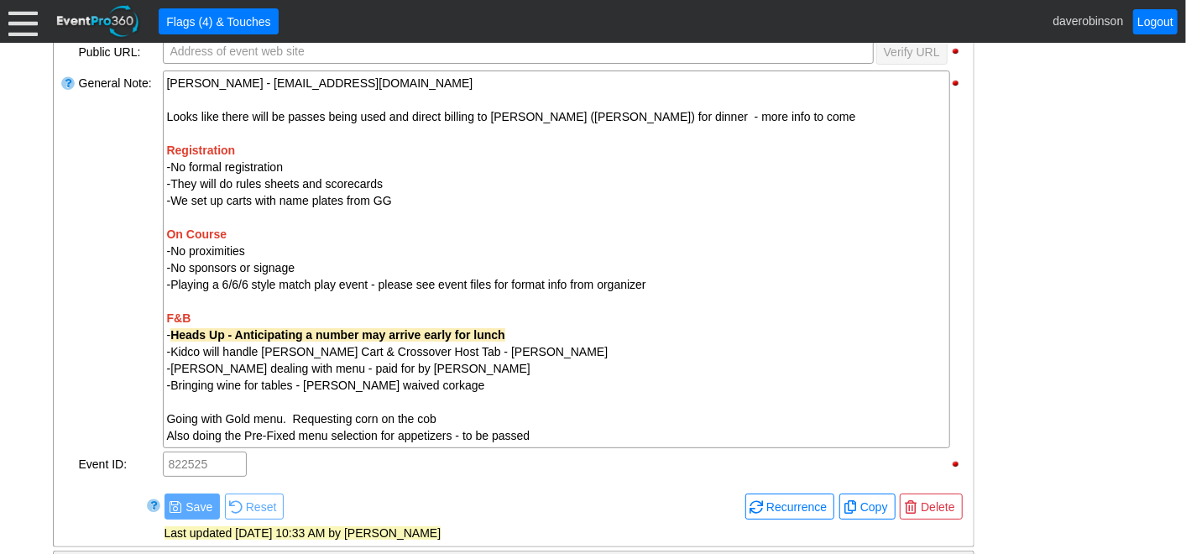
scroll to position [585, 0]
